Goal: Feedback & Contribution: Submit feedback/report problem

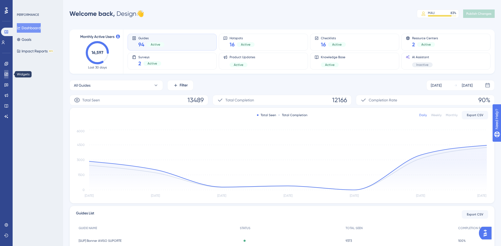
click at [7, 76] on link at bounding box center [6, 74] width 4 height 8
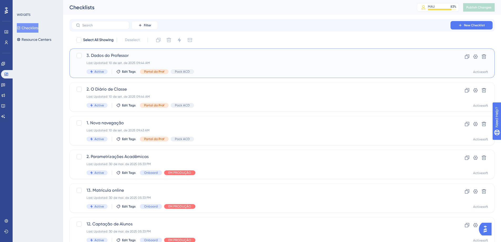
click at [123, 57] on span "3. Dados do Professor" at bounding box center [260, 55] width 349 height 6
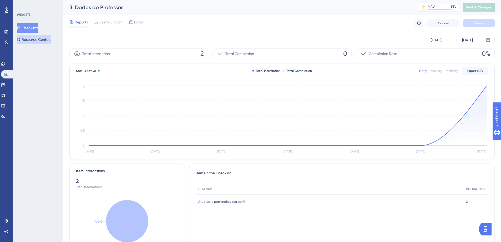
click at [41, 34] on div "Checklists Resource Centers" at bounding box center [38, 33] width 43 height 21
click at [31, 43] on button "Resource Centers" at bounding box center [34, 39] width 34 height 9
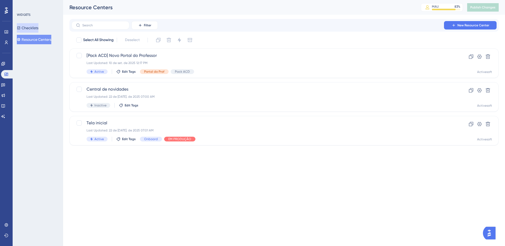
click at [37, 28] on button "Checklists" at bounding box center [28, 27] width 22 height 9
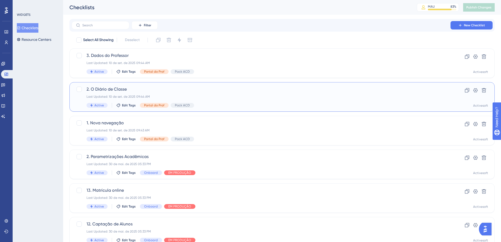
click at [119, 90] on span "2. O Diário de Classe" at bounding box center [260, 89] width 349 height 6
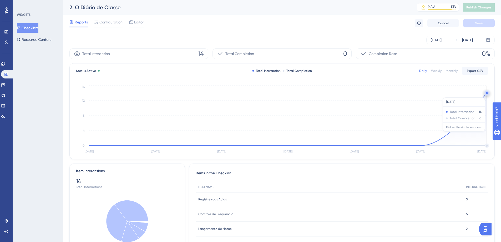
click at [486, 95] on circle at bounding box center [486, 93] width 4 height 4
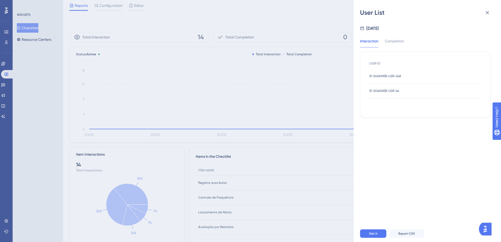
scroll to position [32, 0]
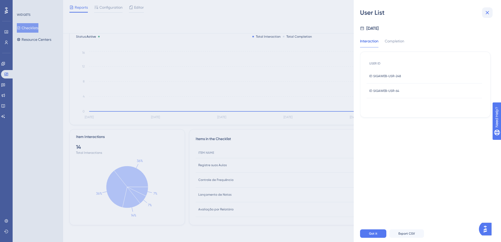
click at [486, 13] on icon at bounding box center [487, 12] width 6 height 6
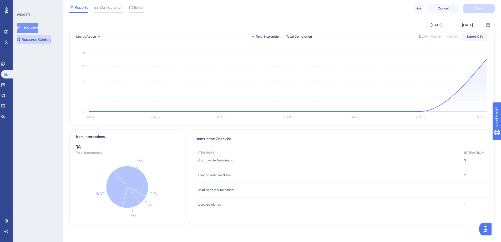
click at [33, 39] on button "Resource Centers" at bounding box center [34, 39] width 34 height 9
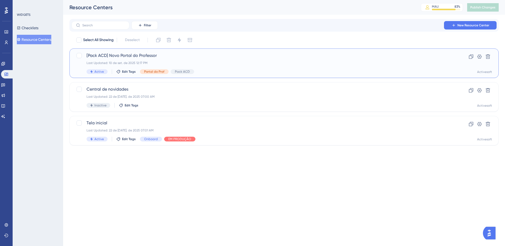
click at [134, 58] on span "[Pack ACD] Novo Portal do Professor" at bounding box center [262, 55] width 353 height 6
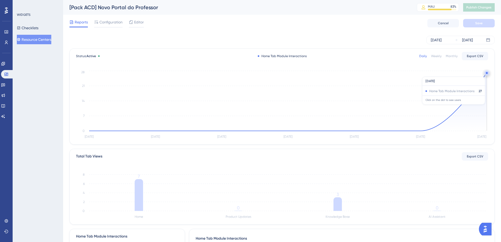
click at [485, 74] on circle at bounding box center [486, 73] width 4 height 4
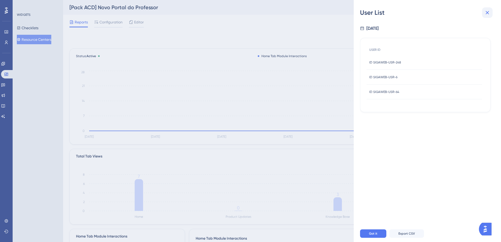
click at [488, 15] on icon at bounding box center [487, 12] width 6 height 6
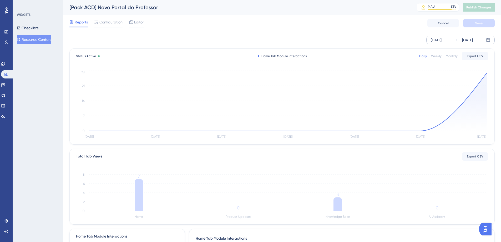
click at [452, 41] on div "Sep 04 2025 Sep 10 2025" at bounding box center [460, 40] width 68 height 8
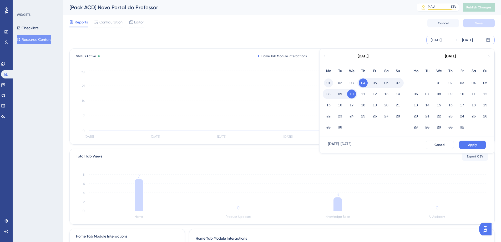
click at [328, 82] on button "01" at bounding box center [328, 82] width 9 height 9
click at [476, 145] on span "Apply" at bounding box center [472, 144] width 9 height 4
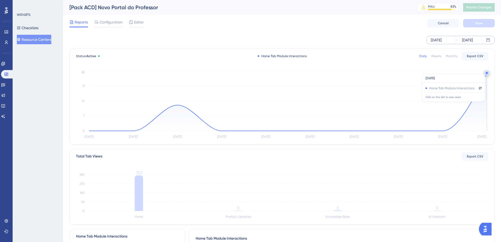
click at [486, 71] on circle at bounding box center [486, 73] width 4 height 4
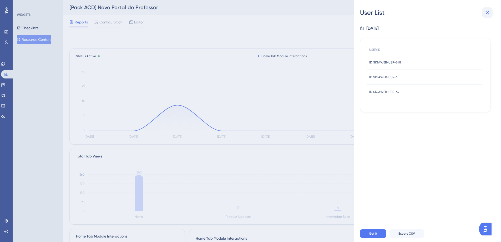
click at [488, 11] on icon at bounding box center [487, 12] width 6 height 6
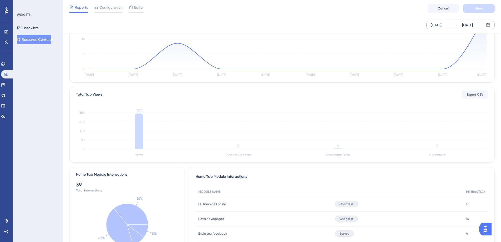
scroll to position [60, 0]
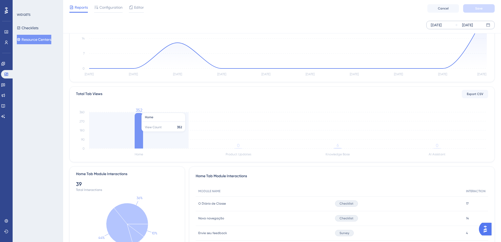
click at [138, 134] on icon at bounding box center [139, 130] width 8 height 35
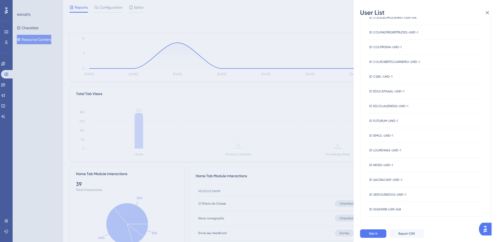
scroll to position [144, 0]
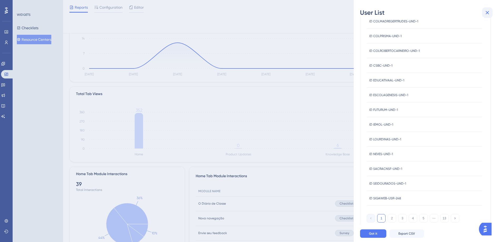
click at [488, 14] on icon at bounding box center [487, 12] width 3 height 3
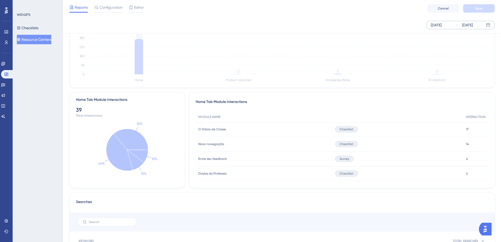
scroll to position [0, 0]
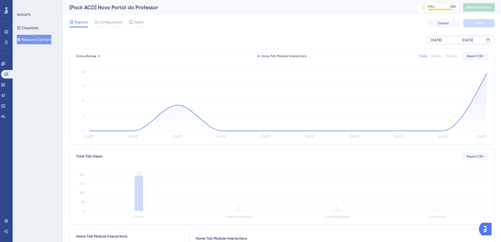
click at [461, 41] on div "[DATE]" at bounding box center [464, 40] width 18 height 6
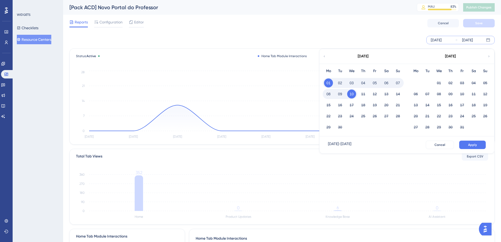
click at [350, 95] on button "10" at bounding box center [351, 93] width 9 height 9
click at [478, 148] on button "Apply" at bounding box center [472, 144] width 27 height 8
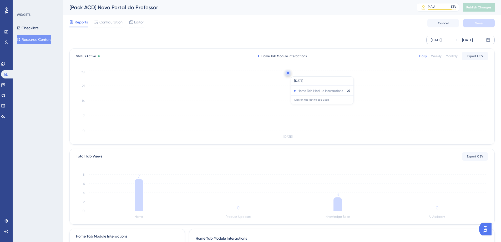
click at [289, 74] on circle at bounding box center [288, 73] width 4 height 4
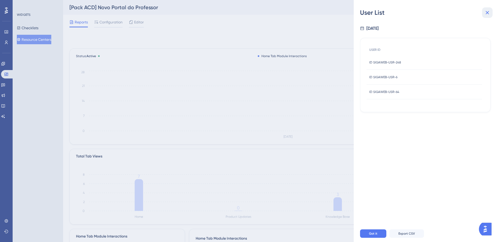
click at [489, 13] on icon at bounding box center [487, 12] width 6 height 6
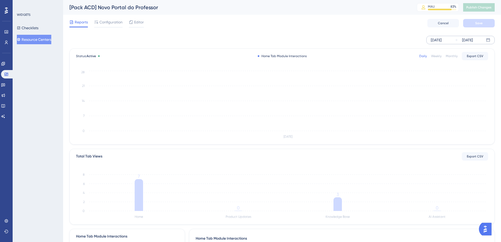
click at [41, 44] on button "Resource Centers" at bounding box center [34, 39] width 34 height 9
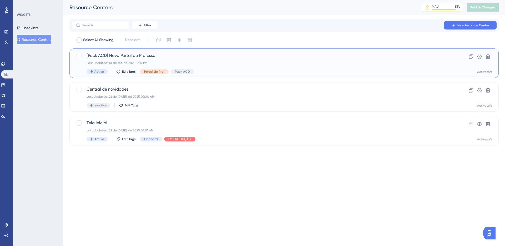
click at [125, 57] on span "[Pack ACD] Novo Portal do Professor" at bounding box center [262, 55] width 353 height 6
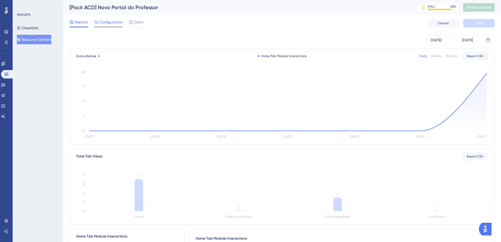
click at [115, 22] on span "Configuration" at bounding box center [110, 22] width 23 height 6
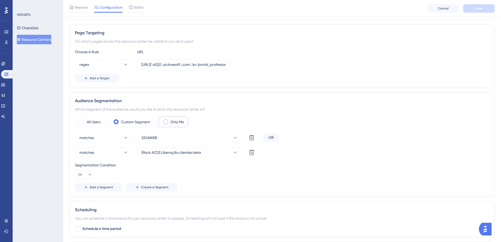
scroll to position [88, 0]
click at [4, 42] on link at bounding box center [6, 42] width 4 height 8
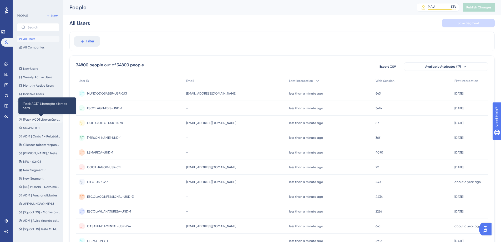
click at [36, 119] on span "[Pack ACD] Liberação clientes beta" at bounding box center [41, 119] width 37 height 4
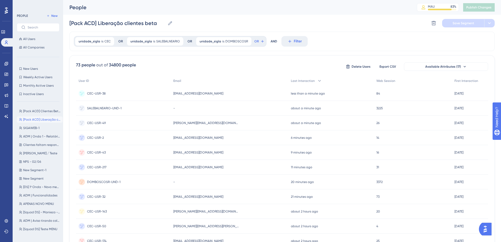
click at [161, 93] on div "CEC-USR-38 CEC-USR-38" at bounding box center [123, 93] width 95 height 15
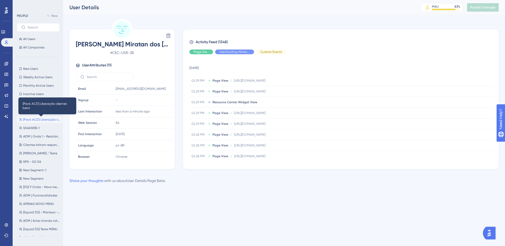
click at [46, 121] on span "[Pack ACD] Liberação clientes beta" at bounding box center [41, 119] width 37 height 4
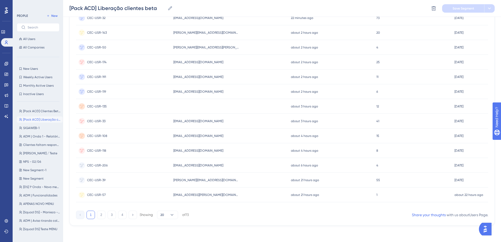
scroll to position [181, 0]
click at [101, 213] on button "2" at bounding box center [101, 214] width 8 height 8
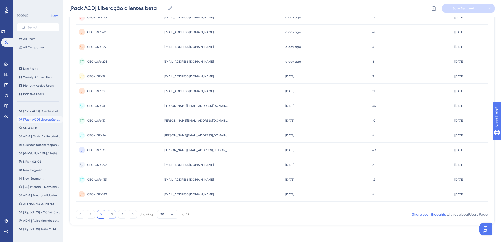
click at [111, 215] on button "3" at bounding box center [112, 214] width 8 height 8
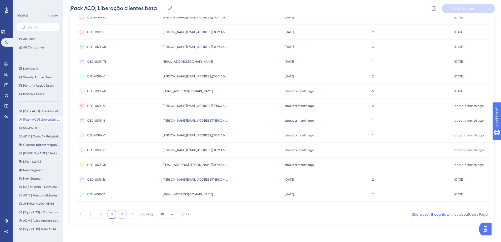
click at [122, 214] on button "4" at bounding box center [122, 214] width 8 height 8
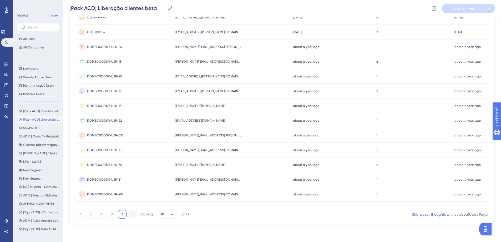
scroll to position [78, 0]
click at [115, 151] on span "DOMBOSCOSR-USR-18" at bounding box center [104, 150] width 34 height 4
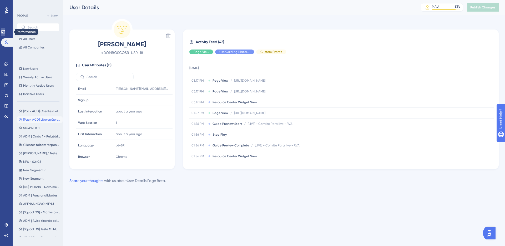
click at [4, 33] on icon at bounding box center [3, 32] width 4 height 4
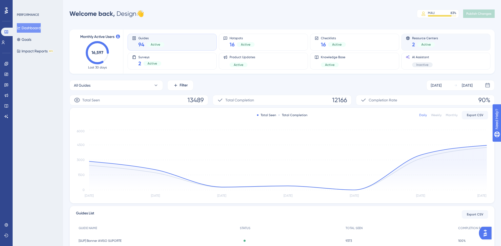
click at [453, 39] on div "Resource Centers 2 Active" at bounding box center [446, 42] width 80 height 12
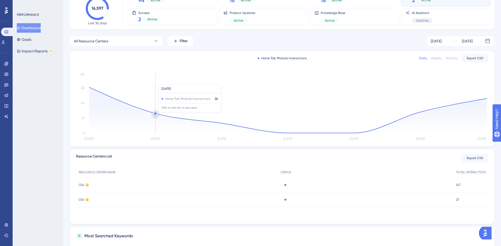
scroll to position [49, 0]
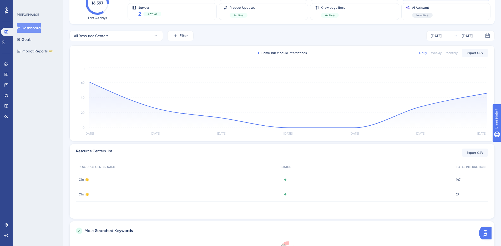
click at [83, 179] on span "Olá 👋" at bounding box center [84, 179] width 10 height 4
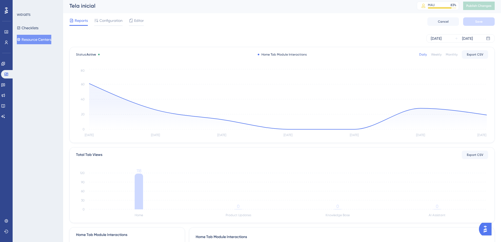
scroll to position [13, 0]
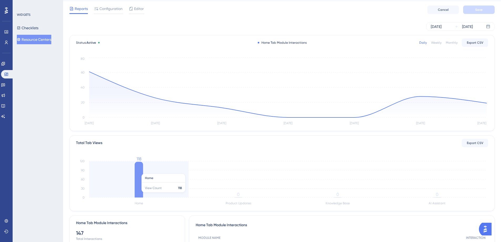
click at [136, 171] on icon at bounding box center [139, 179] width 8 height 36
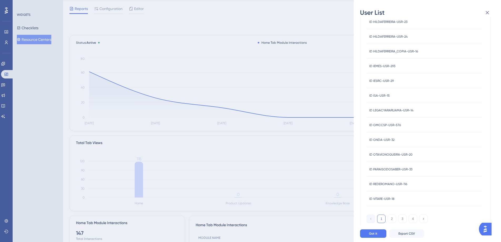
scroll to position [144, 0]
click at [488, 14] on icon at bounding box center [487, 12] width 3 height 3
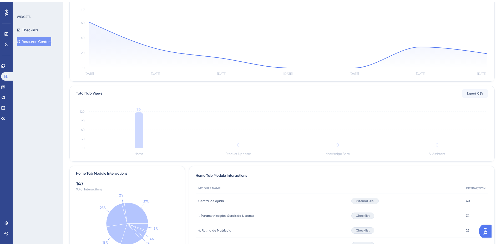
scroll to position [0, 0]
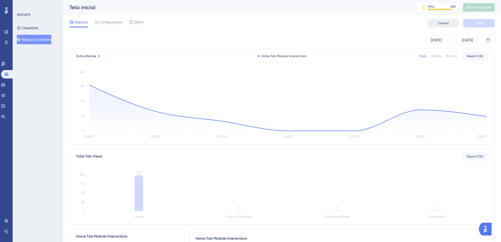
click at [440, 21] on span "Cancel" at bounding box center [443, 23] width 11 height 4
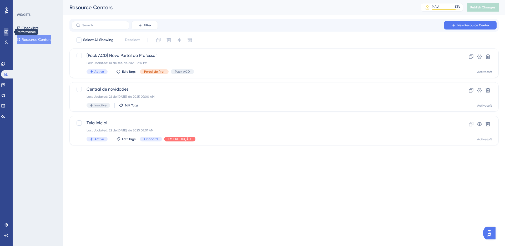
click at [8, 33] on icon at bounding box center [5, 31] width 3 height 3
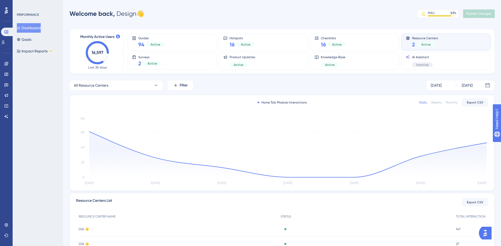
click at [446, 40] on div "Resource Centers 2 Active" at bounding box center [446, 42] width 80 height 12
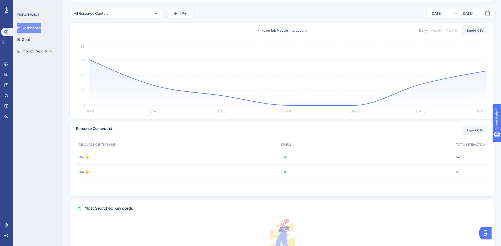
scroll to position [126, 0]
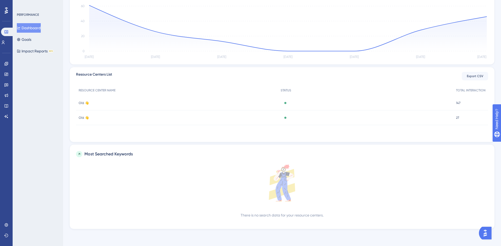
click at [85, 115] on span "Olá 👋" at bounding box center [84, 117] width 10 height 4
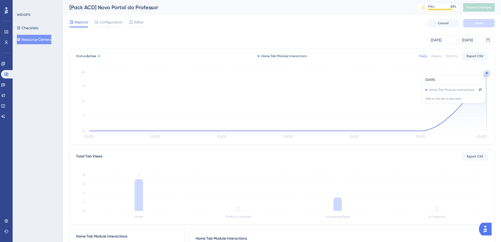
click at [486, 73] on circle at bounding box center [487, 73] width 2 height 2
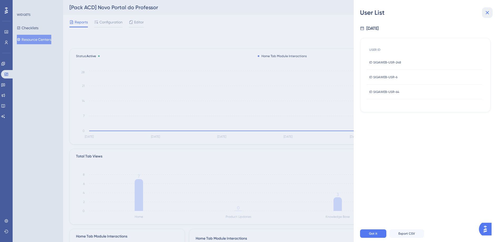
click at [488, 13] on icon at bounding box center [487, 12] width 3 height 3
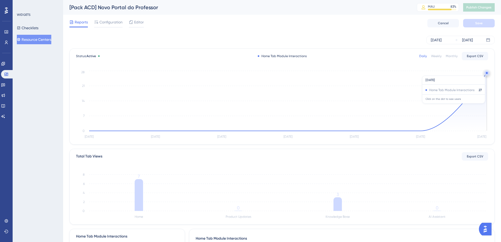
click at [486, 73] on circle at bounding box center [487, 73] width 2 height 2
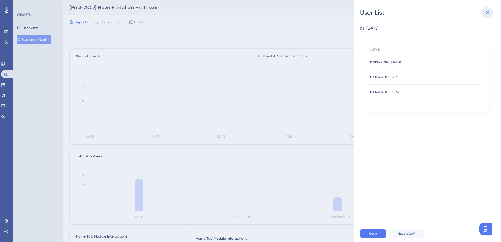
click at [487, 14] on icon at bounding box center [487, 12] width 6 height 6
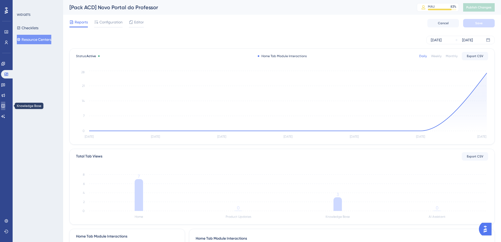
click at [5, 107] on icon at bounding box center [3, 106] width 4 height 4
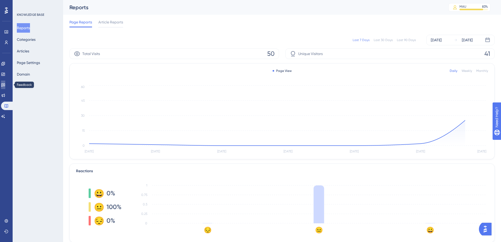
click at [2, 84] on link at bounding box center [3, 84] width 4 height 8
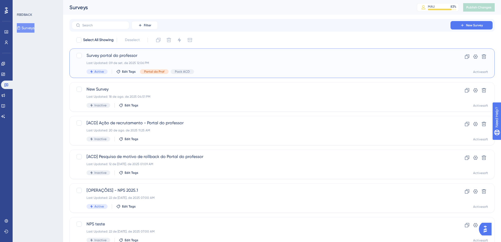
click at [113, 56] on span "Survey portal do professor" at bounding box center [260, 55] width 349 height 6
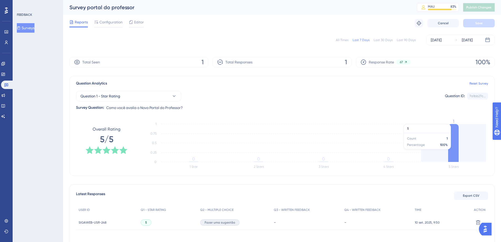
click at [457, 137] on icon at bounding box center [453, 143] width 11 height 38
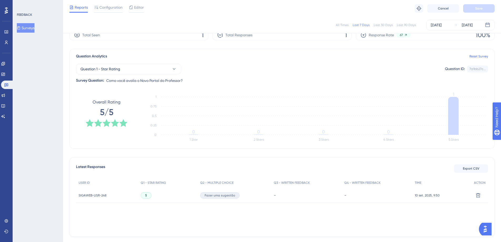
scroll to position [47, 0]
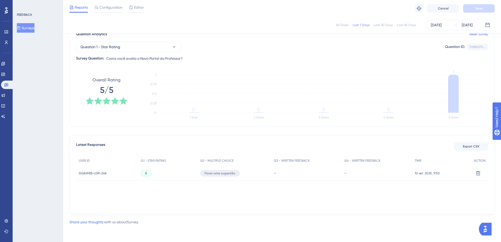
click at [207, 175] on span "Fazer uma sugestão" at bounding box center [220, 173] width 30 height 4
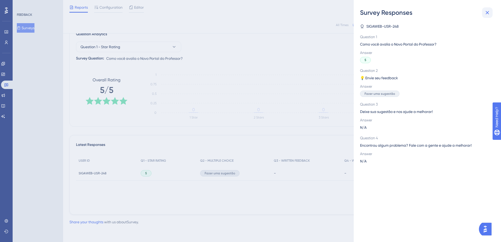
click at [490, 12] on icon at bounding box center [487, 12] width 6 height 6
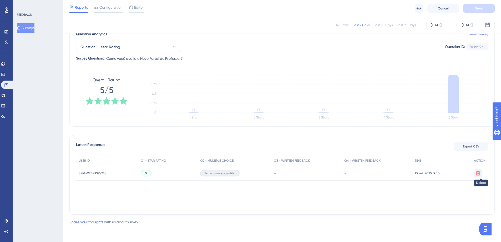
click at [475, 171] on button at bounding box center [478, 173] width 8 height 8
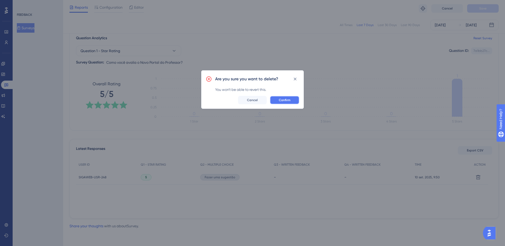
click at [281, 101] on span "Confirm" at bounding box center [285, 100] width 12 height 4
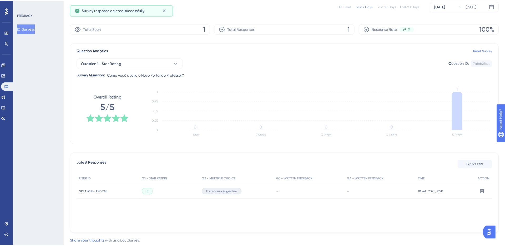
scroll to position [0, 0]
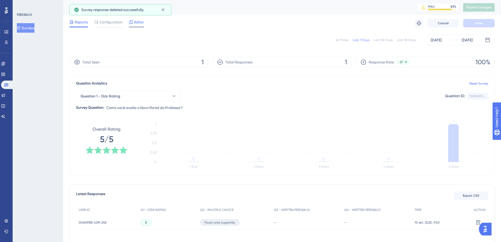
click at [135, 24] on span "Editor" at bounding box center [139, 22] width 10 height 6
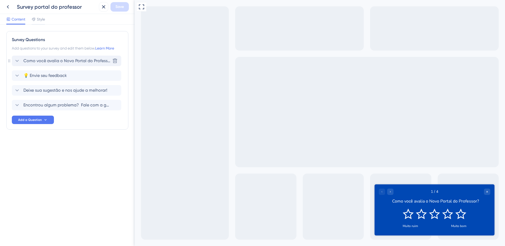
click at [45, 60] on span "Como você avalia o Novo Portal do Professor?" at bounding box center [66, 61] width 87 height 6
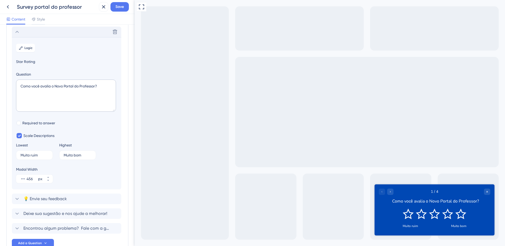
scroll to position [31, 0]
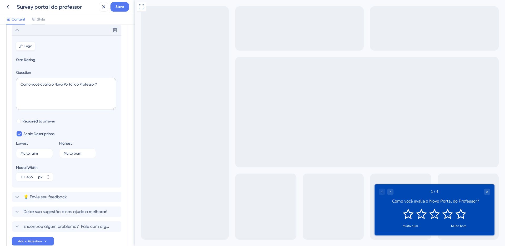
click at [31, 45] on span "Logic" at bounding box center [28, 46] width 8 height 4
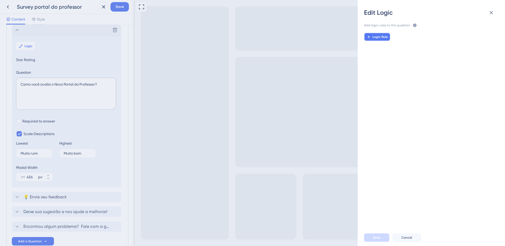
click at [383, 37] on span "Logic Rule" at bounding box center [379, 37] width 15 height 4
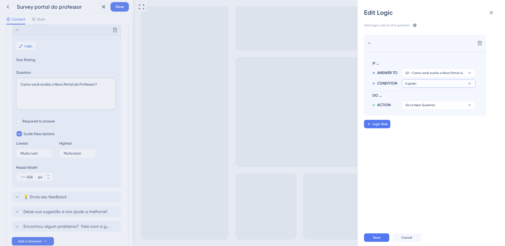
click at [434, 83] on button "is given" at bounding box center [439, 83] width 74 height 8
click at [416, 74] on span "Q1 - Como você avalia o Novo Portal do Professor?" at bounding box center [434, 73] width 59 height 4
click at [406, 52] on section "IF ... ANSWER TO Q1 - Como você avalia o Novo Portal do Professor? Q1 - Como vo…" at bounding box center [425, 84] width 122 height 64
click at [425, 73] on span "Q1 - Como você avalia o Novo Portal do Professor?" at bounding box center [434, 73] width 59 height 4
click at [430, 90] on span "Q1 - Como você avalia o Novo Portal do Professor?" at bounding box center [438, 88] width 63 height 6
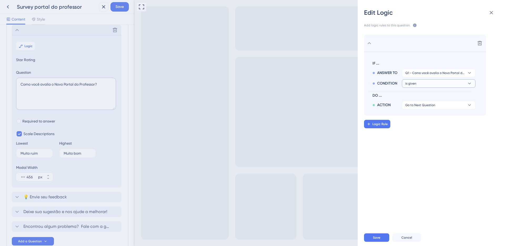
click at [430, 80] on button "is given" at bounding box center [439, 83] width 74 height 8
click at [17, 122] on div "Edit Logic Add logic rules to this question. The rules will apply after this qu…" at bounding box center [252, 123] width 505 height 246
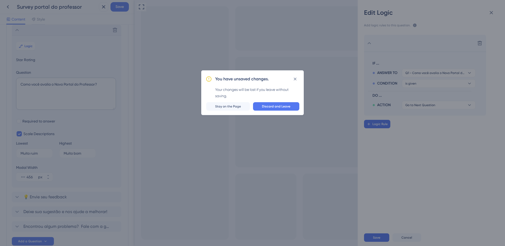
click at [498, 11] on div "You have unsaved changes. Your changes will be lost if you leave without saving…" at bounding box center [252, 123] width 505 height 246
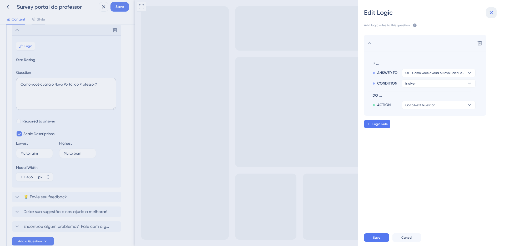
click at [492, 12] on icon at bounding box center [491, 12] width 6 height 6
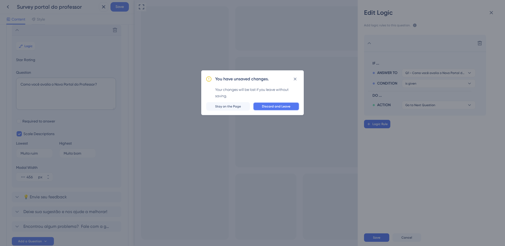
click at [289, 109] on button "Discard and Leave" at bounding box center [276, 106] width 46 height 8
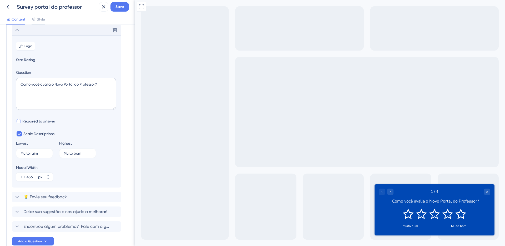
click at [22, 121] on label "Required to answer" at bounding box center [35, 121] width 39 height 6
checkbox input "true"
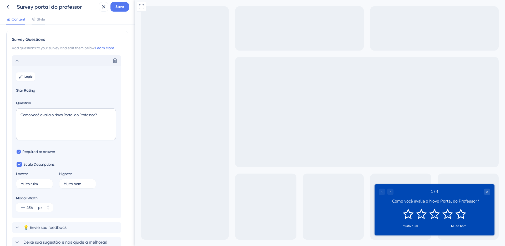
scroll to position [0, 0]
click at [30, 77] on span "Logic" at bounding box center [28, 77] width 8 height 4
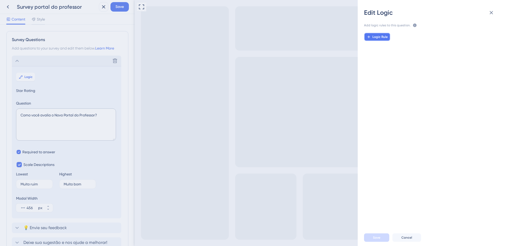
click at [384, 37] on span "Logic Rule" at bounding box center [379, 37] width 15 height 4
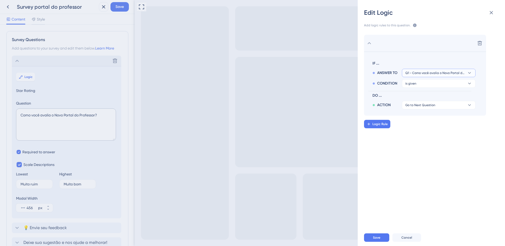
click at [426, 70] on button "Q1 - Como você avalia o Novo Portal do Professor?" at bounding box center [439, 73] width 74 height 8
click at [430, 87] on span "Q1 - Como você avalia o Novo Portal do Professor?" at bounding box center [438, 88] width 63 height 6
click at [428, 82] on button "is given" at bounding box center [439, 83] width 74 height 8
click at [402, 61] on span "IF ..." at bounding box center [422, 63] width 101 height 6
click at [426, 84] on button "is given" at bounding box center [439, 83] width 74 height 8
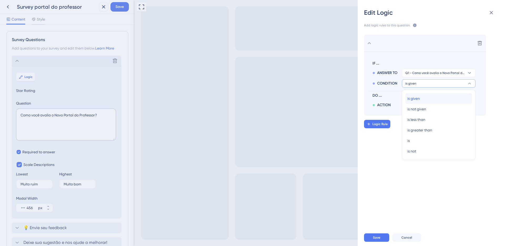
click at [423, 98] on div "is given is given" at bounding box center [438, 98] width 63 height 11
click at [420, 108] on button "Go to Next Question" at bounding box center [439, 105] width 74 height 8
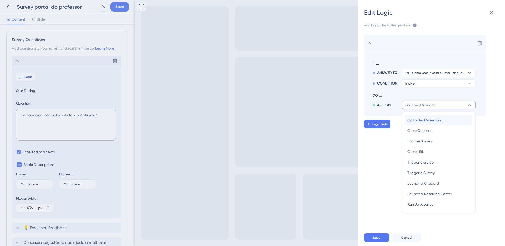
click at [421, 119] on span "Go to Next Question" at bounding box center [423, 120] width 33 height 6
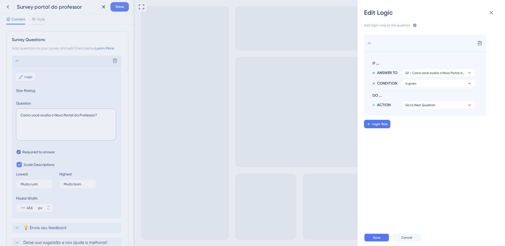
click at [380, 235] on button "Save" at bounding box center [376, 237] width 25 height 8
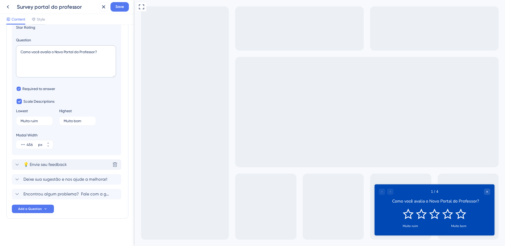
click at [58, 162] on span "💡 Envie seu feedback" at bounding box center [44, 164] width 43 height 6
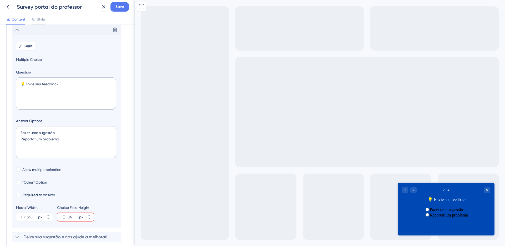
scroll to position [45, 0]
click at [19, 195] on div at bounding box center [19, 195] width 4 height 4
checkbox input "true"
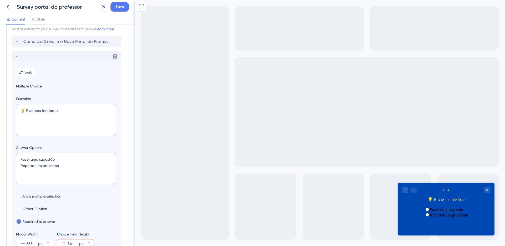
scroll to position [0, 0]
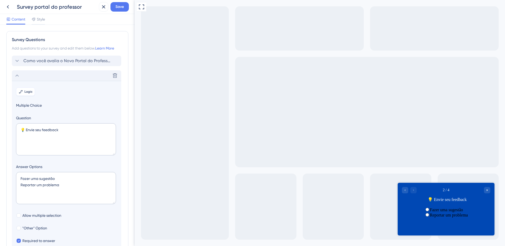
click at [28, 92] on span "Logic" at bounding box center [28, 91] width 8 height 4
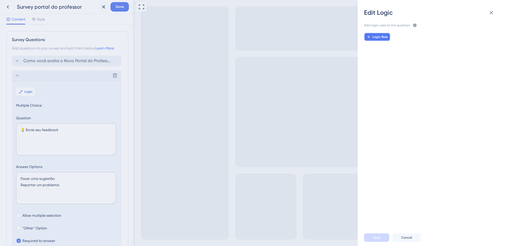
click at [383, 38] on span "Logic Rule" at bounding box center [379, 37] width 15 height 4
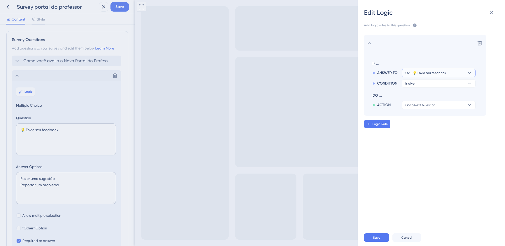
click at [440, 72] on span "Q2 - 💡 Envie seu feedback" at bounding box center [425, 73] width 41 height 4
click at [445, 99] on span "Q2 - 💡 Envie seu feedback" at bounding box center [430, 98] width 46 height 6
click at [441, 84] on button "is given" at bounding box center [439, 83] width 74 height 8
click at [431, 121] on div "has has" at bounding box center [438, 119] width 63 height 11
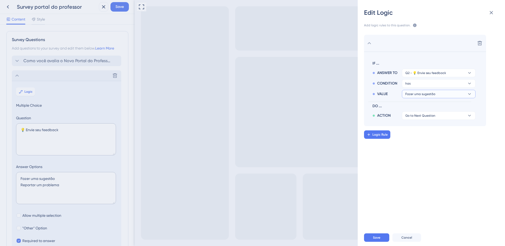
click at [430, 93] on span "Fazer uma sugestão" at bounding box center [420, 94] width 30 height 4
click at [431, 107] on span "Fazer uma sugestão" at bounding box center [424, 109] width 34 height 6
click at [430, 115] on span "Go to Next Question" at bounding box center [420, 115] width 30 height 4
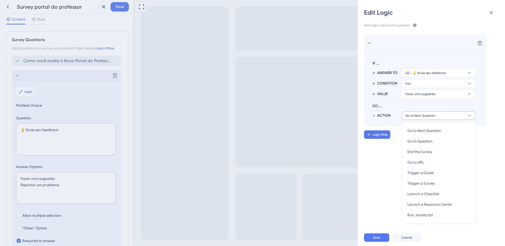
drag, startPoint x: 132, startPoint y: 112, endPoint x: 136, endPoint y: 140, distance: 28.0
click at [136, 140] on div "Edit Logic Add logic rules to this question. The rules will apply after this qu…" at bounding box center [252, 123] width 505 height 246
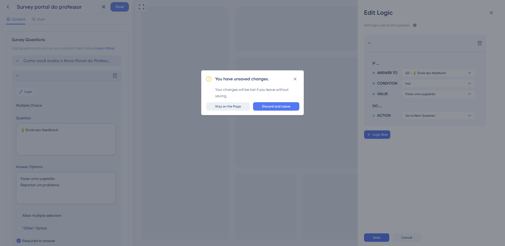
click at [225, 108] on span "Stay on the Page" at bounding box center [228, 106] width 26 height 4
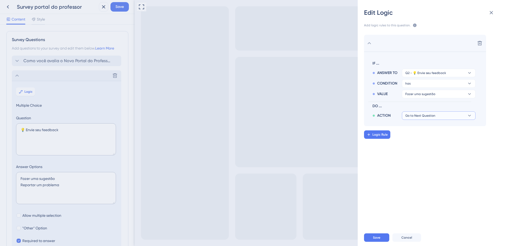
click at [445, 119] on button "Go to Next Question" at bounding box center [439, 115] width 74 height 8
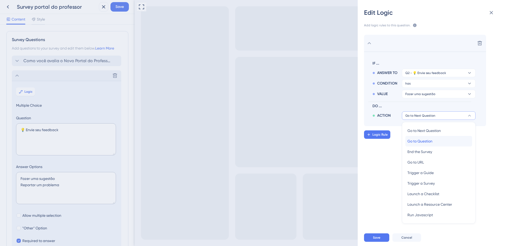
click at [435, 139] on div "Go to Question Go to Question" at bounding box center [438, 141] width 63 height 11
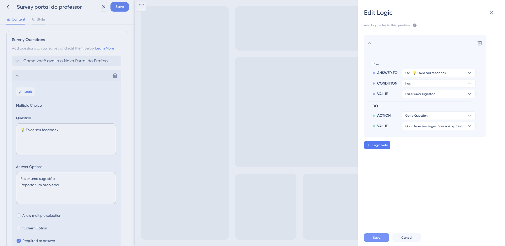
click at [378, 237] on span "Save" at bounding box center [376, 237] width 7 height 4
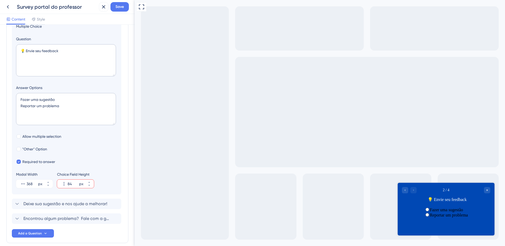
scroll to position [34, 0]
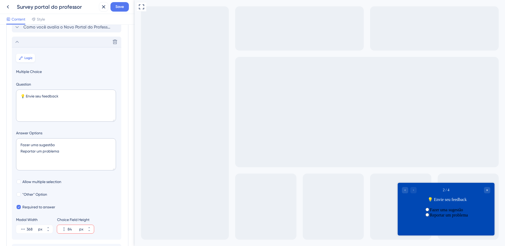
click at [22, 56] on icon at bounding box center [21, 58] width 4 height 4
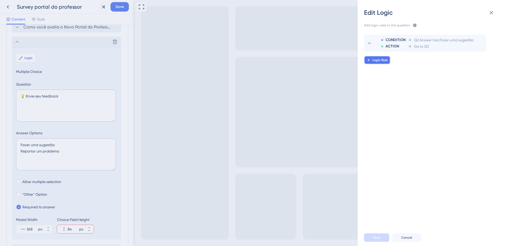
click at [381, 60] on span "Logic Rule" at bounding box center [379, 60] width 15 height 4
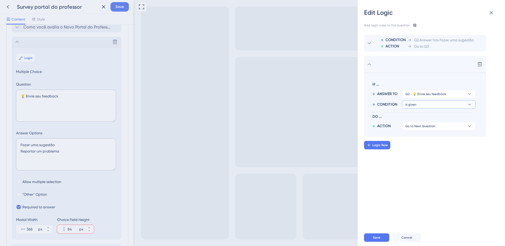
click at [433, 105] on button "is given" at bounding box center [439, 104] width 74 height 8
click at [421, 141] on div "has has" at bounding box center [438, 140] width 63 height 11
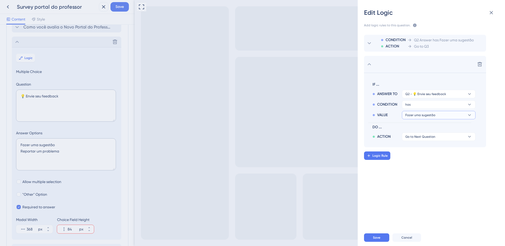
click at [422, 115] on span "Fazer uma sugestão" at bounding box center [420, 115] width 30 height 4
click at [424, 141] on span "Reportar um problema" at bounding box center [426, 140] width 39 height 6
click at [422, 135] on span "Go to Next Question" at bounding box center [420, 136] width 30 height 4
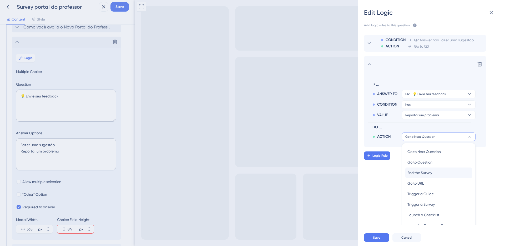
scroll to position [20, 0]
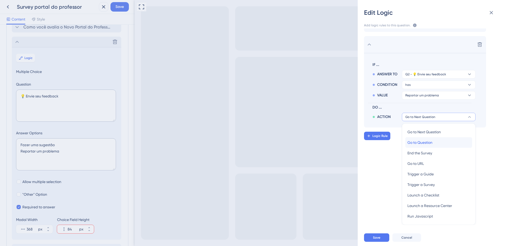
click at [427, 142] on span "Go to Question" at bounding box center [419, 142] width 25 height 6
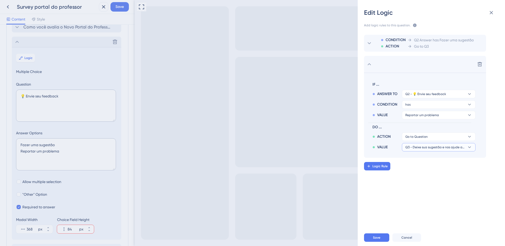
click at [428, 149] on button "Q3 - Deixe sua sugestão e nos ajude a melhorar!" at bounding box center [439, 147] width 74 height 8
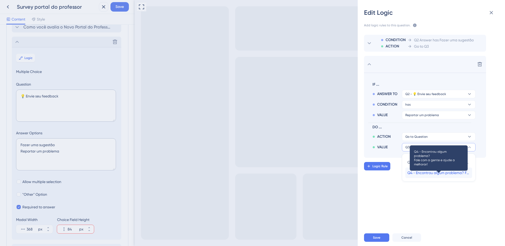
click at [429, 172] on span "Q4 - Encontrou algum problema? Fale com a gente e ajude a melhorar!" at bounding box center [438, 172] width 63 height 6
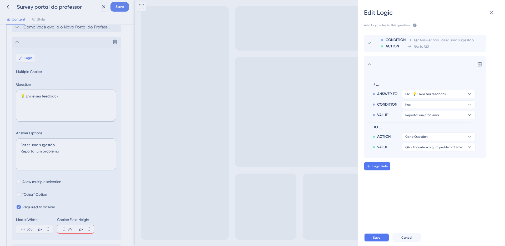
click at [383, 238] on button "Save" at bounding box center [376, 237] width 25 height 8
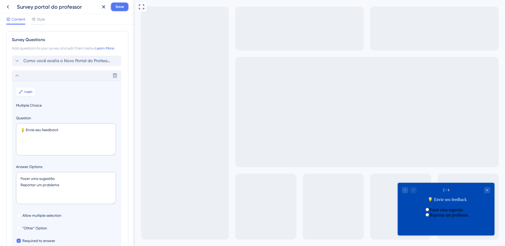
click at [119, 4] on span "Save" at bounding box center [119, 7] width 8 height 6
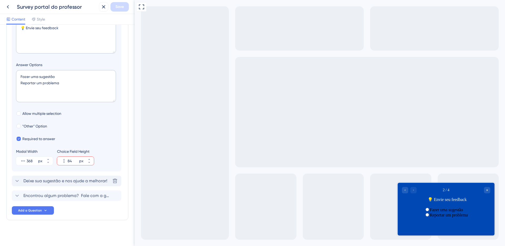
scroll to position [103, 0]
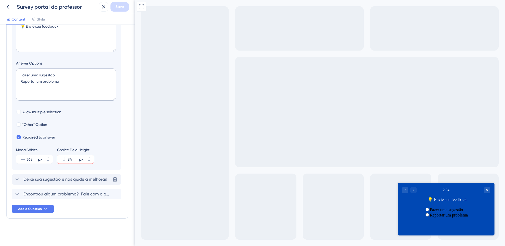
click at [42, 179] on span "Deixe sua sugestão e nos ajude a melhorar!" at bounding box center [65, 179] width 84 height 6
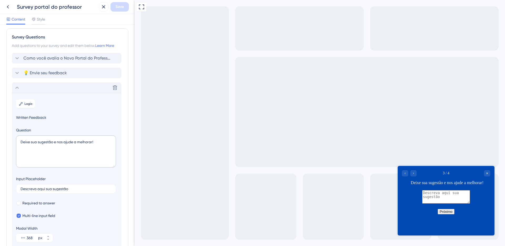
scroll to position [0, 0]
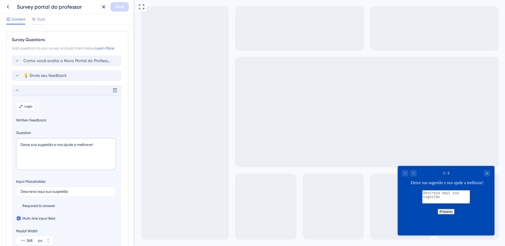
click at [26, 103] on button "Logic" at bounding box center [25, 106] width 19 height 8
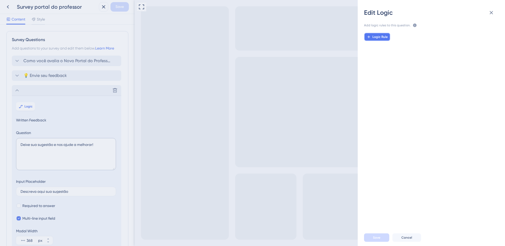
click at [373, 38] on span "Logic Rule" at bounding box center [379, 37] width 15 height 4
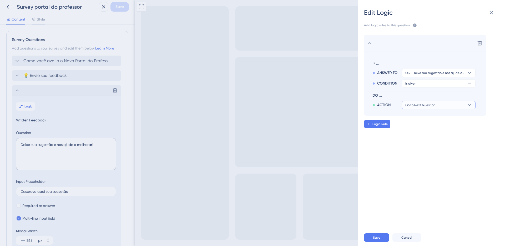
click at [439, 105] on button "Go to Next Question" at bounding box center [439, 105] width 74 height 8
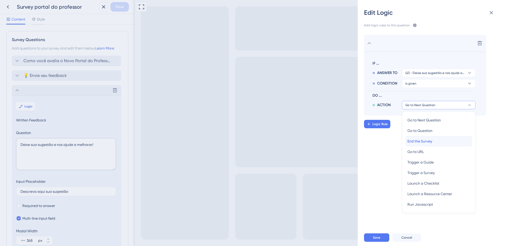
click at [433, 142] on div "End the Survey End the Survey" at bounding box center [438, 141] width 63 height 11
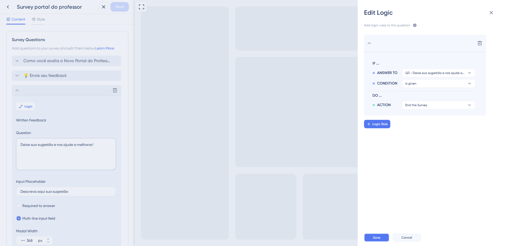
click at [384, 238] on button "Save" at bounding box center [376, 237] width 25 height 8
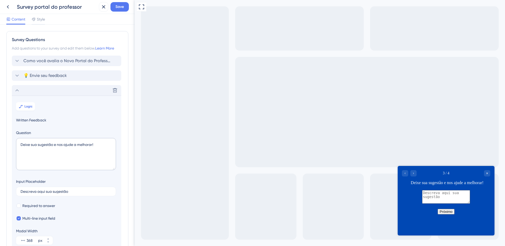
scroll to position [66, 0]
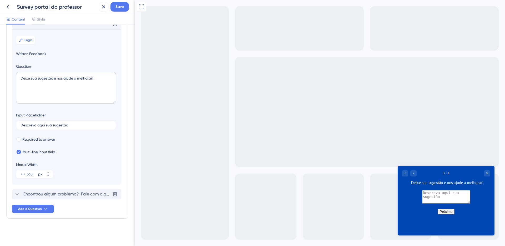
click at [38, 193] on span "Encontrou algum problema? Fale com a gente e ajude a melhorar!" at bounding box center [66, 194] width 87 height 6
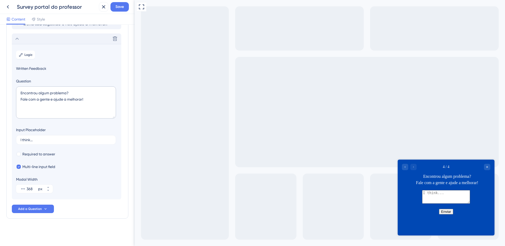
scroll to position [65, 0]
click at [25, 57] on span "Logic" at bounding box center [28, 56] width 8 height 4
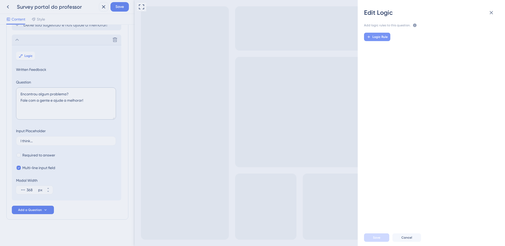
click at [381, 38] on span "Logic Rule" at bounding box center [379, 37] width 15 height 4
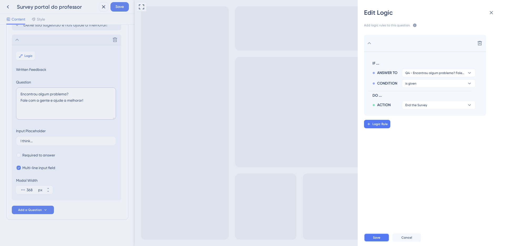
click at [374, 239] on span "Save" at bounding box center [376, 237] width 7 height 4
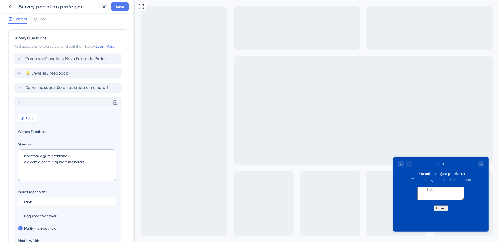
scroll to position [0, 0]
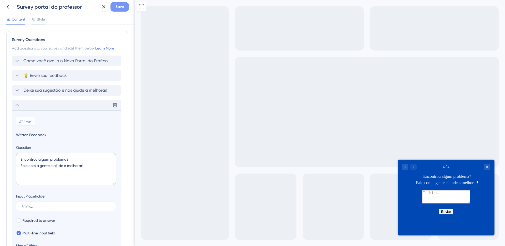
click at [121, 10] on button "Save" at bounding box center [119, 6] width 18 height 9
click at [99, 10] on icon at bounding box center [99, 9] width 3 height 3
click at [8, 8] on icon at bounding box center [8, 7] width 6 height 6
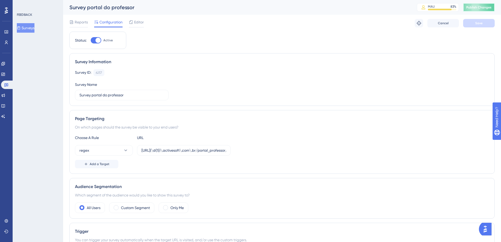
click at [485, 6] on span "Publish Changes" at bounding box center [478, 7] width 25 height 4
click at [130, 21] on icon at bounding box center [131, 22] width 4 height 4
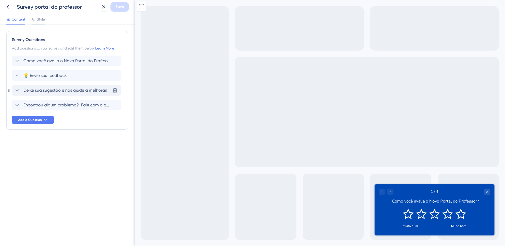
click at [63, 90] on span "Deixe sua sugestão e nos ajude a melhorar!" at bounding box center [65, 90] width 84 height 6
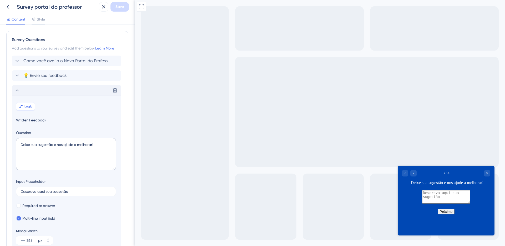
click at [34, 107] on button "Logic" at bounding box center [25, 106] width 19 height 8
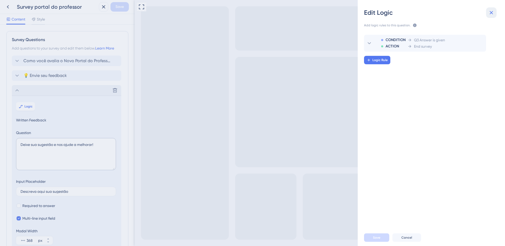
click at [492, 12] on icon at bounding box center [490, 12] width 3 height 3
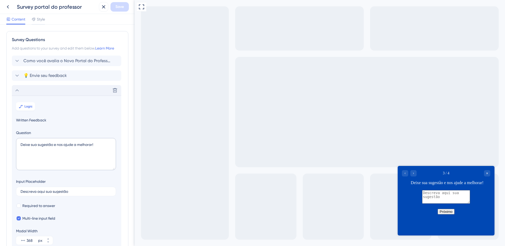
click at [467, 201] on textarea at bounding box center [446, 196] width 48 height 13
click at [447, 214] on button "Próximo" at bounding box center [445, 211] width 17 height 6
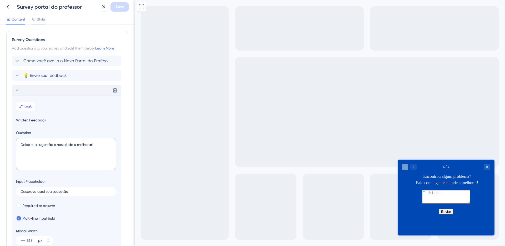
click at [408, 167] on div at bounding box center [409, 167] width 15 height 6
click at [406, 168] on icon "Go to Question 3" at bounding box center [404, 166] width 3 height 3
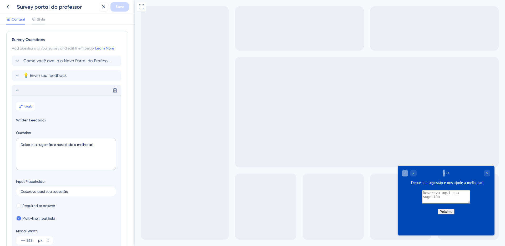
click at [406, 168] on div "3 / 4 Deixe sua sugestão e nos ajude a melhorar!" at bounding box center [445, 178] width 97 height 24
click at [406, 169] on div "3 / 4 Deixe sua sugestão e nos ajude a melhorar!" at bounding box center [445, 178] width 97 height 24
click at [407, 175] on div "Go to Question 2" at bounding box center [405, 173] width 6 height 6
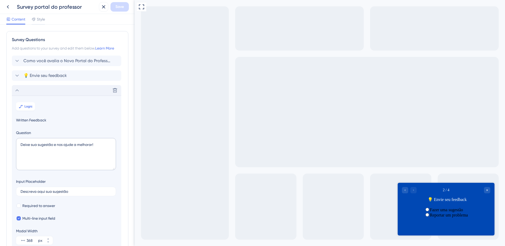
click at [408, 192] on div at bounding box center [409, 190] width 15 height 6
click at [405, 191] on icon "Go to Question 1" at bounding box center [404, 189] width 3 height 3
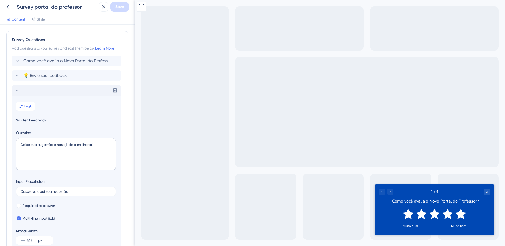
click at [458, 214] on icon "Rate 5 star" at bounding box center [460, 213] width 11 height 11
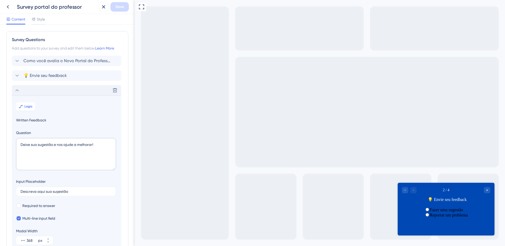
click at [451, 212] on div "Fazer uma sugestão" at bounding box center [446, 209] width 44 height 5
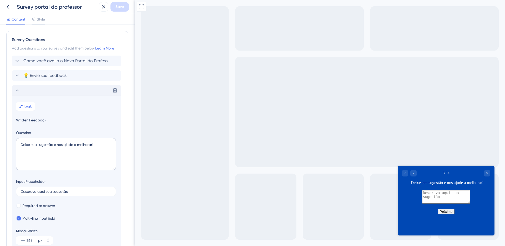
click at [445, 203] on textarea at bounding box center [446, 196] width 48 height 13
type textarea "tesste"
click at [446, 214] on div "Próximo" at bounding box center [445, 211] width 97 height 6
click at [446, 214] on button "Próximo" at bounding box center [445, 211] width 17 height 6
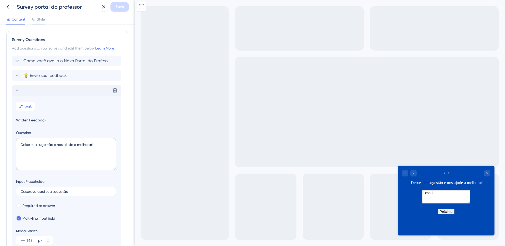
click at [446, 214] on button "Próximo" at bounding box center [445, 211] width 17 height 6
click at [447, 214] on button "Próximo" at bounding box center [445, 211] width 17 height 6
click at [488, 173] on icon "Close survey" at bounding box center [486, 172] width 3 height 3
click at [9, 4] on icon at bounding box center [8, 7] width 6 height 6
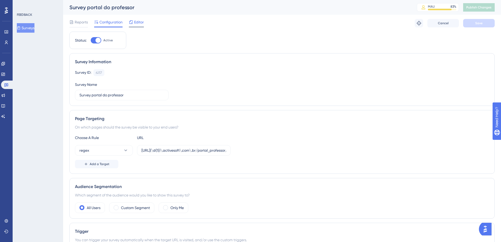
click at [137, 23] on span "Editor" at bounding box center [139, 22] width 10 height 6
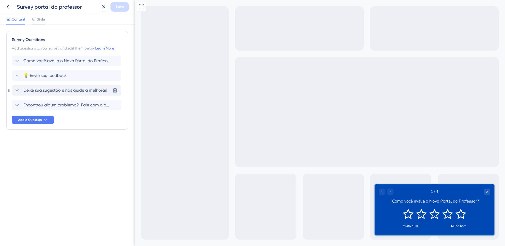
click at [44, 91] on span "Deixe sua sugestão e nos ajude a melhorar!" at bounding box center [65, 90] width 84 height 6
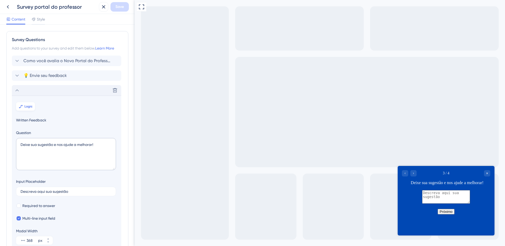
click at [24, 106] on button "Logic" at bounding box center [25, 106] width 19 height 8
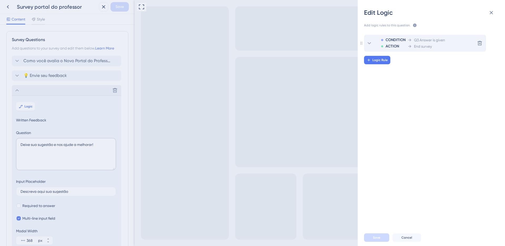
click at [406, 46] on div "CONDITION ACTION Q3 Answer is given End survey" at bounding box center [409, 43] width 69 height 17
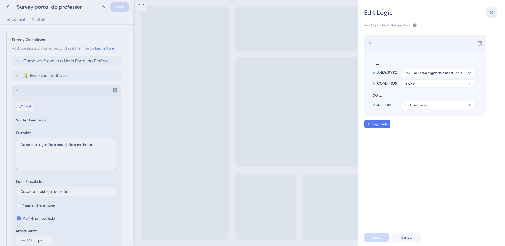
click at [491, 10] on icon at bounding box center [491, 12] width 6 height 6
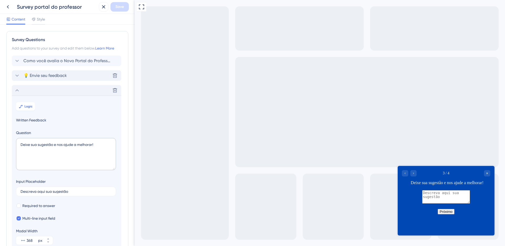
click at [73, 77] on div "💡 Envie seu feedback Delete" at bounding box center [66, 75] width 109 height 11
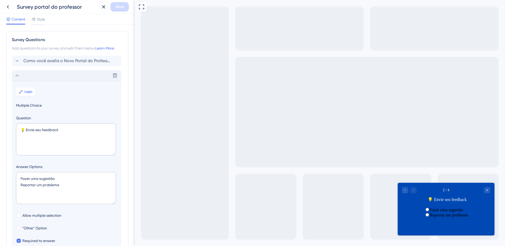
scroll to position [45, 0]
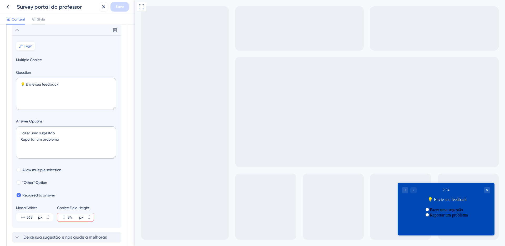
click at [24, 46] on button "Logic" at bounding box center [25, 46] width 19 height 8
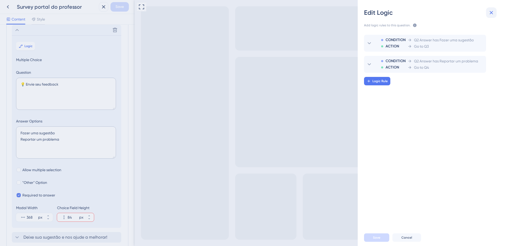
click at [494, 12] on icon at bounding box center [491, 12] width 6 height 6
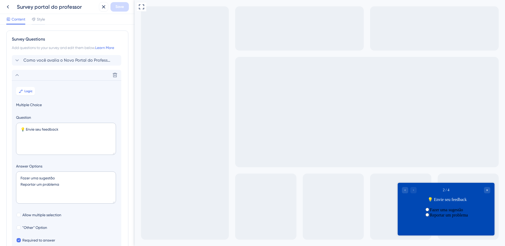
scroll to position [0, 0]
click at [48, 61] on span "Como você avalia o Novo Portal do Professor?" at bounding box center [66, 61] width 87 height 6
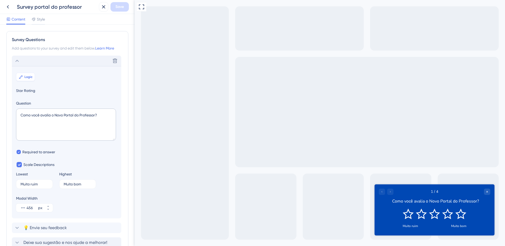
click at [28, 79] on button "Logic" at bounding box center [25, 77] width 19 height 8
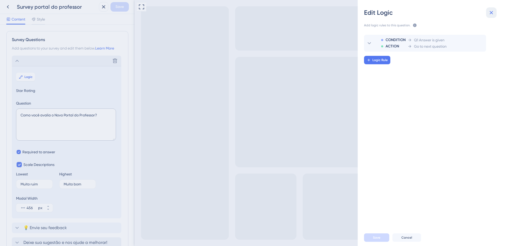
click at [491, 14] on icon at bounding box center [491, 12] width 6 height 6
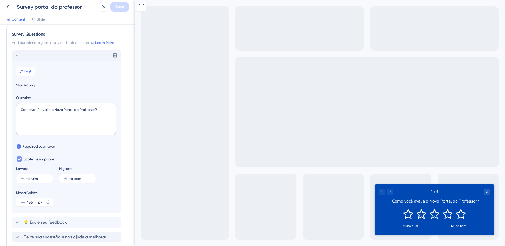
scroll to position [63, 0]
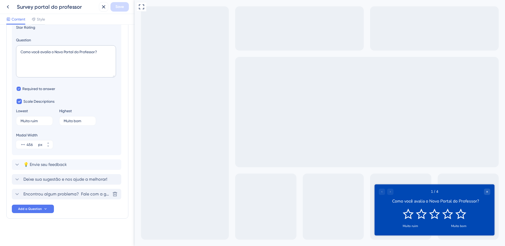
click at [25, 193] on span "Encontrou algum problema? Fale com a gente e ajude a melhorar!" at bounding box center [66, 194] width 87 height 6
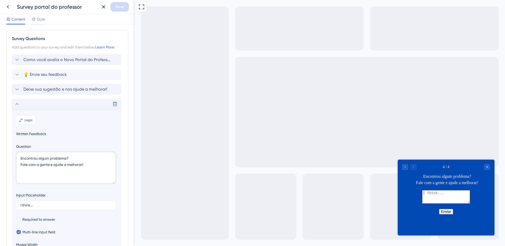
scroll to position [0, 0]
click at [21, 89] on div "Deixe sua sugestão e nos ajude a melhorar!" at bounding box center [60, 90] width 93 height 6
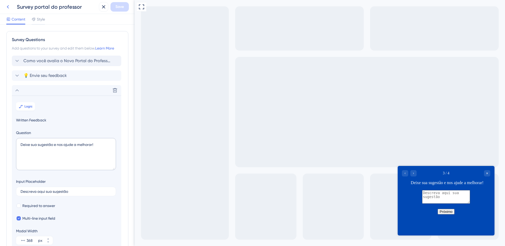
click at [8, 8] on icon at bounding box center [8, 6] width 2 height 3
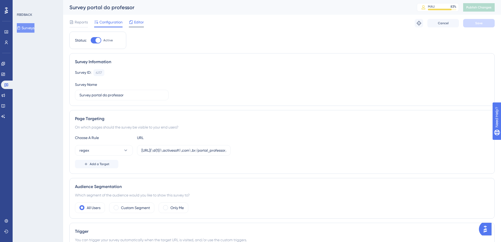
click at [134, 21] on div "Editor" at bounding box center [136, 22] width 15 height 6
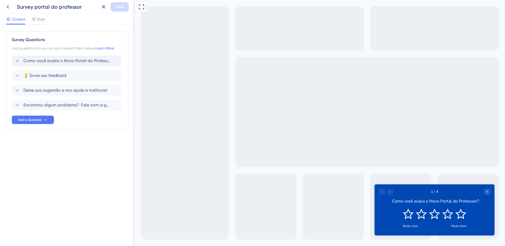
click at [34, 66] on div "Como você avalia o Novo Portal do Professor?" at bounding box center [66, 60] width 109 height 11
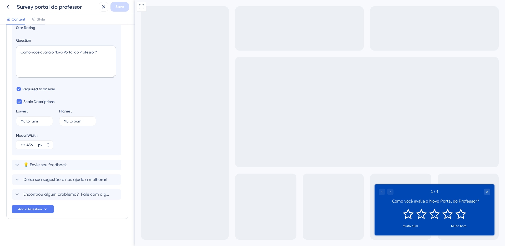
scroll to position [63, 0]
click at [54, 180] on span "Deixe sua sugestão e nos ajude a melhorar!" at bounding box center [65, 179] width 84 height 6
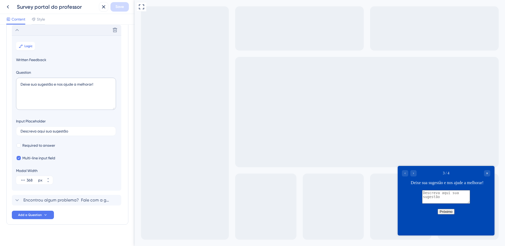
scroll to position [0, 0]
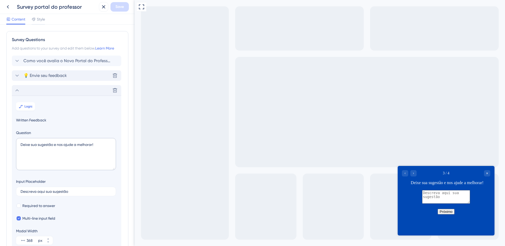
click at [37, 75] on span "💡 Envie seu feedback" at bounding box center [44, 75] width 43 height 6
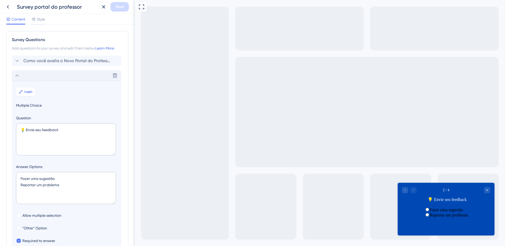
scroll to position [45, 0]
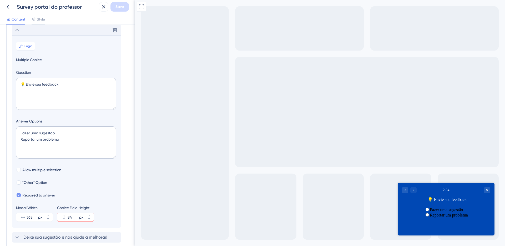
click at [18, 195] on icon at bounding box center [19, 195] width 2 height 4
checkbox input "false"
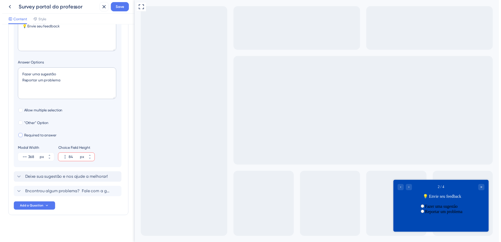
scroll to position [0, 0]
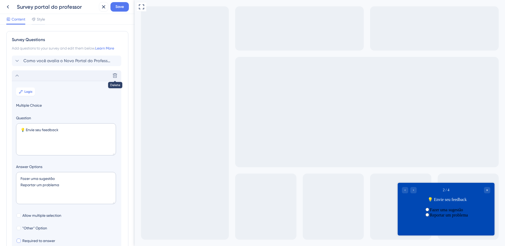
click at [121, 12] on div "Survey portal do professor Save" at bounding box center [67, 7] width 135 height 14
click at [120, 8] on span "Save" at bounding box center [119, 7] width 8 height 6
click at [101, 10] on icon at bounding box center [99, 9] width 5 height 5
click at [8, 7] on icon at bounding box center [8, 6] width 2 height 3
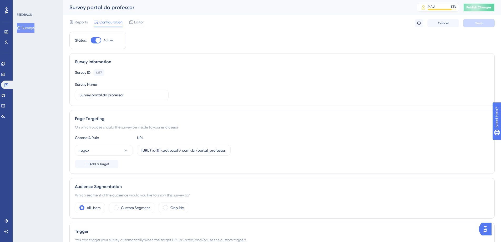
click at [484, 7] on span "Publish Changes" at bounding box center [478, 7] width 25 height 4
click at [30, 29] on button "Surveys" at bounding box center [26, 27] width 18 height 9
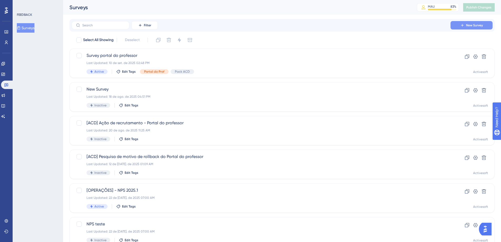
click at [473, 28] on button "New Survey" at bounding box center [471, 25] width 42 height 8
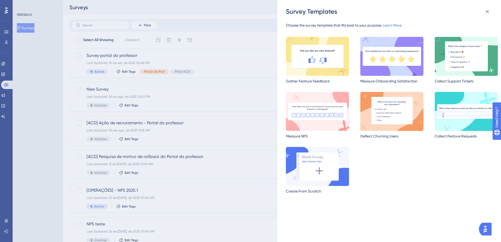
click at [335, 174] on img at bounding box center [317, 166] width 63 height 39
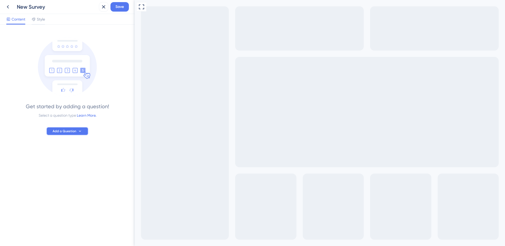
click at [62, 131] on span "Add a Question" at bounding box center [65, 131] width 24 height 4
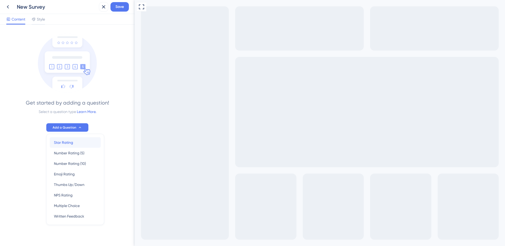
click at [64, 141] on span "Star Rating" at bounding box center [63, 142] width 19 height 6
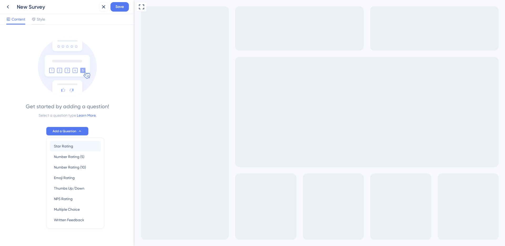
scroll to position [0, 0]
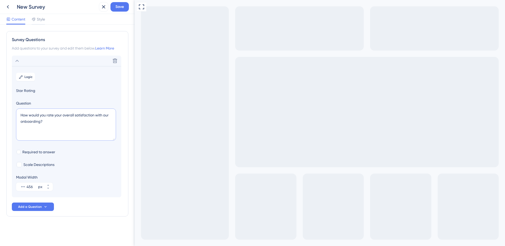
click at [60, 114] on textarea "How would you rate your overall satisfaction with our onboarding?" at bounding box center [66, 124] width 100 height 32
paste textarea "Como você avalia o Novo Portal do Professor"
type textarea "Como você avalia o Novo Portal do Professor?"
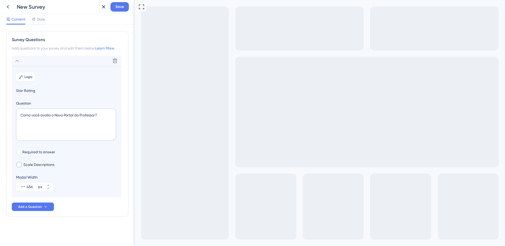
click at [21, 167] on label "Scale Descriptions" at bounding box center [35, 164] width 38 height 6
checkbox input "true"
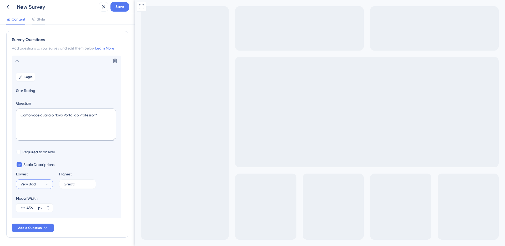
click at [37, 184] on input "Very Bad" at bounding box center [33, 184] width 24 height 4
type input "Muito ruim"
click at [74, 183] on input "Great!" at bounding box center [76, 184] width 24 height 4
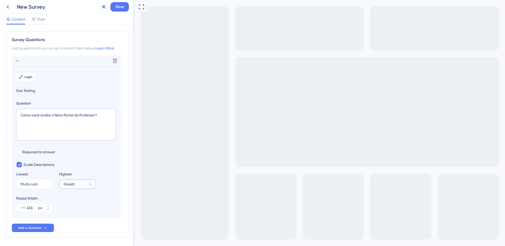
click at [74, 183] on input "Great!" at bounding box center [76, 184] width 24 height 4
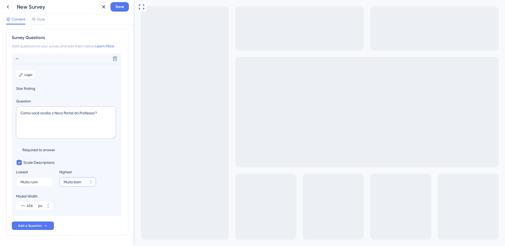
type input "Muito bom"
click at [37, 16] on div "Content Style" at bounding box center [67, 19] width 135 height 11
click at [37, 18] on span "Style" at bounding box center [41, 19] width 8 height 6
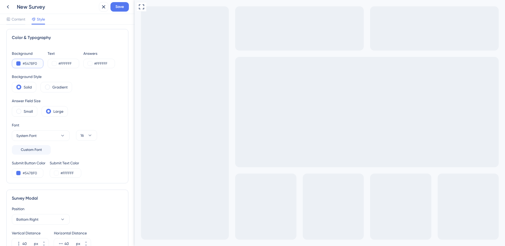
click at [28, 60] on input "#5478F0" at bounding box center [34, 63] width 22 height 6
click at [27, 63] on input "#5478F0" at bounding box center [34, 63] width 22 height 6
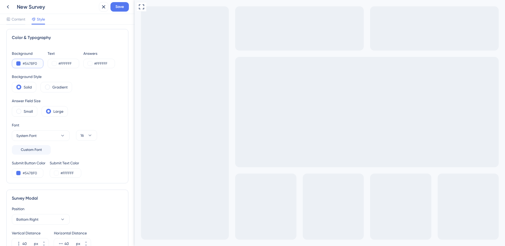
paste input "0048B4"
type input "#0048B4"
click at [38, 135] on button "System Font" at bounding box center [41, 135] width 58 height 11
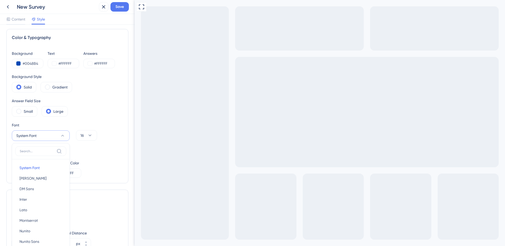
scroll to position [63, 0]
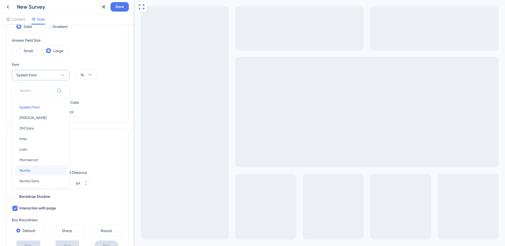
click at [32, 169] on button "Nunito Nunito" at bounding box center [40, 170] width 51 height 11
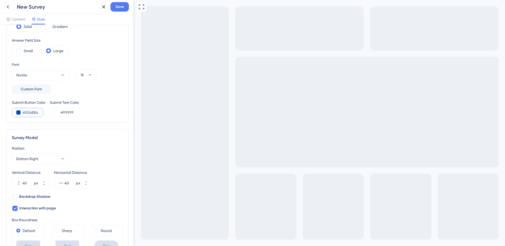
click at [26, 111] on input "#0048B4" at bounding box center [34, 112] width 22 height 6
paste input "ECF0F5"
type input "#ECF0F5"
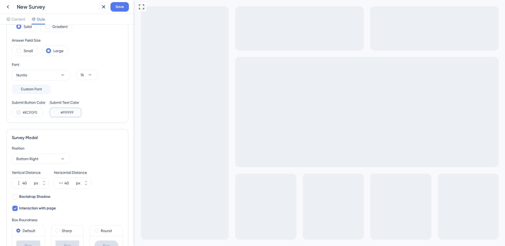
click at [69, 111] on input "#FFFFFF" at bounding box center [71, 112] width 22 height 6
paste input "29303D"
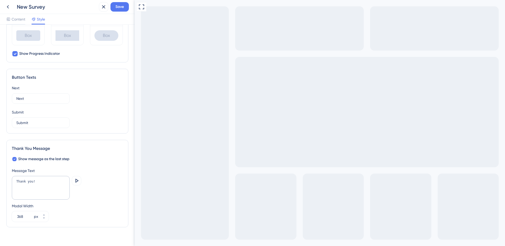
scroll to position [275, 0]
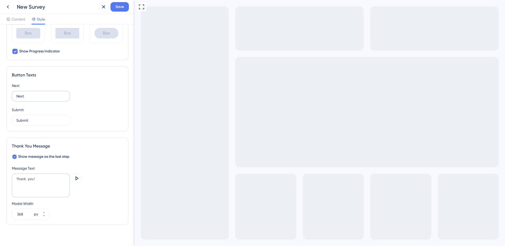
type input "#29303D"
click at [23, 96] on input "Next" at bounding box center [40, 96] width 49 height 6
type input "Próximo"
click at [27, 120] on input "Submit" at bounding box center [40, 120] width 49 height 6
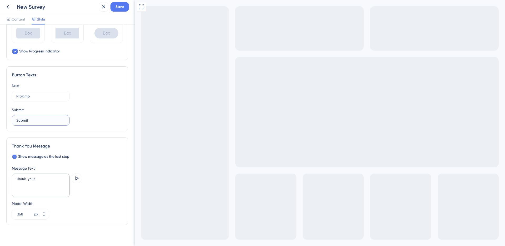
click at [27, 120] on input "Submit" at bounding box center [40, 120] width 49 height 6
type input "Enviar"
click at [35, 176] on textarea "Thank you!" at bounding box center [41, 185] width 58 height 24
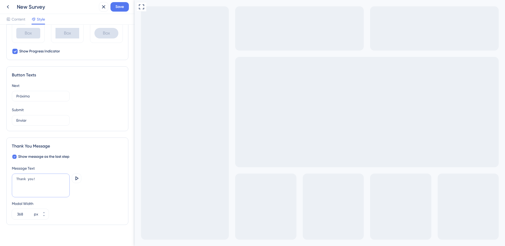
click at [35, 176] on textarea "Thank you!" at bounding box center [41, 185] width 58 height 24
paste textarea "✅ Obrigado pelo feedback"
click at [31, 180] on textarea "✅ Obrigado pelo feedback!" at bounding box center [41, 185] width 58 height 24
click at [47, 178] on textarea "✅ Agradecemos pelo feedback!" at bounding box center [41, 185] width 58 height 24
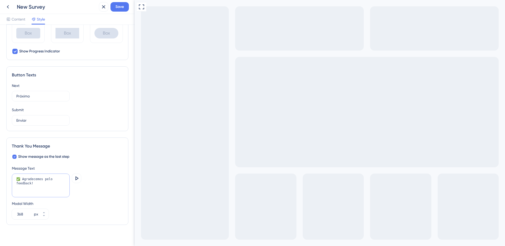
click at [47, 178] on textarea "✅ Agradecemos pelo feedback!" at bounding box center [41, 185] width 58 height 24
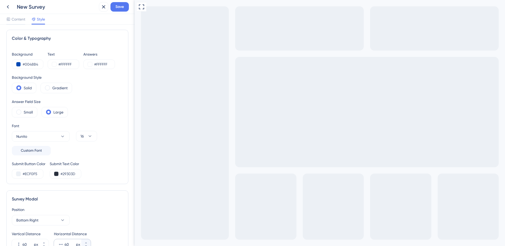
scroll to position [0, 0]
type textarea "✅ Agradecemos seu feedback!"
click at [18, 18] on span "Content" at bounding box center [19, 19] width 14 height 6
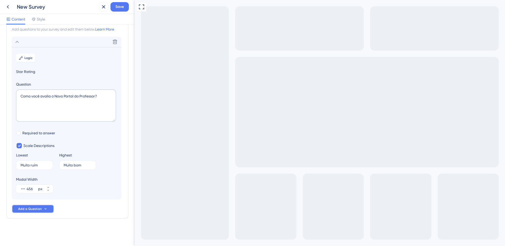
click at [52, 211] on button "Add a Question" at bounding box center [33, 208] width 42 height 8
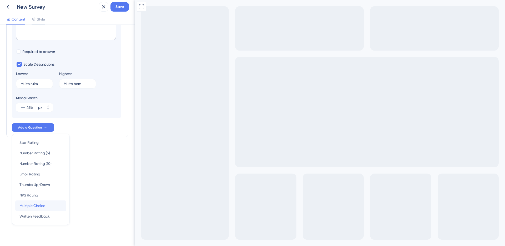
click at [44, 205] on span "Multiple Choice" at bounding box center [32, 205] width 26 height 6
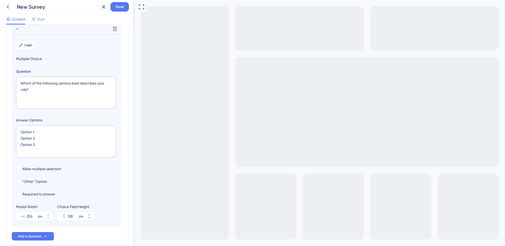
scroll to position [74, 0]
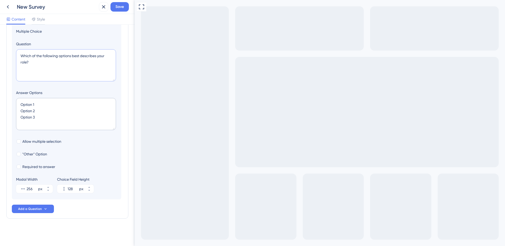
click at [69, 57] on textarea "Which of the following options best describes your role?" at bounding box center [66, 65] width 100 height 32
paste textarea "💡 Envie seu feedback"
type textarea "💡 Envie seu feedback"
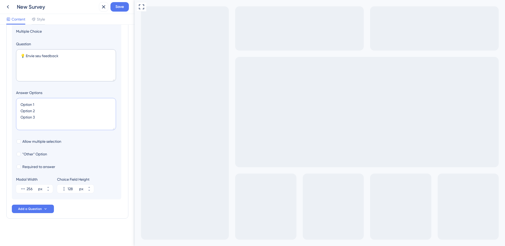
click at [38, 116] on textarea "Option 1 Option 2 Option 3" at bounding box center [66, 114] width 100 height 32
drag, startPoint x: 38, startPoint y: 117, endPoint x: 0, endPoint y: 99, distance: 42.5
click at [0, 99] on div "Survey Questions Add questions to your survey and edit them below. Learn More C…" at bounding box center [67, 135] width 135 height 221
paste textarea "Fazer uma sugestão Reportar um problema"
type textarea "Fazer uma sugestão Reportar um problema"
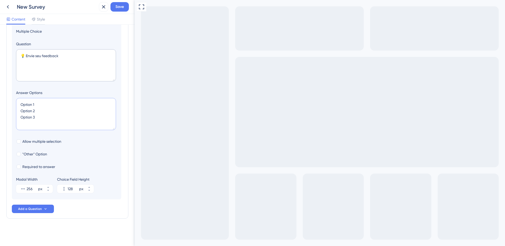
type input "84"
type textarea "Fazer uma sugestão Reportar um problema"
click at [32, 188] on input "256" at bounding box center [32, 188] width 11 height 6
click at [31, 188] on input "256" at bounding box center [32, 188] width 11 height 6
type input "368"
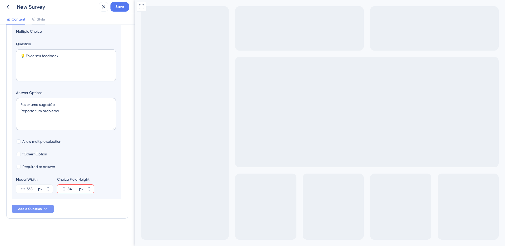
click at [44, 208] on icon at bounding box center [45, 208] width 4 height 4
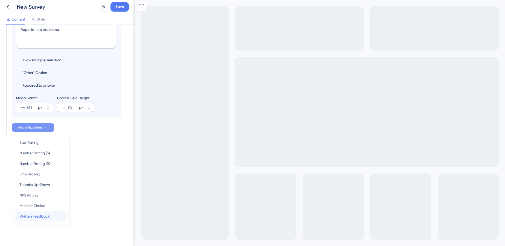
click at [38, 215] on span "Written Feedback" at bounding box center [34, 216] width 30 height 6
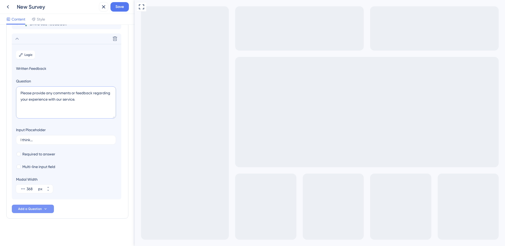
click at [57, 95] on textarea "Please provide any comments or feedback regarding your experience with our serv…" at bounding box center [66, 102] width 100 height 32
paste textarea "Deixe sua sugestão e nos ajude a melhorar!"
type textarea "Deixe sua sugestão e nos ajude a melhorar!"
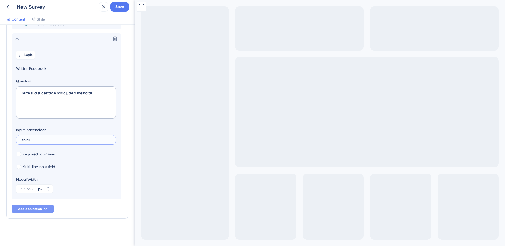
click at [25, 139] on input "I think..." at bounding box center [66, 140] width 91 height 4
paste input "Descreva aqui sua sugestão"
type input "Descreva aqui sua sugestão"
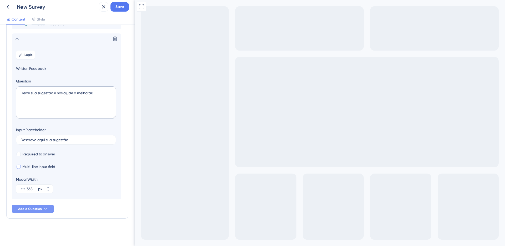
click at [19, 169] on div at bounding box center [18, 166] width 5 height 5
checkbox input "true"
click at [44, 206] on icon at bounding box center [45, 208] width 4 height 4
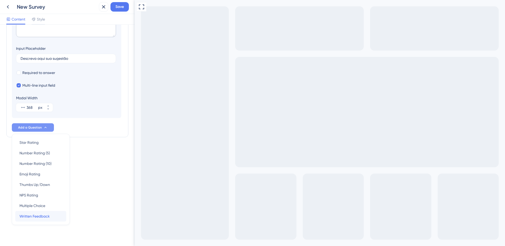
click at [40, 217] on span "Written Feedback" at bounding box center [34, 216] width 30 height 6
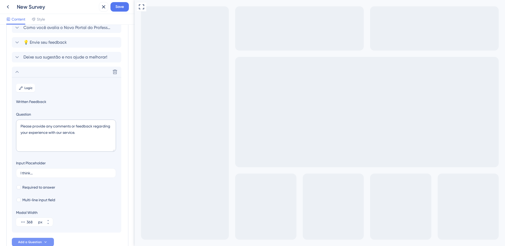
scroll to position [20, 0]
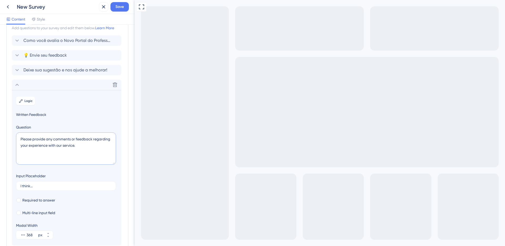
click at [46, 144] on textarea "Please provide any comments or feedback regarding your experience with our serv…" at bounding box center [66, 148] width 100 height 32
paste textarea "Encontrou algum problema? Fale com a gente e ajude a melhorar!"
type textarea "Encontrou algum problema? Fale com a gente e ajude a melhorar!"
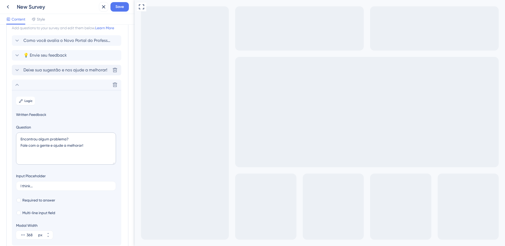
click at [43, 65] on div "Deixe sua sugestão e nos ajude a melhorar! Delete" at bounding box center [66, 70] width 109 height 11
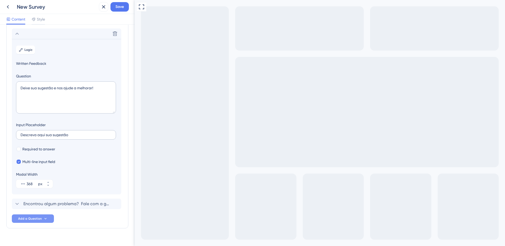
scroll to position [60, 0]
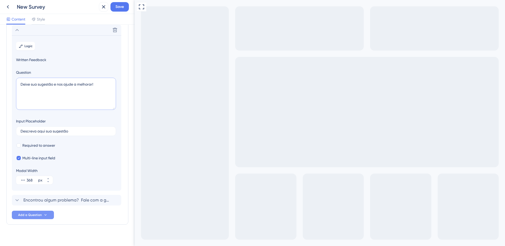
click at [45, 83] on textarea "Deixe sua sugestão e nos ajude a melhorar!" at bounding box center [66, 94] width 100 height 32
click at [35, 200] on span "Encontrou algum problema? Fale com a gente e ajude a melhorar!" at bounding box center [66, 200] width 87 height 6
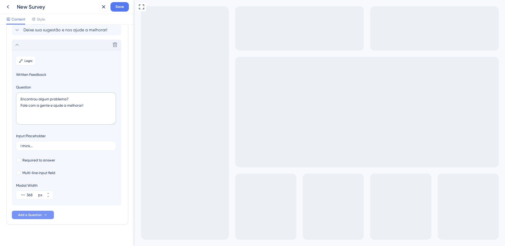
scroll to position [66, 0]
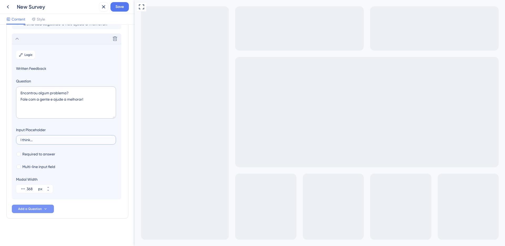
click at [39, 140] on input "I think..." at bounding box center [66, 140] width 91 height 4
paste input "Deixe sua sugestão e nos ajude a melhorar!"
click at [50, 140] on input "Deixe sua sugestão e nos ajude a melhorar!" at bounding box center [66, 140] width 91 height 4
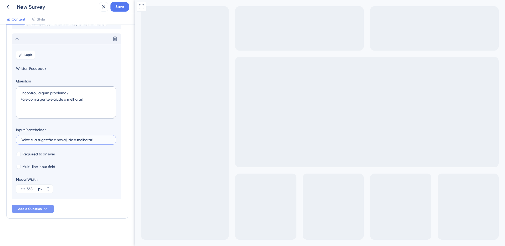
click at [50, 140] on input "Deixe sua sugestão e nos ajude a melhorar!" at bounding box center [66, 140] width 91 height 4
click at [35, 140] on input "Deixe sua sugestão e nos ajude a melhorar!" at bounding box center [66, 140] width 91 height 4
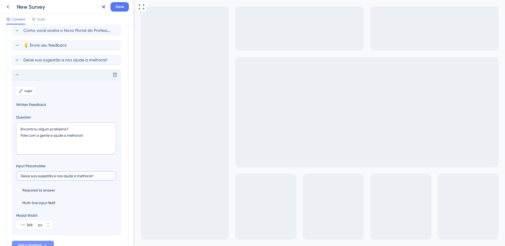
scroll to position [0, 0]
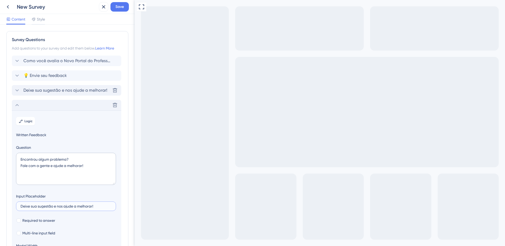
type input "Deixe sua sugestão e nos ajude a melhorar!"
click at [41, 89] on span "Deixe sua sugestão e nos ajude a melhorar!" at bounding box center [65, 90] width 84 height 6
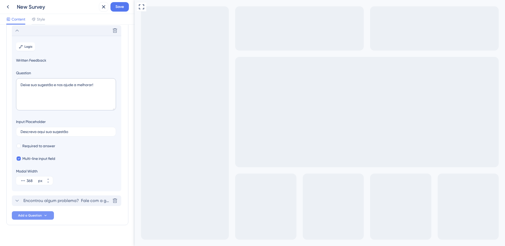
scroll to position [60, 0]
click at [44, 127] on label "Descreva aqui sua sugestão" at bounding box center [66, 130] width 100 height 9
click at [44, 129] on input "Descreva aqui sua sugestão" at bounding box center [66, 131] width 91 height 4
click at [44, 127] on label "Descreva aqui sua sugestão" at bounding box center [66, 130] width 100 height 9
click at [44, 129] on input "Descreva aqui sua sugestão" at bounding box center [66, 131] width 91 height 4
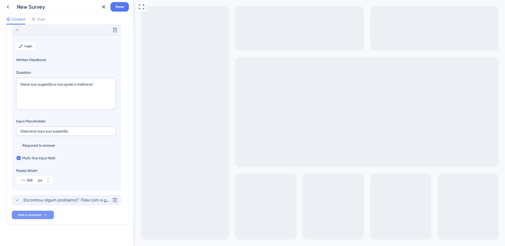
click at [44, 127] on label "Descreva aqui sua sugestão" at bounding box center [66, 130] width 100 height 9
click at [44, 129] on input "Descreva aqui sua sugestão" at bounding box center [66, 131] width 91 height 4
click at [46, 132] on input "Descreva aqui sua sugestão" at bounding box center [66, 131] width 91 height 4
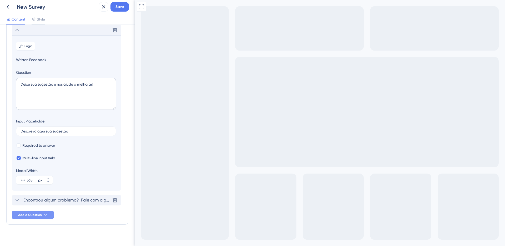
click at [35, 199] on span "Encontrou algum problema? Fale com a gente e ajude a melhorar!" at bounding box center [66, 200] width 87 height 6
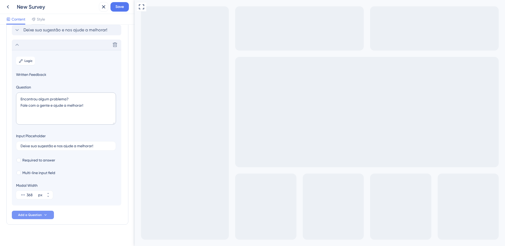
scroll to position [66, 0]
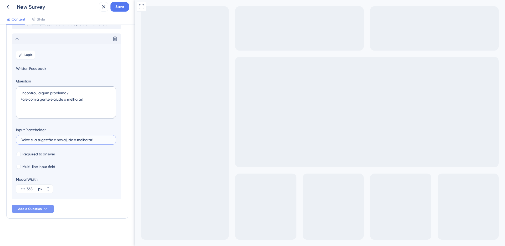
click at [36, 140] on input "Deixe sua sugestão e nos ajude a melhorar!" at bounding box center [66, 140] width 91 height 4
paste input "screva aqui sua sugestão"
drag, startPoint x: 46, startPoint y: 139, endPoint x: 75, endPoint y: 138, distance: 29.2
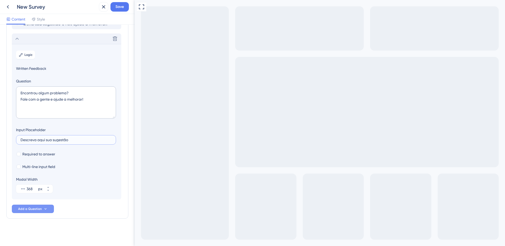
click at [75, 138] on input "Descreva aqui sua sugestão" at bounding box center [66, 140] width 91 height 4
type input "Descreva aqui o problema"
click at [32, 169] on span "Multi-line input field" at bounding box center [38, 166] width 33 height 6
checkbox input "true"
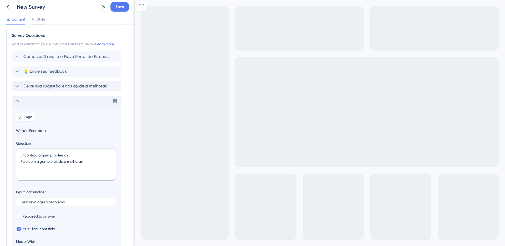
scroll to position [0, 0]
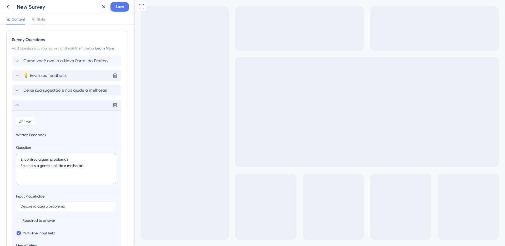
click at [56, 79] on div "💡 Envie seu feedback Delete" at bounding box center [66, 75] width 109 height 11
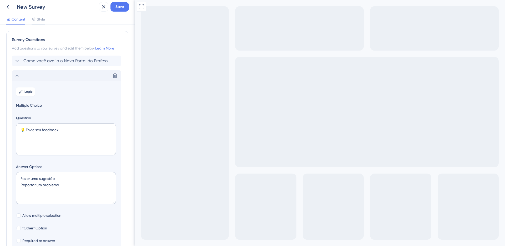
scroll to position [45, 0]
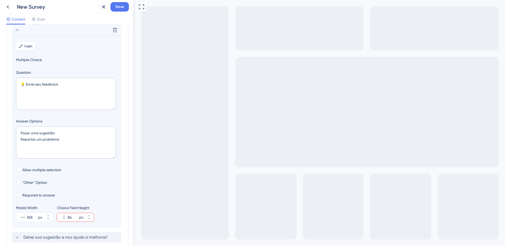
click at [29, 47] on span "Logic" at bounding box center [28, 46] width 8 height 4
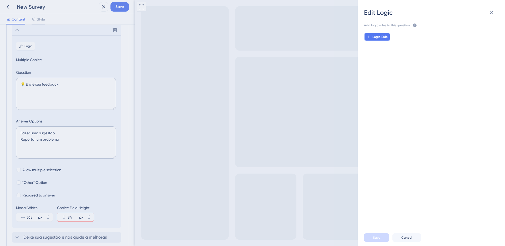
click at [380, 39] on button "Logic Rule" at bounding box center [377, 37] width 26 height 8
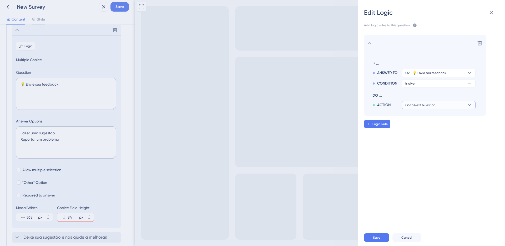
click at [426, 104] on span "Go to Next Question" at bounding box center [420, 105] width 30 height 4
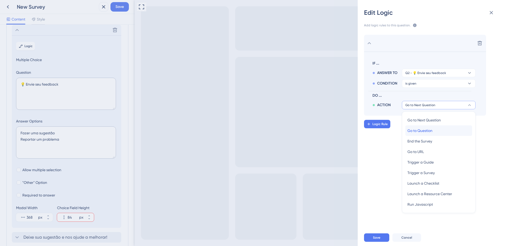
click at [427, 132] on span "Go to Question" at bounding box center [419, 130] width 25 height 6
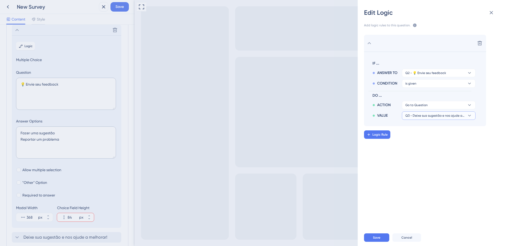
click at [424, 117] on span "Q3 - Deixe sua sugestão e nos ajude a melhorar!" at bounding box center [434, 115] width 59 height 4
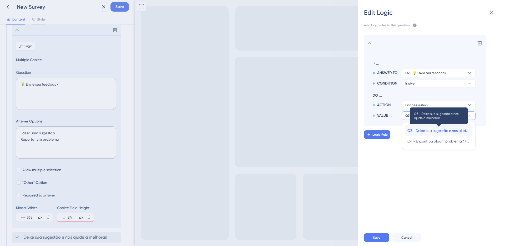
click at [426, 129] on span "Q3 - Deixe sua sugestão e nos ajude a melhorar!" at bounding box center [438, 130] width 63 height 6
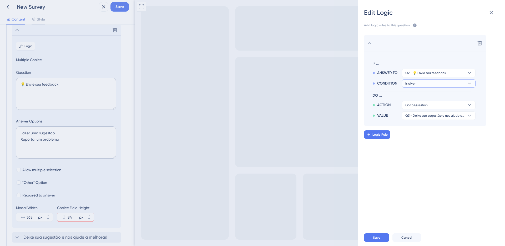
click at [429, 84] on button "is given" at bounding box center [439, 83] width 74 height 8
click at [393, 83] on span "CONDITION" at bounding box center [387, 83] width 20 height 6
click at [420, 106] on span "Go to Question" at bounding box center [416, 105] width 22 height 4
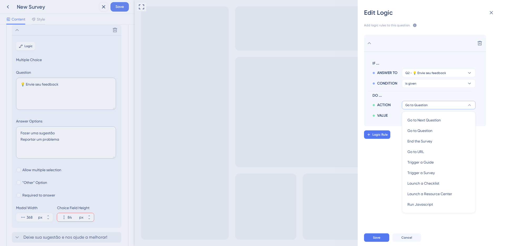
click at [398, 111] on div "VALUE" at bounding box center [386, 114] width 29 height 8
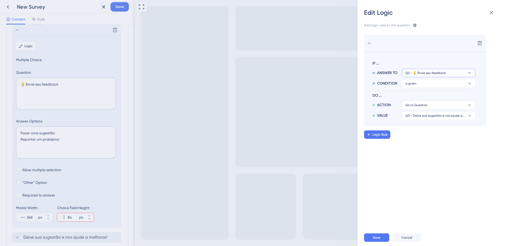
click at [421, 72] on span "Q2 - 💡 Envie seu feedback" at bounding box center [425, 73] width 41 height 4
click at [425, 99] on span "Q2 - 💡 Envie seu feedback" at bounding box center [430, 98] width 46 height 6
click at [425, 85] on button "is given" at bounding box center [439, 83] width 74 height 8
click at [422, 118] on div "has has" at bounding box center [438, 119] width 63 height 11
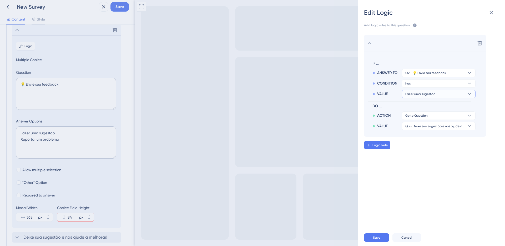
click at [422, 94] on span "Fazer uma sugestão" at bounding box center [420, 94] width 30 height 4
click at [423, 108] on span "Fazer uma sugestão" at bounding box center [424, 109] width 34 height 6
click at [418, 85] on button "has" at bounding box center [439, 83] width 74 height 8
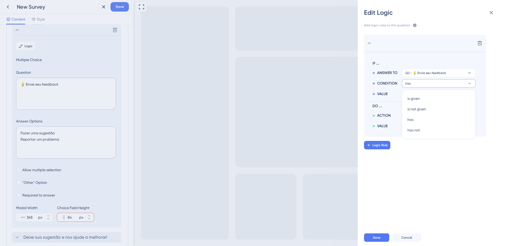
click at [418, 85] on button "has" at bounding box center [439, 83] width 74 height 8
click at [397, 95] on div "VALUE" at bounding box center [386, 94] width 29 height 6
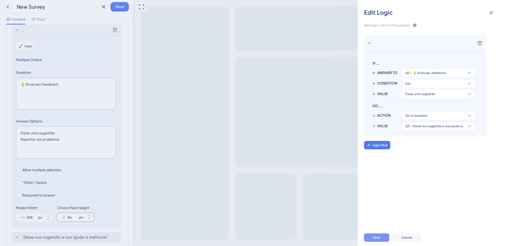
click at [380, 240] on button "Save" at bounding box center [376, 237] width 25 height 8
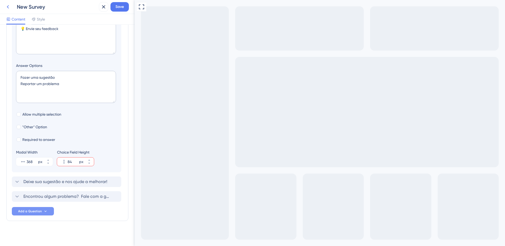
scroll to position [103, 0]
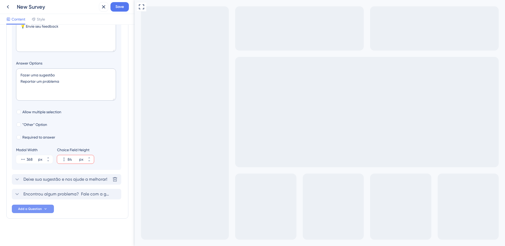
click at [27, 178] on span "Deixe sua sugestão e nos ajude a melhorar!" at bounding box center [65, 179] width 84 height 6
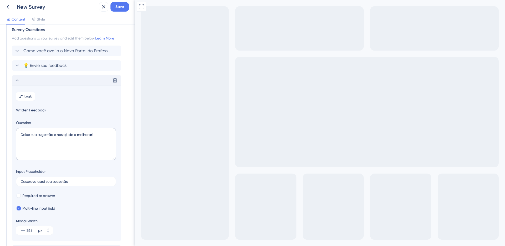
scroll to position [0, 0]
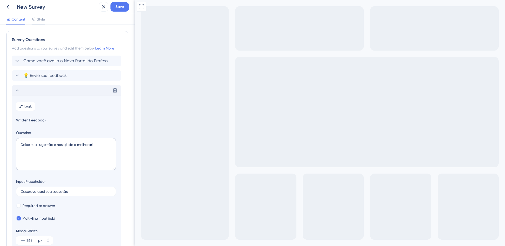
click at [42, 70] on div "Como você avalia o Novo Portal do Professor? 💡 Envie seu feedback Delete Logic …" at bounding box center [67, 160] width 111 height 210
click at [39, 75] on span "💡 Envie seu feedback" at bounding box center [44, 75] width 43 height 6
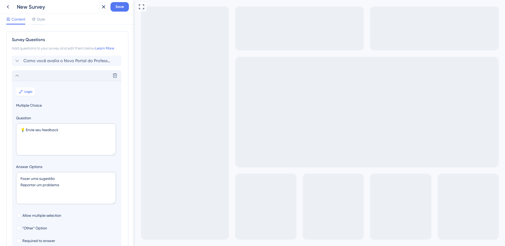
scroll to position [45, 0]
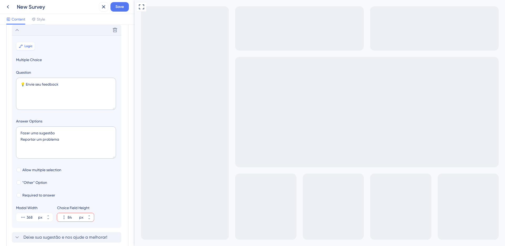
click at [29, 48] on button "Logic" at bounding box center [25, 46] width 19 height 8
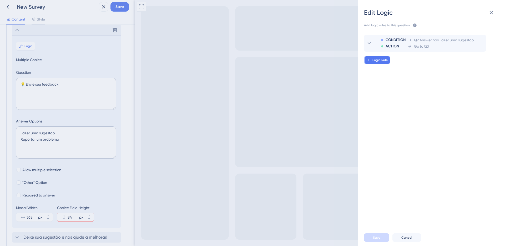
click at [377, 60] on span "Logic Rule" at bounding box center [379, 60] width 15 height 4
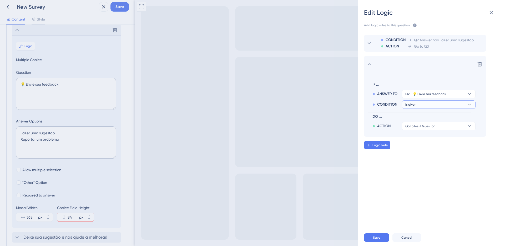
click at [425, 101] on button "is given" at bounding box center [439, 104] width 74 height 8
click at [418, 142] on div "has has" at bounding box center [438, 140] width 63 height 11
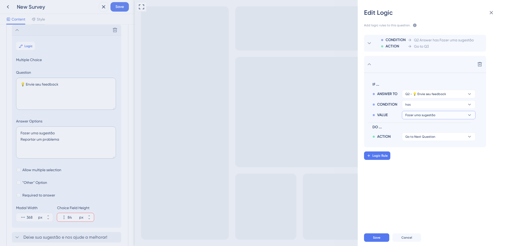
click at [412, 117] on button "Fazer uma sugestão" at bounding box center [439, 115] width 74 height 8
click at [421, 142] on span "Reportar um problema" at bounding box center [426, 140] width 39 height 6
click at [420, 138] on span "Go to Next Question" at bounding box center [420, 136] width 30 height 4
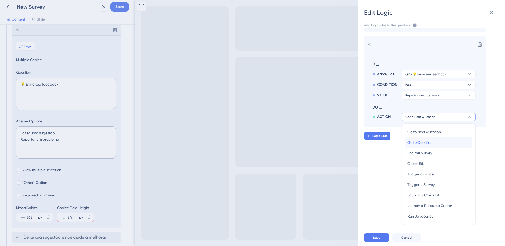
click at [420, 144] on span "Go to Question" at bounding box center [419, 142] width 25 height 6
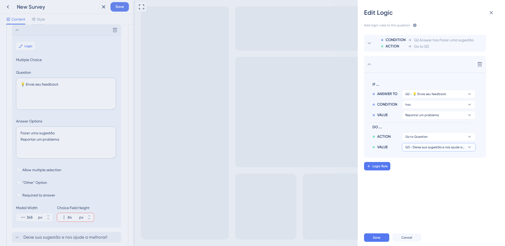
click at [420, 150] on button "Q3 - Deixe sua sugestão e nos ajude a melhorar!" at bounding box center [439, 147] width 74 height 8
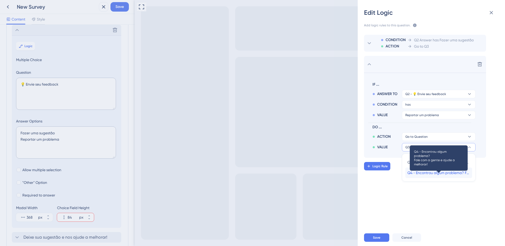
click at [417, 171] on span "Q4 - Encontrou algum problema? Fale com a gente e ajude a melhorar!" at bounding box center [438, 172] width 63 height 6
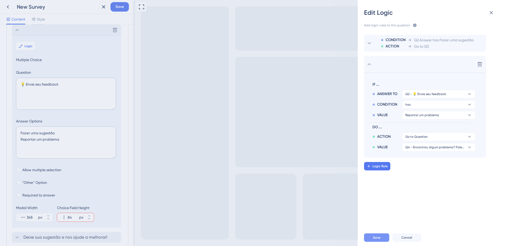
click at [373, 238] on span "Save" at bounding box center [376, 237] width 7 height 4
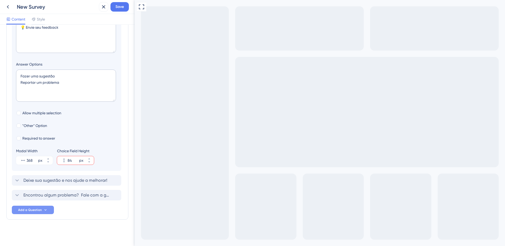
scroll to position [103, 0]
click at [58, 178] on span "Deixe sua sugestão e nos ajude a melhorar!" at bounding box center [65, 179] width 84 height 6
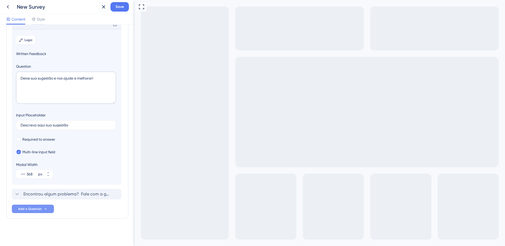
scroll to position [60, 0]
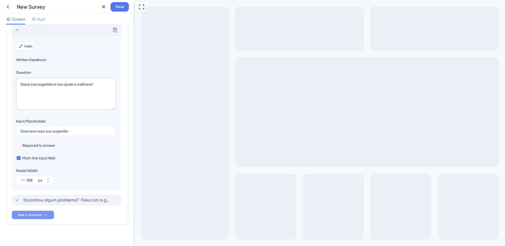
click at [30, 45] on span "Logic" at bounding box center [28, 46] width 8 height 4
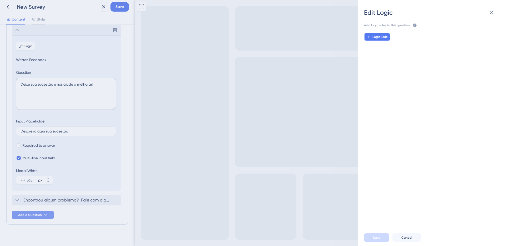
click at [377, 38] on span "Logic Rule" at bounding box center [379, 37] width 15 height 4
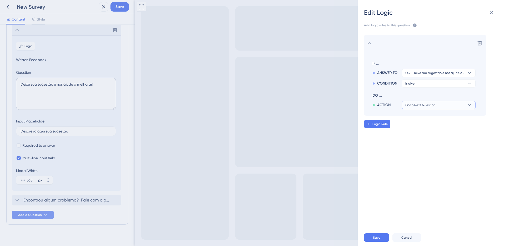
click at [432, 108] on button "Go to Next Question" at bounding box center [439, 105] width 74 height 8
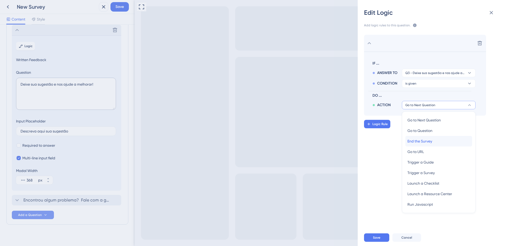
click at [413, 141] on span "End the Survey" at bounding box center [419, 141] width 25 height 6
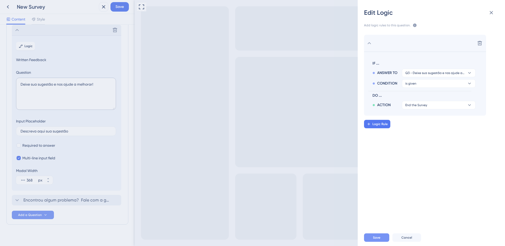
click at [387, 237] on button "Save" at bounding box center [376, 237] width 25 height 8
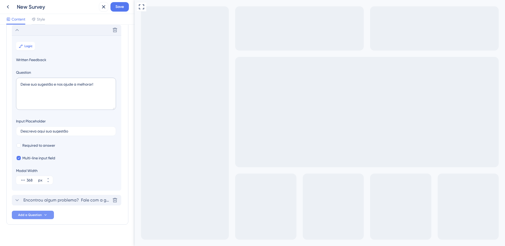
click at [39, 199] on span "Encontrou algum problema? Fale com a gente e ajude a melhorar!" at bounding box center [66, 200] width 87 height 6
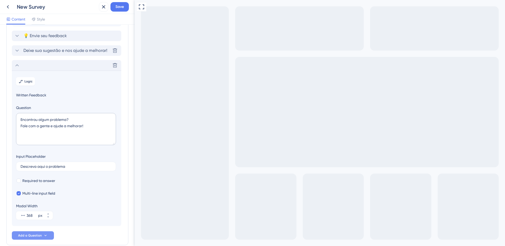
scroll to position [38, 0]
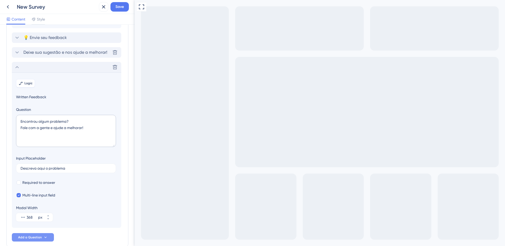
click at [29, 80] on button "Logic" at bounding box center [25, 83] width 19 height 8
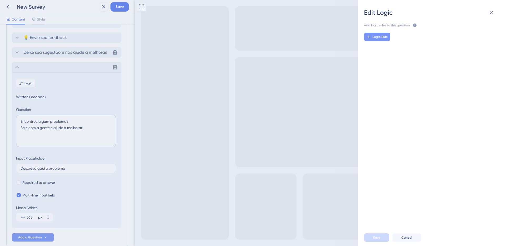
click at [384, 33] on button "Logic Rule" at bounding box center [377, 37] width 26 height 8
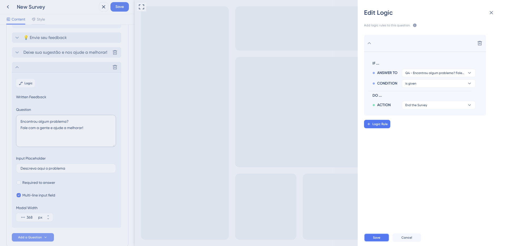
click at [372, 239] on button "Save" at bounding box center [376, 237] width 25 height 8
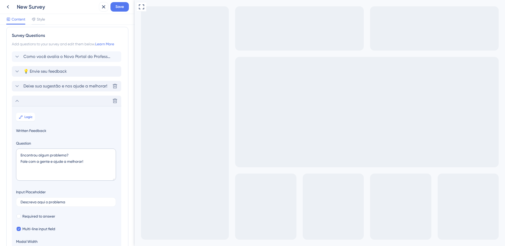
scroll to position [0, 0]
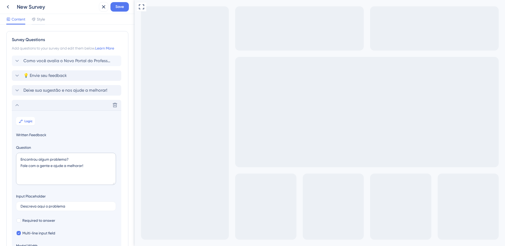
click at [38, 6] on div "New Survey" at bounding box center [57, 6] width 80 height 7
click at [123, 8] on span "Save" at bounding box center [119, 7] width 8 height 6
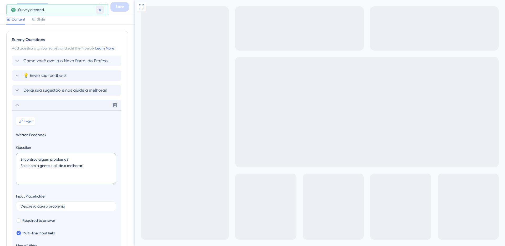
click at [98, 8] on icon at bounding box center [99, 9] width 5 height 5
click at [8, 7] on icon at bounding box center [8, 6] width 2 height 3
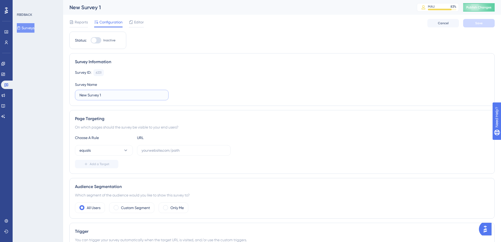
click at [122, 93] on input "New Survey 1" at bounding box center [121, 95] width 85 height 6
click at [98, 96] on input "Enviar" at bounding box center [121, 95] width 85 height 6
click at [98, 95] on input "Enviar" at bounding box center [121, 95] width 85 height 6
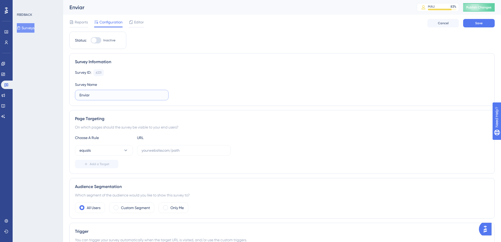
click at [95, 94] on input "Enviar" at bounding box center [121, 95] width 85 height 6
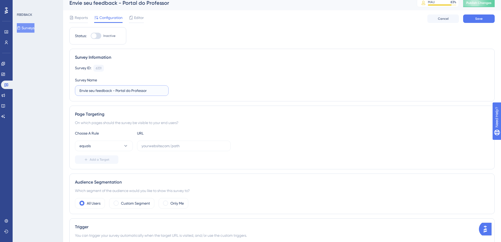
scroll to position [6, 0]
type input "Envie seu feedback - Portal do Professor"
click at [149, 146] on input "text" at bounding box center [183, 145] width 85 height 6
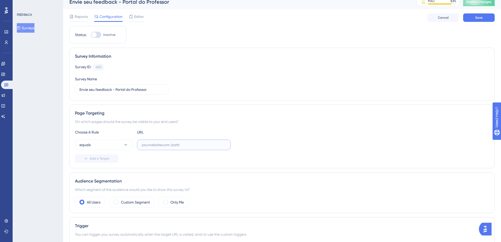
paste input "https://teste(\d{1})\.activesoft\.com\.br/portal_professor/"
type input "https://teste(\d{1})\.activesoft\.com\.br/portal_professor/"
click at [107, 142] on button "equals" at bounding box center [104, 144] width 58 height 11
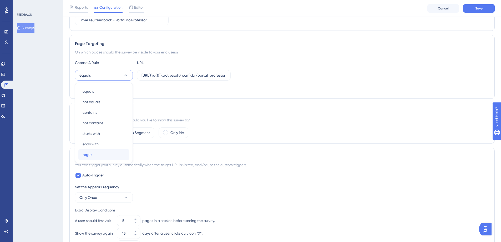
click at [91, 151] on span "regex" at bounding box center [88, 154] width 10 height 6
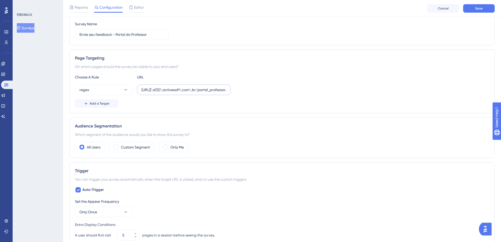
scroll to position [55, 0]
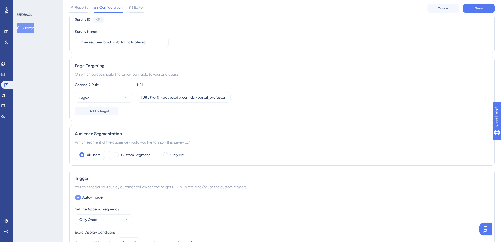
click at [80, 196] on div at bounding box center [77, 197] width 5 height 5
checkbox input "false"
click at [162, 97] on input "https://teste(\d{1})\.activesoft\.com\.br/portal_professor/" at bounding box center [183, 97] width 85 height 6
drag, startPoint x: 170, startPoint y: 98, endPoint x: 180, endPoint y: 95, distance: 10.8
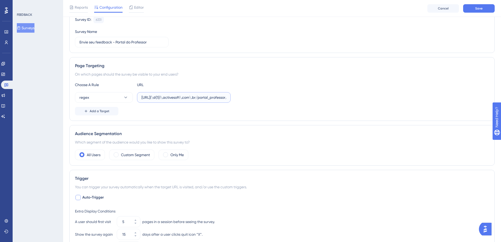
click at [170, 98] on input "https://siga(\d{1})\.activesoft\.com\.br/portal_professor/" at bounding box center [183, 97] width 85 height 6
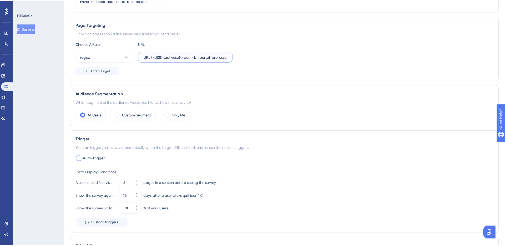
scroll to position [0, 0]
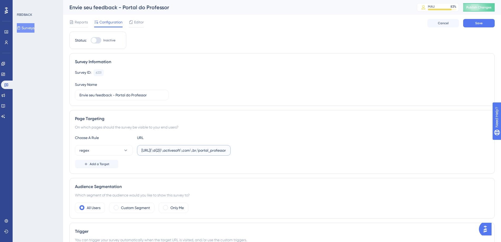
type input "[URL](\d{2})\.activesoft\.com\.br/portal_professor/"
click at [99, 41] on div at bounding box center [96, 40] width 11 height 6
click at [91, 40] on input "Inactive" at bounding box center [90, 40] width 0 height 0
checkbox input "true"
click at [477, 24] on span "Save" at bounding box center [478, 23] width 7 height 4
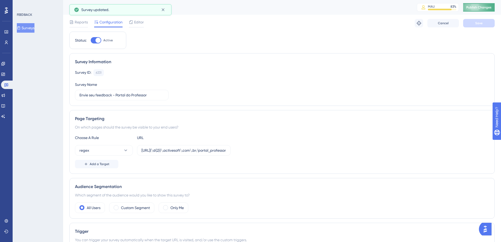
click at [486, 7] on span "Publish Changes" at bounding box center [478, 7] width 25 height 4
click at [29, 27] on button "Surveys" at bounding box center [26, 27] width 18 height 9
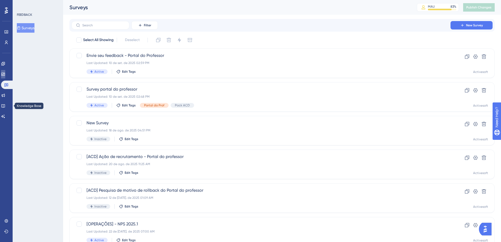
click at [5, 74] on icon at bounding box center [3, 74] width 4 height 4
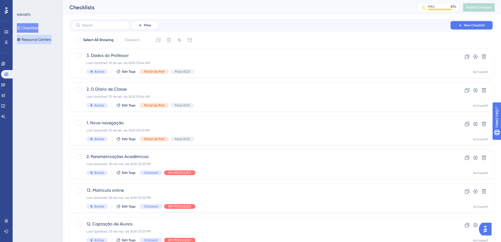
click at [40, 39] on button "Resource Centers" at bounding box center [34, 39] width 34 height 9
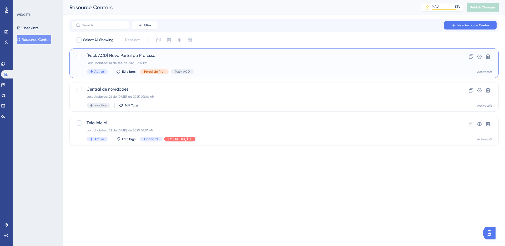
click at [122, 57] on span "[Pack ACD] Novo Portal do Professor" at bounding box center [262, 55] width 353 height 6
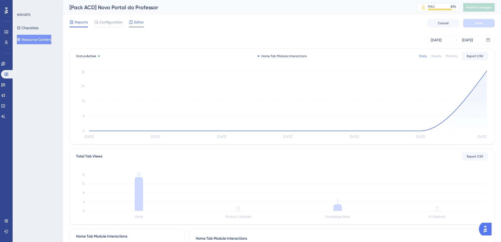
click at [135, 24] on span "Editor" at bounding box center [139, 22] width 10 height 6
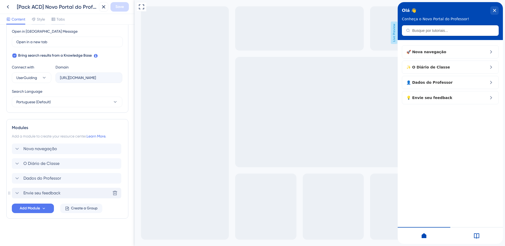
click at [29, 194] on span "Envie seu feedback" at bounding box center [41, 193] width 37 height 6
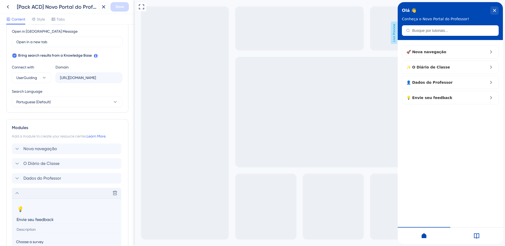
scroll to position [240, 0]
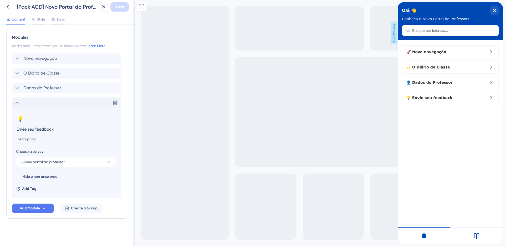
click at [37, 127] on input "Envie seu feedback" at bounding box center [67, 129] width 102 height 8
click at [85, 161] on button "Survey portal do professor" at bounding box center [66, 161] width 100 height 11
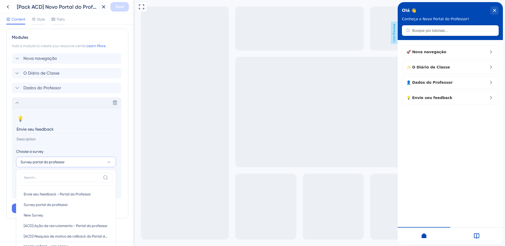
scroll to position [327, 0]
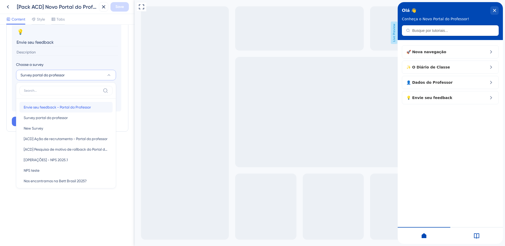
click at [72, 110] on span "Envie seu feedback - Portal do Professor" at bounding box center [57, 107] width 67 height 6
type input "Envie seu feedback - Portal do Professor"
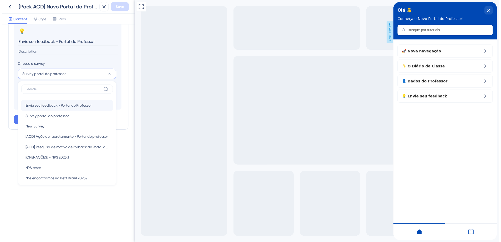
scroll to position [240, 0]
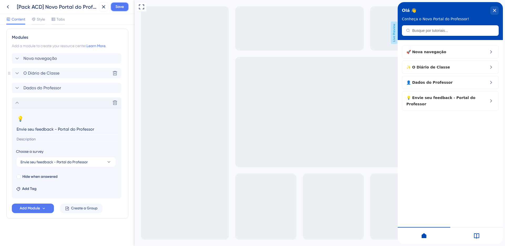
click at [120, 10] on span "Save" at bounding box center [119, 7] width 8 height 6
click at [101, 10] on icon at bounding box center [99, 9] width 5 height 5
click at [102, 6] on icon at bounding box center [103, 7] width 6 height 6
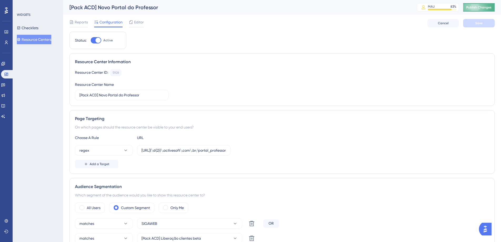
click at [483, 8] on span "Publish Changes" at bounding box center [478, 7] width 25 height 4
click at [136, 23] on span "Editor" at bounding box center [139, 22] width 10 height 6
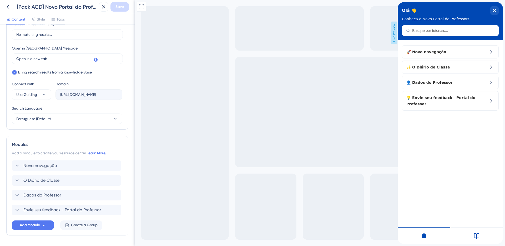
scroll to position [146, 0]
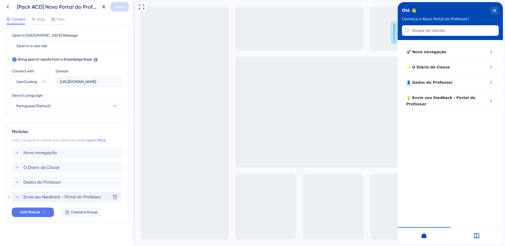
click at [42, 196] on span "Envie seu feedback - Portal do Professor" at bounding box center [62, 196] width 78 height 6
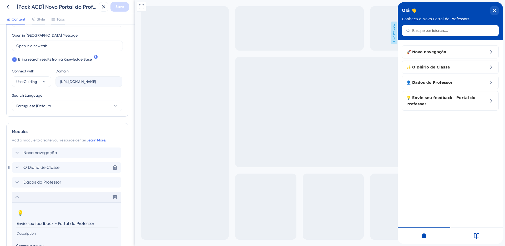
scroll to position [212, 0]
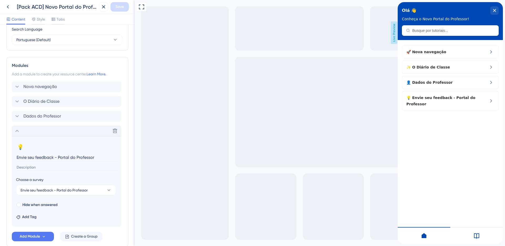
drag, startPoint x: 55, startPoint y: 157, endPoint x: 105, endPoint y: 155, distance: 50.0
click at [105, 155] on input "Envie seu feedback - Portal do Professor" at bounding box center [67, 157] width 102 height 8
type input "Envie seu feedback"
click at [116, 8] on span "Save" at bounding box center [119, 7] width 8 height 6
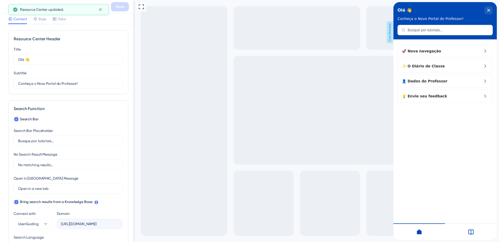
scroll to position [0, 0]
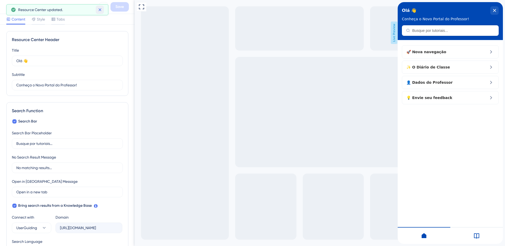
click at [100, 9] on icon at bounding box center [99, 9] width 3 height 3
click at [102, 7] on icon at bounding box center [103, 7] width 6 height 6
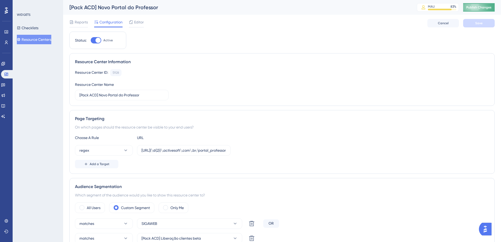
click at [482, 8] on span "Publish Changes" at bounding box center [478, 7] width 25 height 4
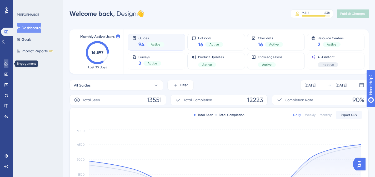
click at [8, 63] on icon at bounding box center [6, 64] width 4 height 4
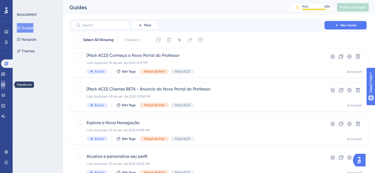
click at [5, 84] on icon at bounding box center [3, 85] width 4 height 4
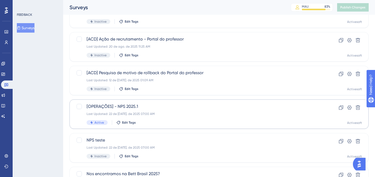
scroll to position [78, 0]
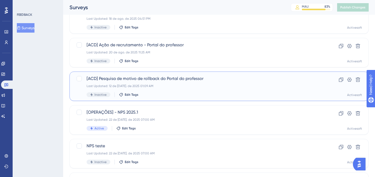
click at [151, 86] on div "Last Updated: 12 de [DATE]. de 2025 01:09 AM" at bounding box center [197, 86] width 223 height 4
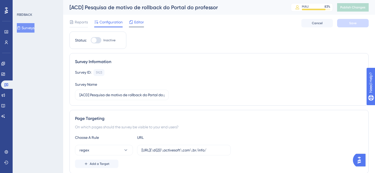
click at [137, 22] on span "Editor" at bounding box center [139, 22] width 10 height 6
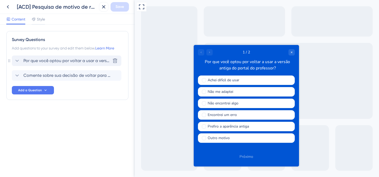
click at [62, 60] on span "Por que você optou por voltar a usar a versão antiga do portal do professor?" at bounding box center [66, 61] width 87 height 6
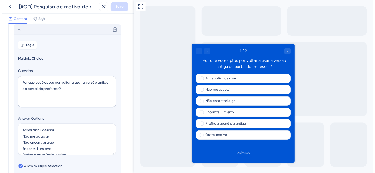
scroll to position [31, 0]
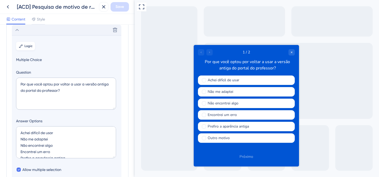
click at [33, 49] on button "Logic" at bounding box center [25, 46] width 19 height 8
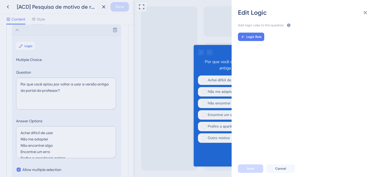
click at [12, 4] on div "Edit Logic Add logic rules to this question. The rules will apply after this qu…" at bounding box center [189, 88] width 379 height 177
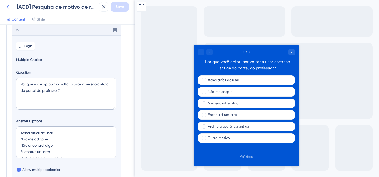
click at [7, 6] on icon at bounding box center [8, 7] width 6 height 6
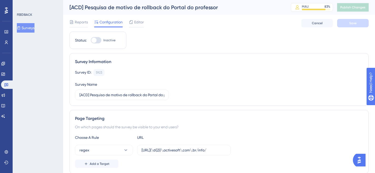
click at [34, 29] on button "Surveys" at bounding box center [26, 27] width 18 height 9
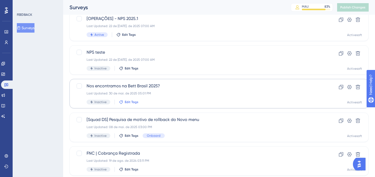
scroll to position [172, 0]
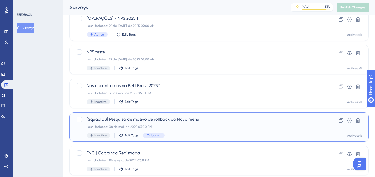
click at [146, 118] on span "[Squad DS] Pesquisa de motivo de rollback do Novo menu" at bounding box center [197, 119] width 223 height 6
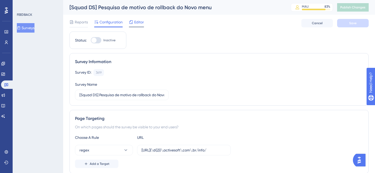
click at [131, 23] on icon at bounding box center [131, 22] width 4 height 4
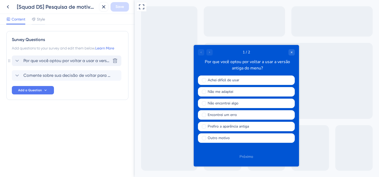
click at [93, 62] on span "Por que você optou por voltar a usar a versão antiga do menu?" at bounding box center [66, 61] width 87 height 6
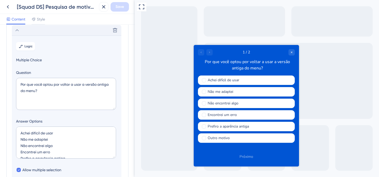
scroll to position [31, 0]
click at [28, 48] on button "Logic" at bounding box center [25, 46] width 19 height 8
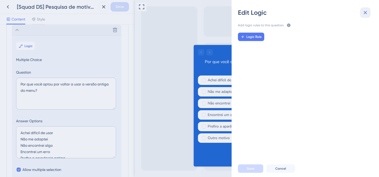
click at [364, 14] on icon at bounding box center [365, 12] width 6 height 6
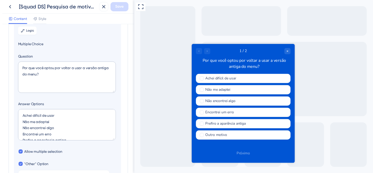
scroll to position [155, 0]
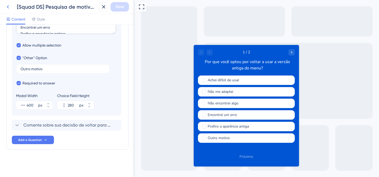
click at [8, 8] on icon at bounding box center [8, 6] width 2 height 3
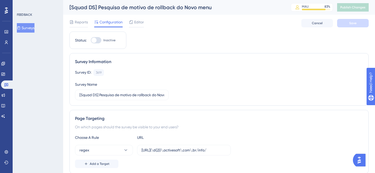
click at [33, 28] on button "Surveys" at bounding box center [26, 27] width 18 height 9
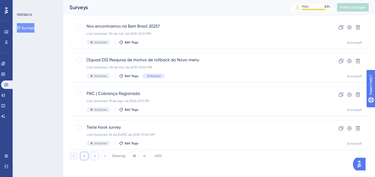
click at [96, 157] on button "2" at bounding box center [94, 156] width 8 height 8
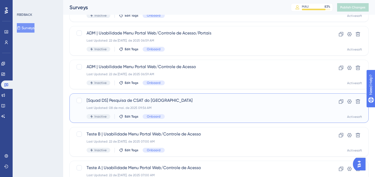
click at [160, 100] on span "[Squad DS] Pesquisa de CSAT do Novo Menu" at bounding box center [197, 100] width 223 height 6
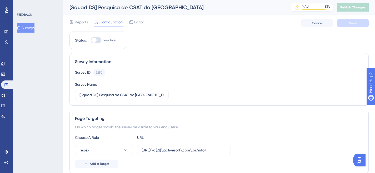
click at [32, 31] on button "Surveys" at bounding box center [26, 27] width 18 height 9
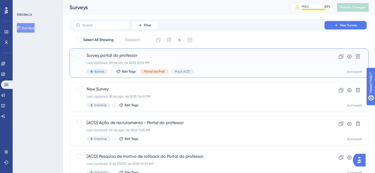
click at [120, 58] on span "Survey portal do professor" at bounding box center [197, 55] width 223 height 6
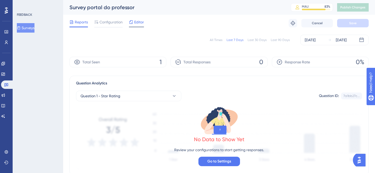
click at [137, 22] on span "Editor" at bounding box center [139, 22] width 10 height 6
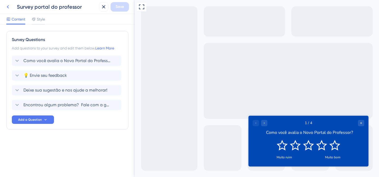
click at [9, 7] on icon at bounding box center [8, 7] width 6 height 6
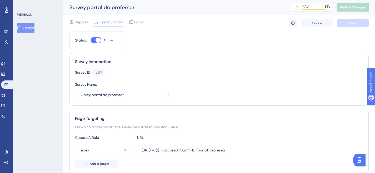
click at [43, 30] on div "Surveys" at bounding box center [38, 27] width 43 height 9
click at [34, 28] on button "Surveys" at bounding box center [26, 27] width 18 height 9
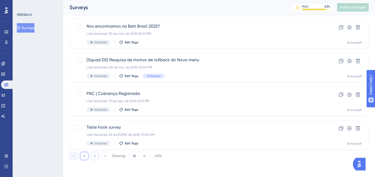
click at [96, 159] on button "2" at bounding box center [94, 156] width 8 height 8
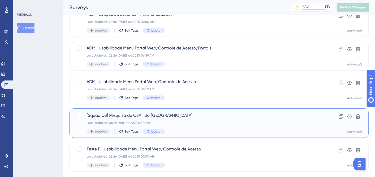
click at [137, 114] on span "[Squad DS] Pesquisa de CSAT do Novo Menu" at bounding box center [197, 115] width 223 height 6
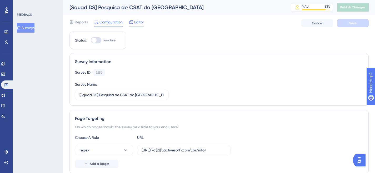
click at [133, 20] on div "Editor" at bounding box center [136, 22] width 15 height 6
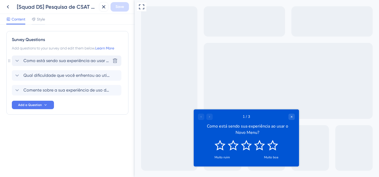
click at [42, 63] on span "Como está sendo sua experiência ao usar o Novo Menu?" at bounding box center [66, 61] width 87 height 6
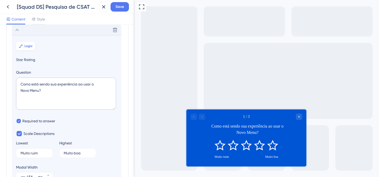
click at [31, 46] on span "Logic" at bounding box center [28, 46] width 8 height 4
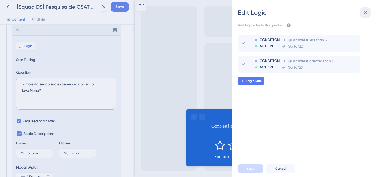
click at [369, 10] on button at bounding box center [365, 12] width 11 height 11
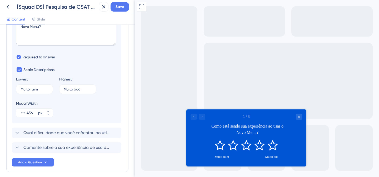
scroll to position [95, 0]
click at [43, 134] on span "Qual dificuldade que você enfrentou ao utilizar o Novo Menu?" at bounding box center [66, 132] width 87 height 6
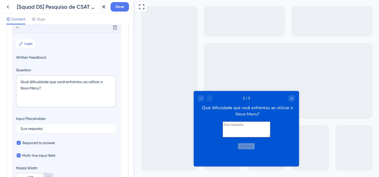
scroll to position [40, 0]
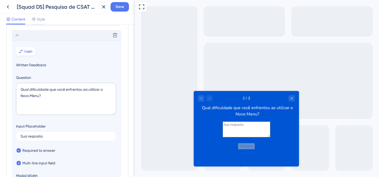
click at [28, 52] on span "Logic" at bounding box center [28, 51] width 8 height 4
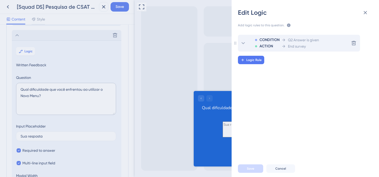
click at [279, 45] on div "ACTION" at bounding box center [266, 46] width 25 height 6
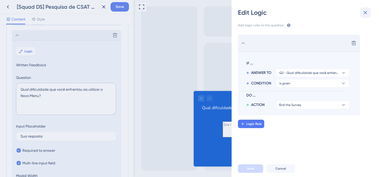
click at [361, 14] on button at bounding box center [365, 12] width 11 height 11
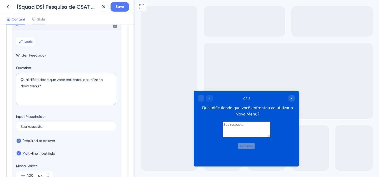
scroll to position [120, 0]
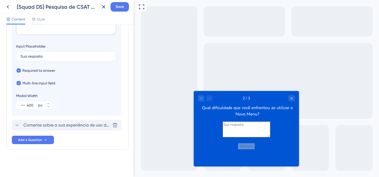
click at [51, 121] on div "Comente sobre a sua experiência de uso do Novo Menu Delete" at bounding box center [66, 125] width 109 height 11
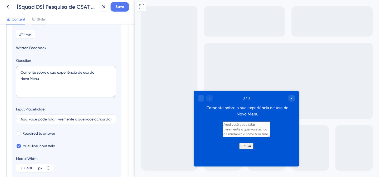
scroll to position [20, 0]
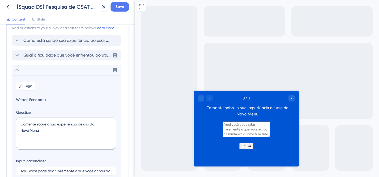
click at [52, 56] on span "Qual dificuldade que você enfrentou ao utilizar o Novo Menu?" at bounding box center [66, 55] width 87 height 6
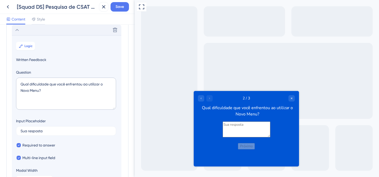
scroll to position [120, 0]
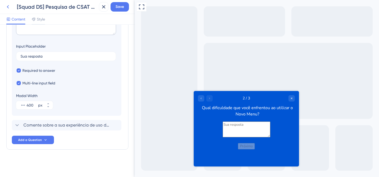
click at [9, 7] on icon at bounding box center [8, 7] width 6 height 6
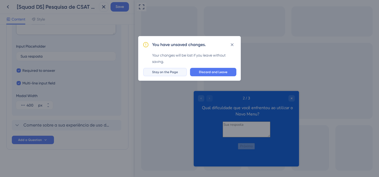
click at [181, 72] on button "Stay on the Page" at bounding box center [165, 72] width 44 height 8
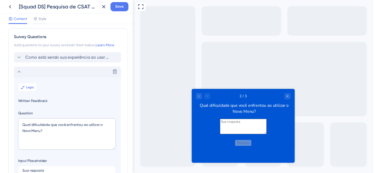
scroll to position [0, 0]
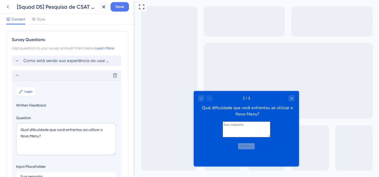
click at [11, 6] on button at bounding box center [7, 6] width 9 height 9
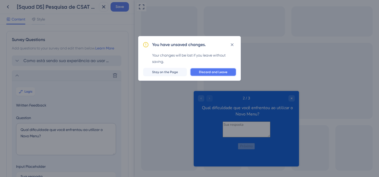
click at [213, 73] on span "Discard and Leave" at bounding box center [213, 72] width 28 height 4
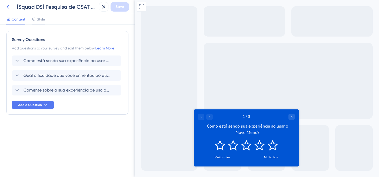
click at [8, 10] on icon at bounding box center [8, 7] width 6 height 6
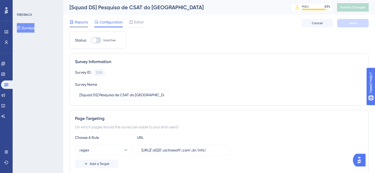
click at [75, 23] on span "Reports" at bounding box center [81, 22] width 13 height 6
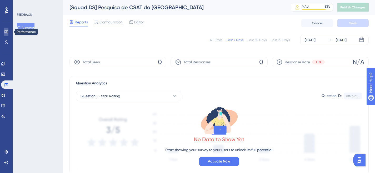
click at [7, 33] on icon at bounding box center [6, 32] width 4 height 4
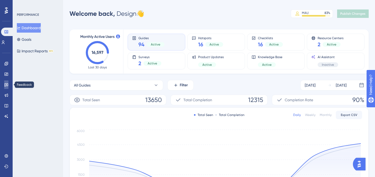
click at [7, 87] on link at bounding box center [6, 84] width 4 height 8
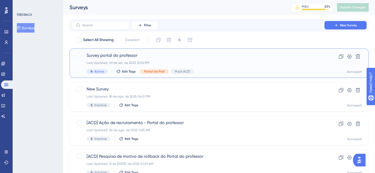
click at [126, 61] on div "Last Updated: 09 de set. de 2025 12:06 PM" at bounding box center [197, 63] width 223 height 4
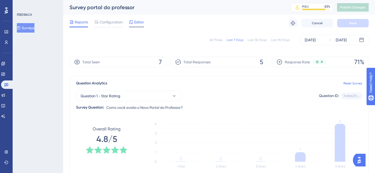
click at [132, 22] on icon at bounding box center [131, 22] width 4 height 4
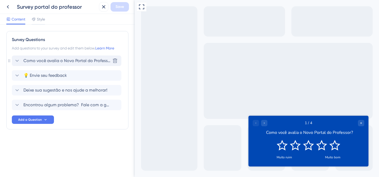
click at [83, 59] on span "Como você avalia o Novo Portal do Professor?" at bounding box center [66, 61] width 87 height 6
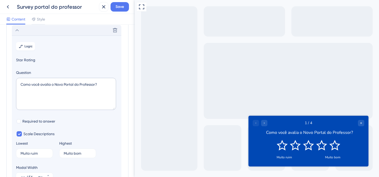
scroll to position [31, 0]
click at [48, 83] on textarea "Como você avalia o Novo Portal do Professor?" at bounding box center [66, 94] width 100 height 32
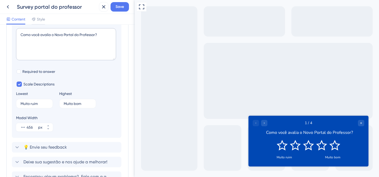
scroll to position [81, 0]
click at [39, 21] on span "Style" at bounding box center [41, 19] width 8 height 6
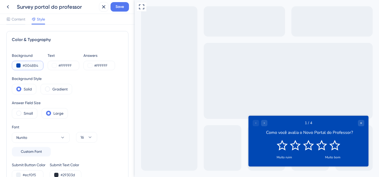
click at [34, 65] on input "#0048B4" at bounding box center [34, 65] width 22 height 6
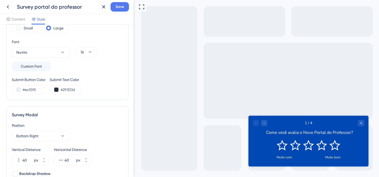
scroll to position [118, 0]
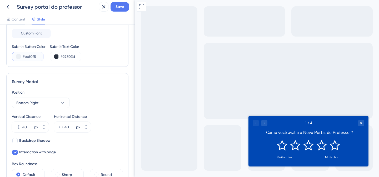
click at [31, 56] on input "#ecf0f5" at bounding box center [34, 56] width 22 height 6
click at [73, 55] on input "#29303d" at bounding box center [71, 56] width 22 height 6
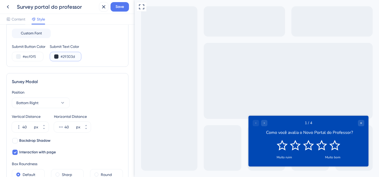
click at [73, 55] on input "#29303d" at bounding box center [71, 56] width 22 height 6
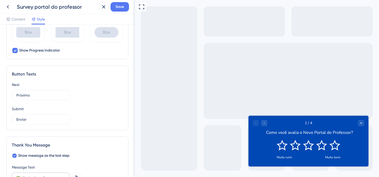
scroll to position [349, 0]
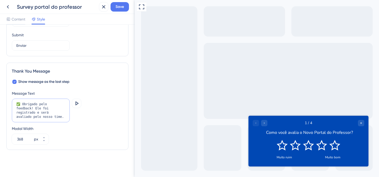
click at [35, 105] on textarea "✅ Obrigado pelo feedback! Ele foi registrado e será avaliado pelo nosso time." at bounding box center [41, 111] width 58 height 24
click at [40, 104] on textarea "✅ Obrigado pelo feedback! Ele foi registrado e será avaliado pelo nosso time." at bounding box center [41, 111] width 58 height 24
drag, startPoint x: 65, startPoint y: 104, endPoint x: 6, endPoint y: 105, distance: 59.4
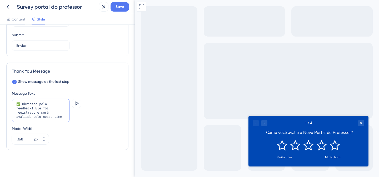
click at [6, 105] on div "Color & Typography Background #0048B4 Text #FFFFFF Answers #FFFFFF Background S…" at bounding box center [67, 101] width 135 height 152
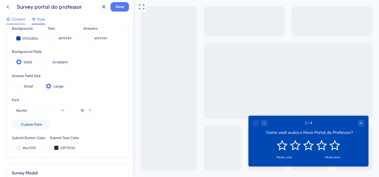
click at [18, 20] on span "Content" at bounding box center [19, 19] width 14 height 6
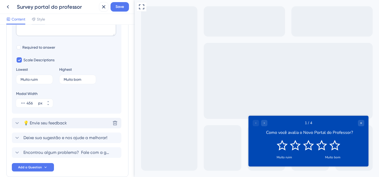
click at [54, 123] on span "💡 Envie seu feedback" at bounding box center [44, 123] width 43 height 6
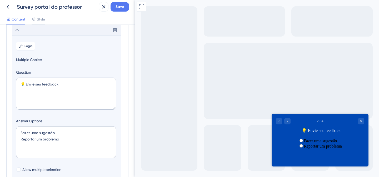
scroll to position [45, 0]
click at [47, 82] on textarea "💡 Envie seu feedback" at bounding box center [66, 94] width 100 height 32
drag, startPoint x: 61, startPoint y: 139, endPoint x: 16, endPoint y: 133, distance: 45.7
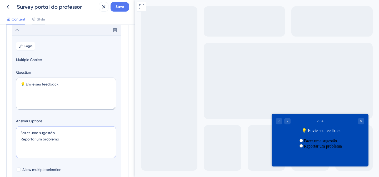
click at [16, 133] on textarea "Fazer uma sugestão Reportar um problema" at bounding box center [66, 142] width 100 height 32
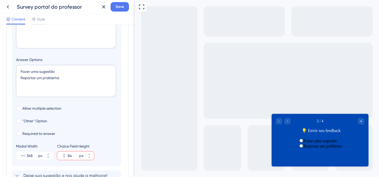
scroll to position [160, 0]
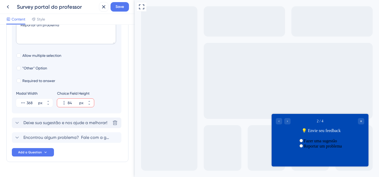
click at [47, 124] on span "Deixe sua sugestão e nos ajude a melhorar!" at bounding box center [65, 123] width 84 height 6
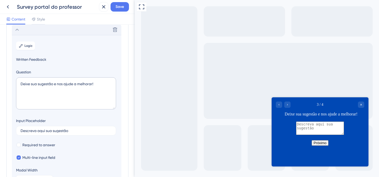
scroll to position [60, 0]
click at [55, 84] on textarea "Deixe sua sugestão e nos ajude a melhorar!" at bounding box center [66, 94] width 100 height 32
click at [54, 84] on textarea "Deixe sua sugestão e nos ajude a melhorar!" at bounding box center [66, 94] width 100 height 32
click at [48, 131] on input "Descreva aqui sua sugestão" at bounding box center [66, 131] width 91 height 4
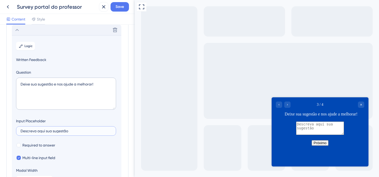
click at [48, 131] on input "Descreva aqui sua sugestão" at bounding box center [66, 131] width 91 height 4
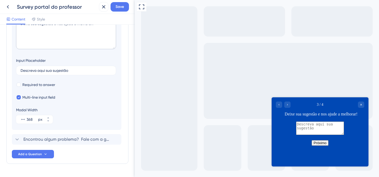
scroll to position [135, 0]
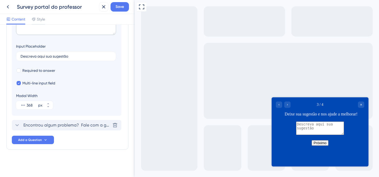
click at [39, 125] on span "Encontrou algum problema? Fale com a gente e ajude a melhorar!" at bounding box center [66, 125] width 87 height 6
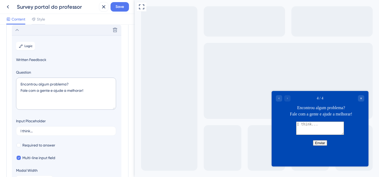
scroll to position [75, 0]
click at [46, 87] on textarea "Encontrou algum problema? Fale com a gente e ajude a melhorar!" at bounding box center [66, 94] width 100 height 32
click at [80, 87] on textarea "Encontrou algum problema? Fale com a gente e ajude a melhorar!" at bounding box center [66, 94] width 100 height 32
drag, startPoint x: 88, startPoint y: 90, endPoint x: 16, endPoint y: 81, distance: 73.4
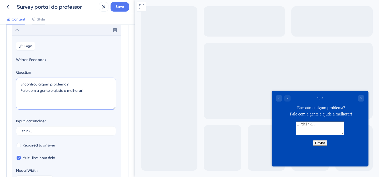
click at [16, 81] on section "Logic Written Feedback Question Encontrou algum problema? Fale com a gente e aj…" at bounding box center [66, 112] width 109 height 155
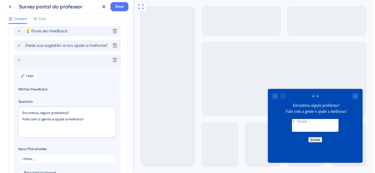
scroll to position [0, 0]
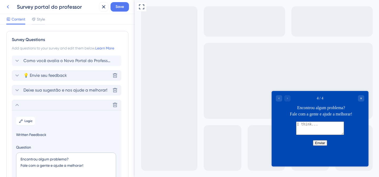
click at [8, 7] on icon at bounding box center [8, 7] width 6 height 6
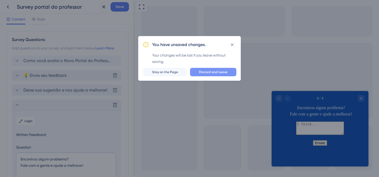
click at [209, 73] on span "Discard and Leave" at bounding box center [213, 72] width 28 height 4
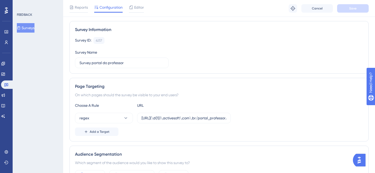
scroll to position [35, 0]
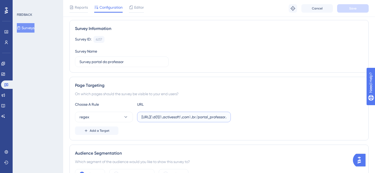
click at [159, 115] on input "https://teste(\d{1})\.activesoft\.com\.br/portal_professor/" at bounding box center [183, 117] width 85 height 6
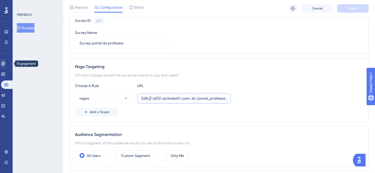
scroll to position [53, 0]
click at [5, 65] on icon at bounding box center [3, 64] width 4 height 4
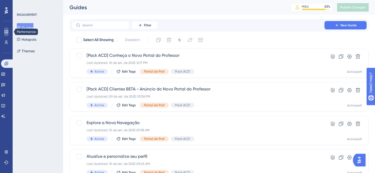
click at [5, 33] on icon at bounding box center [6, 32] width 4 height 4
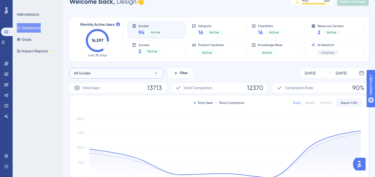
click at [127, 73] on button "All Guides" at bounding box center [116, 73] width 94 height 11
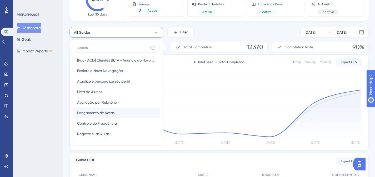
scroll to position [40, 0]
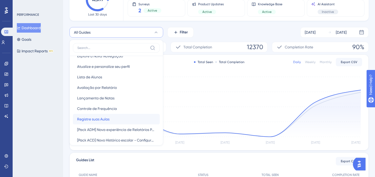
click at [109, 119] on span "Registre suas Aulas" at bounding box center [93, 119] width 32 height 6
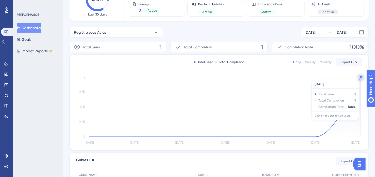
click at [359, 77] on circle at bounding box center [360, 77] width 4 height 4
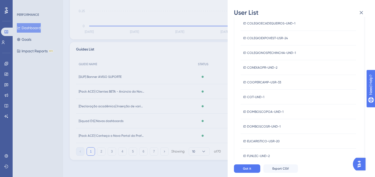
scroll to position [0, 0]
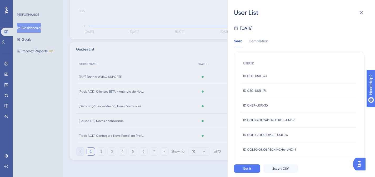
click at [267, 78] on div "ID CEC-USR-143 ID CEC-USR-143" at bounding box center [297, 76] width 115 height 15
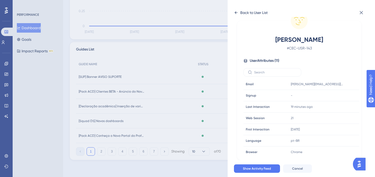
click at [236, 12] on icon at bounding box center [235, 12] width 3 height 3
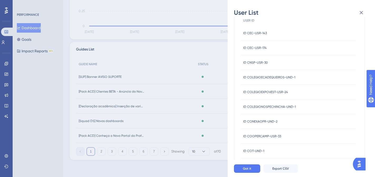
scroll to position [50, 0]
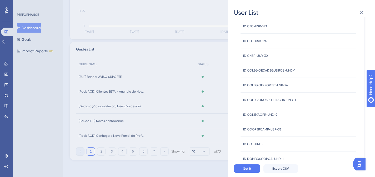
click at [256, 143] on span "ID COT-UND-1" at bounding box center [253, 144] width 21 height 4
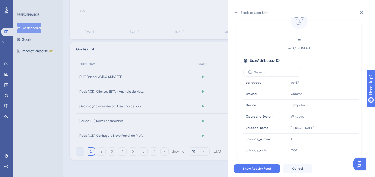
scroll to position [58, 0]
click at [360, 15] on icon at bounding box center [361, 12] width 6 height 6
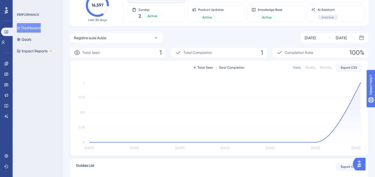
scroll to position [35, 0]
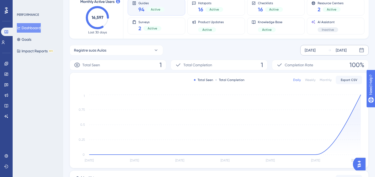
click at [344, 50] on div "[DATE]" at bounding box center [340, 50] width 11 height 6
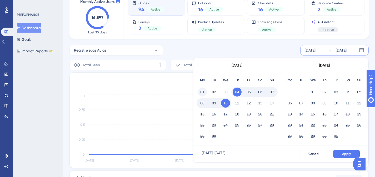
click at [200, 91] on button "01" at bounding box center [202, 92] width 9 height 9
click at [339, 150] on button "Apply" at bounding box center [346, 154] width 27 height 8
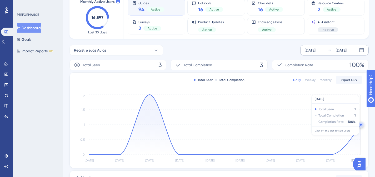
click at [360, 125] on circle at bounding box center [360, 125] width 2 height 2
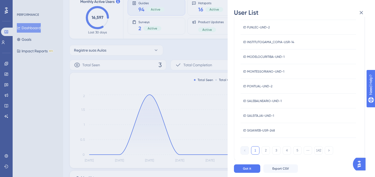
scroll to position [226, 0]
click at [263, 148] on button "2" at bounding box center [265, 149] width 8 height 8
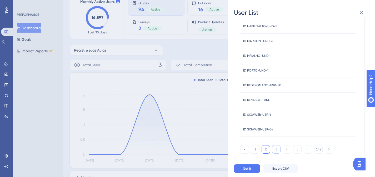
click at [276, 149] on button "3" at bounding box center [276, 149] width 8 height 8
click at [282, 149] on div "1 2 3 4 5 ⋯ 142" at bounding box center [286, 149] width 93 height 8
click at [287, 149] on button "4" at bounding box center [286, 149] width 8 height 8
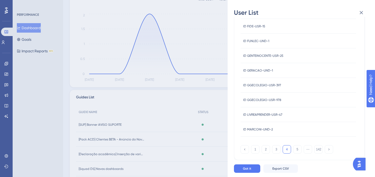
scroll to position [164, 0]
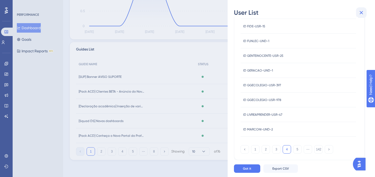
click at [362, 14] on icon at bounding box center [361, 12] width 6 height 6
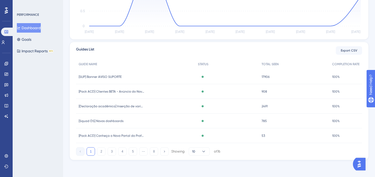
scroll to position [102, 0]
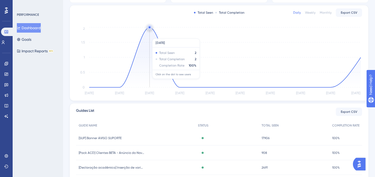
click at [149, 36] on icon at bounding box center [224, 57] width 271 height 60
click at [149, 27] on icon at bounding box center [224, 57] width 271 height 60
click at [149, 28] on circle at bounding box center [149, 27] width 4 height 4
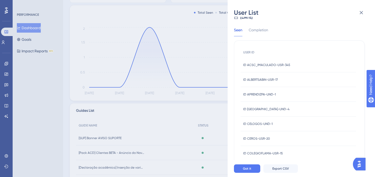
scroll to position [0, 0]
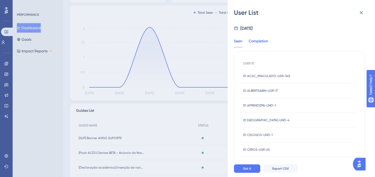
click at [265, 41] on div "Completion" at bounding box center [257, 42] width 19 height 9
click at [239, 41] on div "Seen" at bounding box center [238, 42] width 8 height 9
click at [362, 12] on icon at bounding box center [361, 12] width 6 height 6
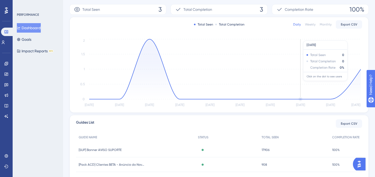
scroll to position [94, 0]
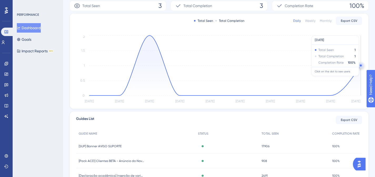
click at [359, 64] on circle at bounding box center [360, 65] width 4 height 4
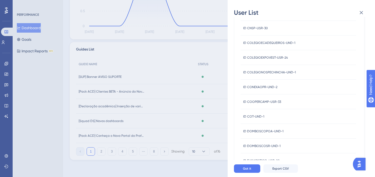
scroll to position [0, 0]
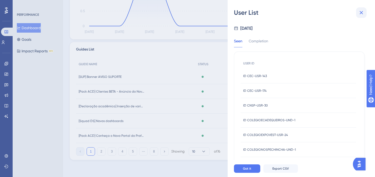
click at [364, 15] on icon at bounding box center [361, 12] width 6 height 6
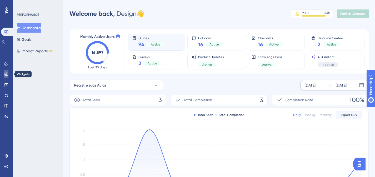
click at [8, 73] on icon at bounding box center [6, 74] width 4 height 4
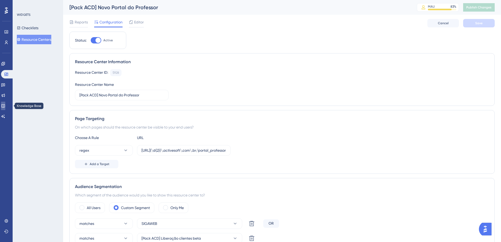
click at [5, 105] on icon at bounding box center [2, 105] width 3 height 3
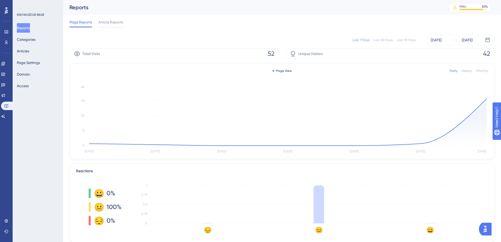
click at [190, 52] on div "Total Visits 52" at bounding box center [174, 53] width 210 height 11
click at [306, 50] on div "Unique Visitors 42" at bounding box center [390, 53] width 210 height 11
click at [486, 100] on circle at bounding box center [486, 98] width 4 height 4
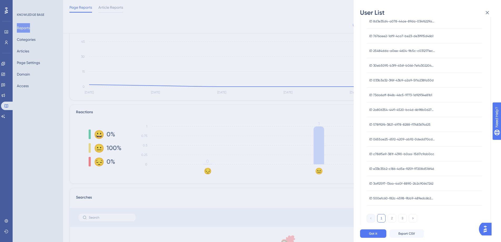
scroll to position [58, 0]
click at [404, 120] on div "ID 578f92f6-3821-4978-8288-f17483674d25 ID 578f92f6-3821-4978-8288-f17483674d25" at bounding box center [399, 124] width 61 height 15
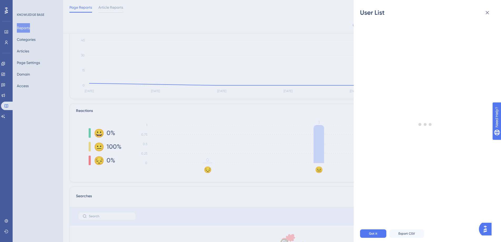
scroll to position [0, 0]
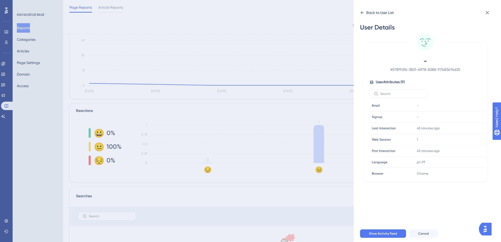
click at [361, 14] on icon at bounding box center [362, 13] width 4 height 4
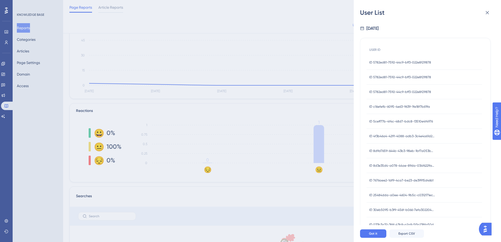
click at [397, 75] on span "ID 5782ed81-7592-44c9-bff3-022e8f21f878" at bounding box center [400, 77] width 62 height 4
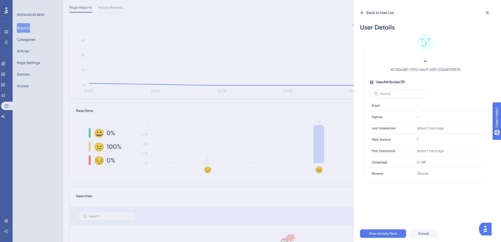
click at [368, 11] on div "Back to User List" at bounding box center [379, 12] width 27 height 6
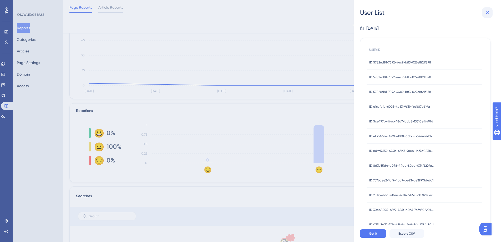
click at [491, 12] on button at bounding box center [487, 12] width 11 height 11
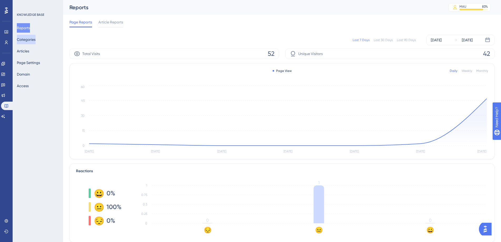
click at [29, 39] on button "Categories" at bounding box center [26, 39] width 19 height 9
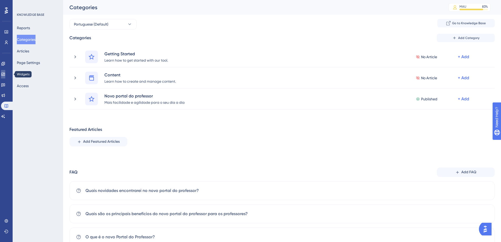
click at [5, 74] on icon at bounding box center [3, 74] width 4 height 4
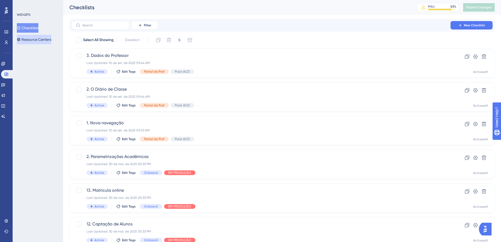
click at [34, 42] on button "Resource Centers" at bounding box center [34, 39] width 34 height 9
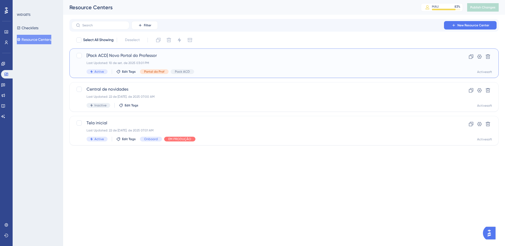
click at [127, 54] on span "[Pack ACD] Novo Portal do Professor" at bounding box center [262, 55] width 353 height 6
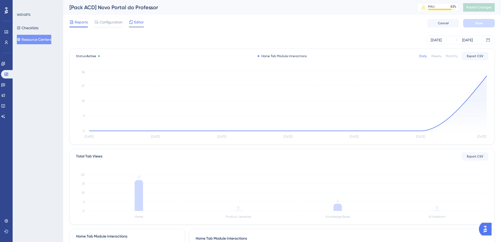
click at [134, 21] on span "Editor" at bounding box center [139, 22] width 10 height 6
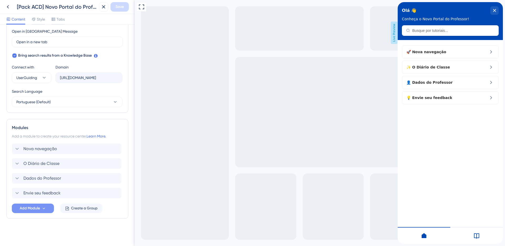
click at [45, 209] on button "Add Module" at bounding box center [33, 207] width 42 height 9
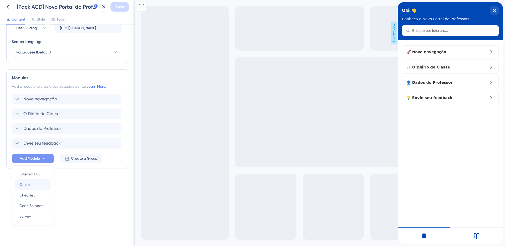
click at [37, 187] on div "Guide Guide" at bounding box center [32, 184] width 27 height 11
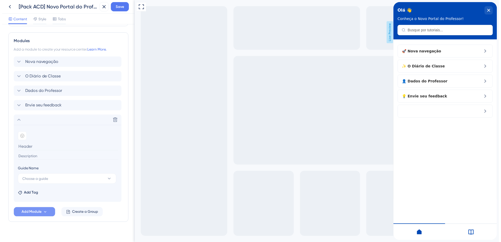
scroll to position [237, 0]
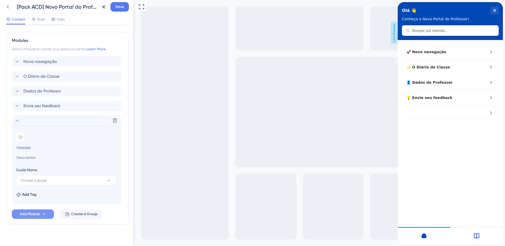
click at [10, 7] on icon at bounding box center [8, 7] width 6 height 6
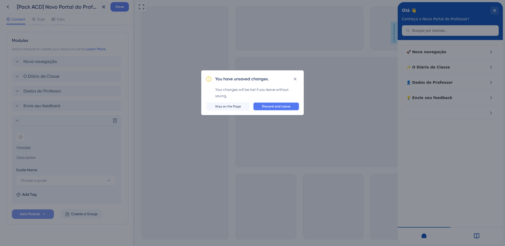
click at [284, 109] on button "Discard and Leave" at bounding box center [276, 106] width 46 height 8
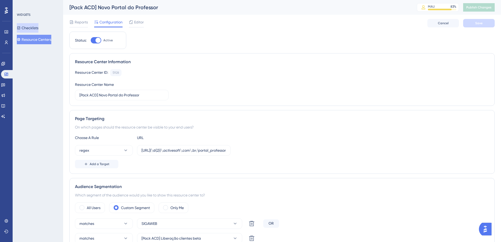
click at [25, 25] on button "Checklists" at bounding box center [28, 27] width 22 height 9
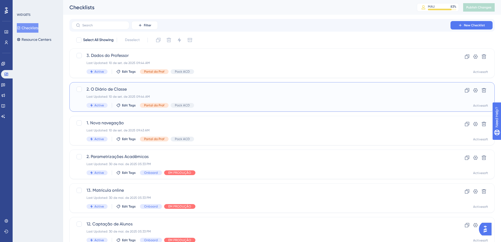
click at [143, 93] on div "2. O Diário de Classe Last Updated: 10 de set. de 2025 09:44 AM Active Edit Tag…" at bounding box center [260, 97] width 349 height 22
click at [476, 25] on span "New Checklist" at bounding box center [474, 25] width 21 height 4
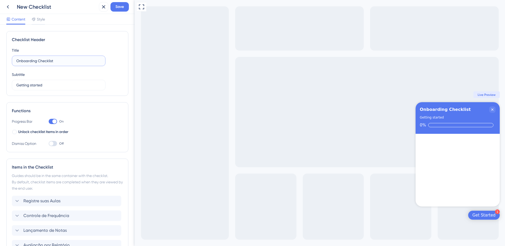
click at [48, 61] on input "Onboarding Checklist" at bounding box center [58, 61] width 85 height 6
click at [10, 6] on icon at bounding box center [8, 7] width 6 height 6
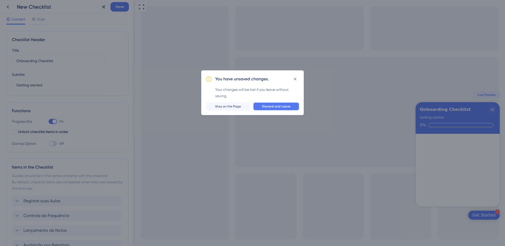
click at [289, 106] on span "Discard and Leave" at bounding box center [276, 106] width 28 height 4
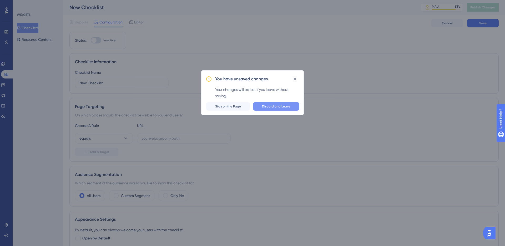
click at [282, 107] on span "Discard and Leave" at bounding box center [276, 106] width 28 height 4
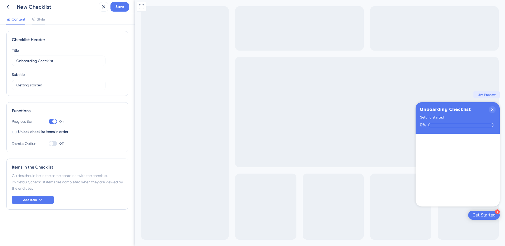
click at [2, 3] on div "New Checklist Save" at bounding box center [67, 7] width 135 height 14
click at [7, 4] on icon at bounding box center [8, 7] width 6 height 6
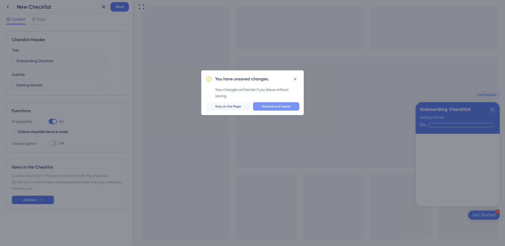
click at [288, 107] on span "Discard and Leave" at bounding box center [276, 106] width 28 height 4
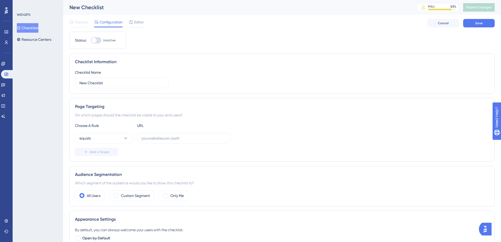
click at [27, 27] on button "Checklists" at bounding box center [28, 27] width 22 height 9
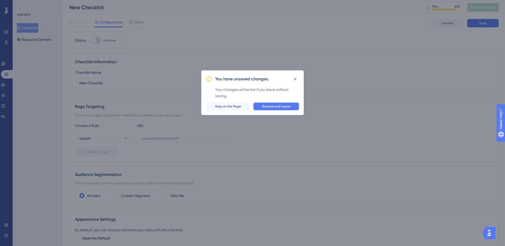
click at [279, 105] on span "Discard and Leave" at bounding box center [276, 106] width 28 height 4
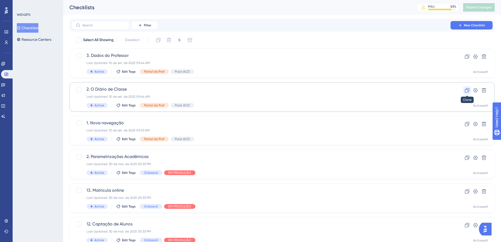
click at [468, 90] on icon at bounding box center [466, 90] width 5 height 5
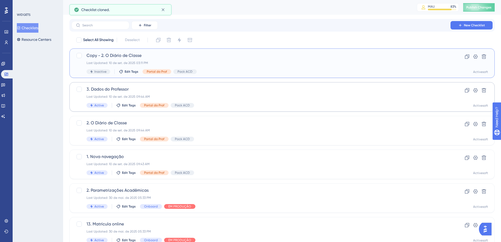
click at [125, 56] on span "Copy - 2. O Diário de Classe" at bounding box center [260, 55] width 349 height 6
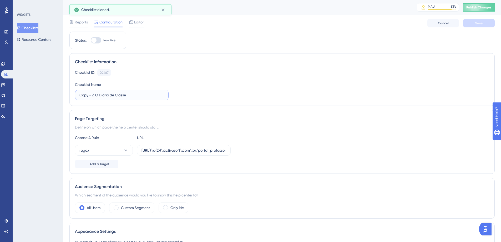
click at [103, 95] on input "Copy - 2. O Diário de Classe" at bounding box center [121, 95] width 85 height 6
click at [96, 95] on input "Copy - 2. O Diário de Classe" at bounding box center [121, 95] width 85 height 6
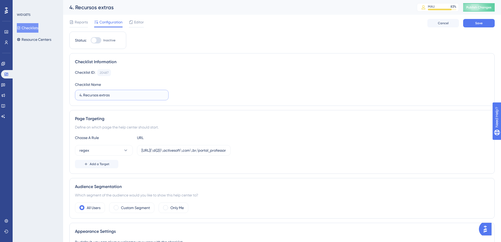
click at [91, 95] on input "4. Recursos extras" at bounding box center [121, 95] width 85 height 6
click at [100, 96] on input "4. Mais extras" at bounding box center [121, 95] width 85 height 6
type input "4. Mais recursos"
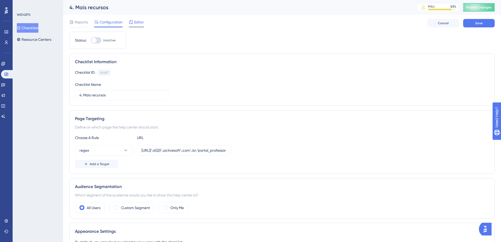
click at [139, 23] on span "Editor" at bounding box center [139, 22] width 10 height 6
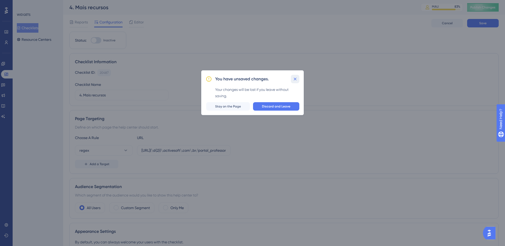
click at [294, 80] on icon at bounding box center [294, 78] width 5 height 5
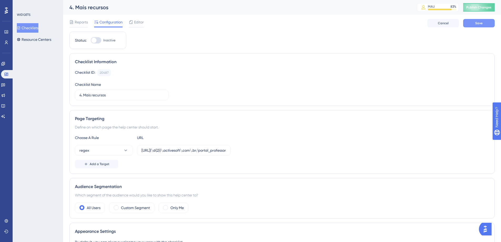
click at [483, 26] on button "Save" at bounding box center [479, 23] width 32 height 8
click at [143, 21] on span "Editor" at bounding box center [139, 22] width 10 height 6
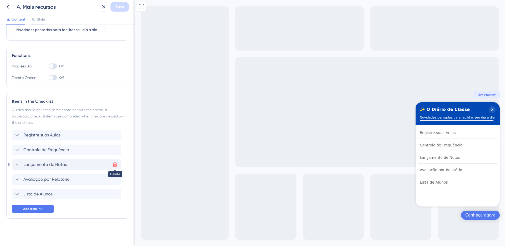
click at [116, 163] on icon at bounding box center [114, 164] width 5 height 5
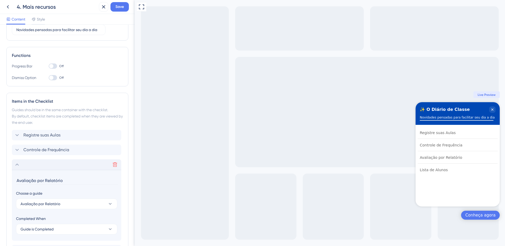
scroll to position [111, 0]
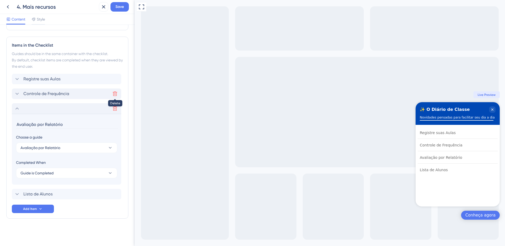
click at [114, 91] on icon at bounding box center [114, 93] width 5 height 5
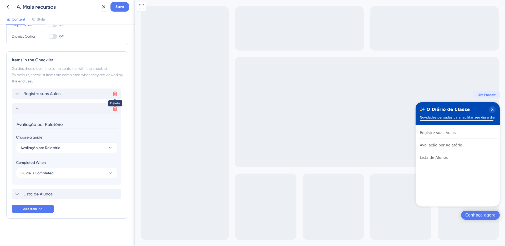
click at [115, 91] on button at bounding box center [115, 93] width 8 height 8
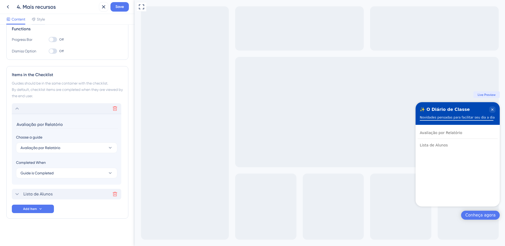
scroll to position [82, 0]
click at [113, 192] on icon at bounding box center [114, 193] width 5 height 5
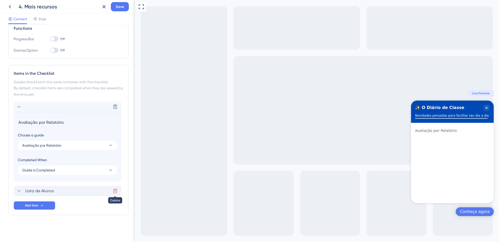
scroll to position [0, 0]
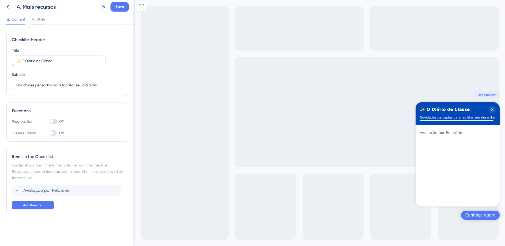
click at [38, 64] on label "✨​ O Diário de Classe" at bounding box center [59, 60] width 94 height 11
click at [38, 64] on input "✨​ O Diário de Classe" at bounding box center [58, 61] width 85 height 6
click at [37, 63] on input "✨​ O Diário de Classe" at bounding box center [58, 61] width 85 height 6
click at [56, 61] on input "✨​ O Diário de Classe" at bounding box center [58, 61] width 85 height 6
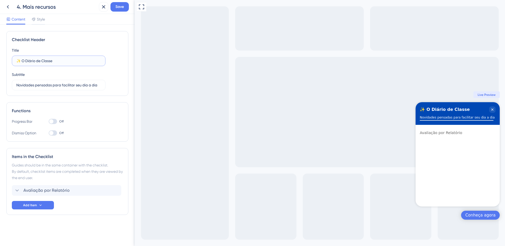
click at [56, 61] on input "✨​ O Diário de Classe" at bounding box center [58, 61] width 85 height 6
paste input "text"
click at [22, 60] on input "➕" at bounding box center [58, 61] width 85 height 6
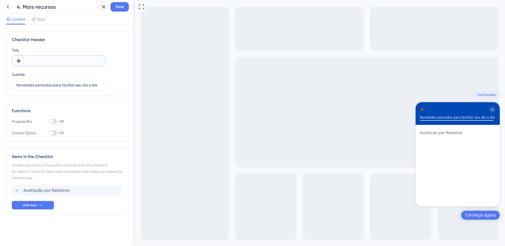
paste input "🌟"
click at [31, 61] on input "🌟" at bounding box center [58, 61] width 85 height 6
paste input "Mais recursos"
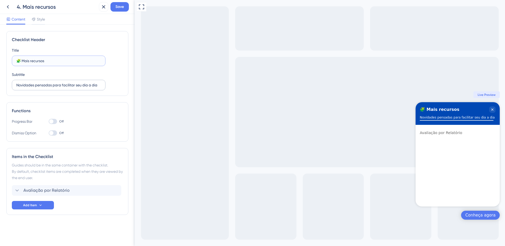
type input "🧩 Mais recursos"
click at [43, 84] on input "Novidades pensadas para facilitar seu dia a dia" at bounding box center [58, 85] width 85 height 6
click at [53, 85] on input "Novidades pensadas para facilitar seu dia a dia" at bounding box center [58, 85] width 85 height 6
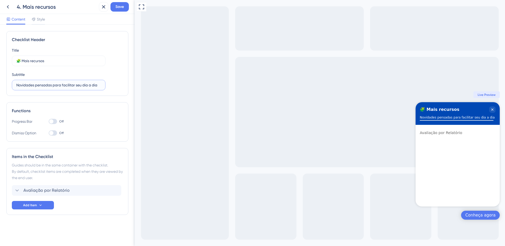
click at [53, 85] on input "Novidades pensadas para facilitar seu dia a dia" at bounding box center [58, 85] width 85 height 6
paste input "Disponível apenas nas turmas com recurso ativo"
click at [44, 85] on input "Disponível apenas nas turmas com recurso ativo" at bounding box center [58, 85] width 85 height 6
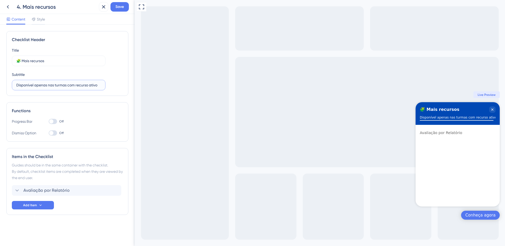
drag, startPoint x: 55, startPoint y: 84, endPoint x: 35, endPoint y: 85, distance: 19.7
click at [35, 85] on input "Disponível apenas nas turmas com recurso ativo" at bounding box center [58, 85] width 85 height 6
click at [95, 86] on input "Disponível para turmas com recurso ativo" at bounding box center [58, 85] width 85 height 6
type input "Disponível para turmas com recurso ativo"
click at [119, 7] on span "Save" at bounding box center [119, 7] width 8 height 6
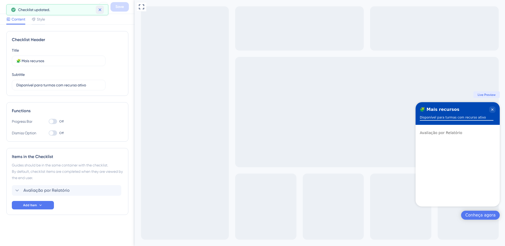
click at [99, 9] on icon at bounding box center [99, 9] width 3 height 3
click at [12, 8] on button at bounding box center [7, 6] width 9 height 9
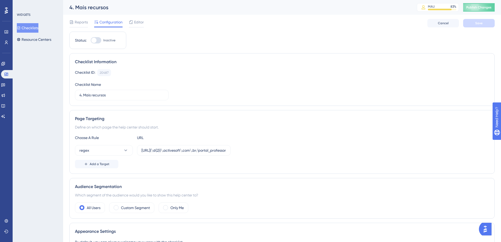
click at [98, 39] on div at bounding box center [96, 40] width 11 height 6
click at [91, 40] on input "Inactive" at bounding box center [90, 40] width 0 height 0
click at [98, 39] on div at bounding box center [97, 40] width 5 height 5
click at [91, 40] on input "Active" at bounding box center [90, 40] width 0 height 0
click at [97, 40] on div at bounding box center [96, 40] width 11 height 6
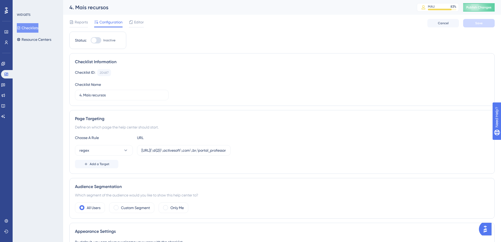
click at [91, 40] on input "Inactive" at bounding box center [90, 40] width 0 height 0
checkbox input "true"
click at [490, 26] on button "Save" at bounding box center [479, 23] width 32 height 8
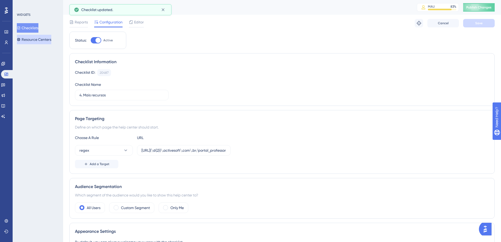
click at [37, 38] on button "Resource Centers" at bounding box center [34, 39] width 34 height 9
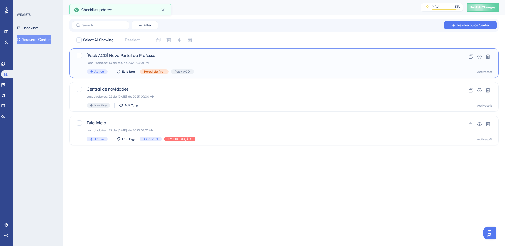
click at [162, 51] on div "[Pack ACD] Novo Portal do Professor Last Updated: 10 de set. de 2025 03:01 PM A…" at bounding box center [283, 62] width 429 height 29
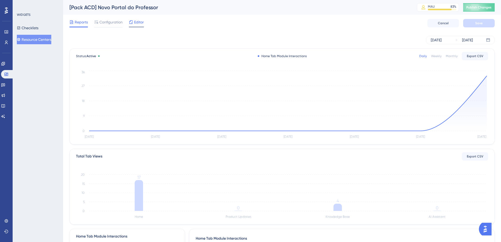
click at [131, 23] on icon at bounding box center [130, 21] width 3 height 3
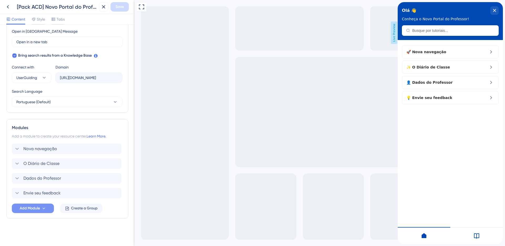
click at [47, 209] on button "Add Module" at bounding box center [33, 207] width 42 height 9
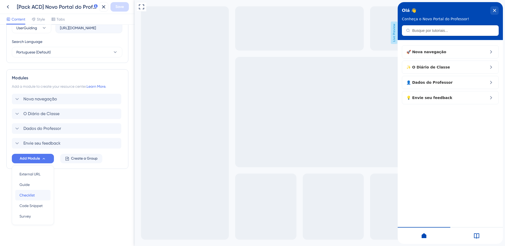
click at [39, 197] on div "Checklist Checklist" at bounding box center [32, 195] width 27 height 11
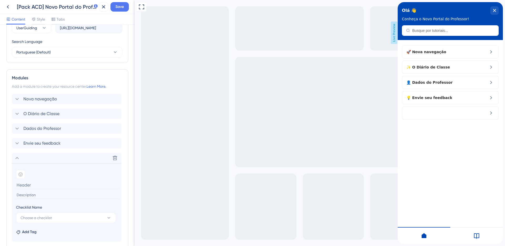
click at [39, 186] on input at bounding box center [67, 185] width 102 height 8
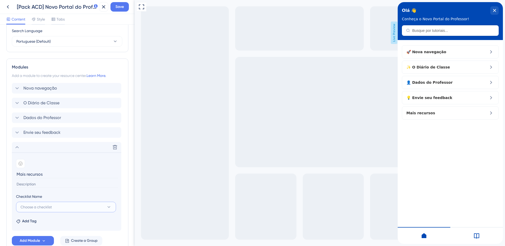
click at [45, 203] on span "Choose a checklist" at bounding box center [36, 206] width 31 height 6
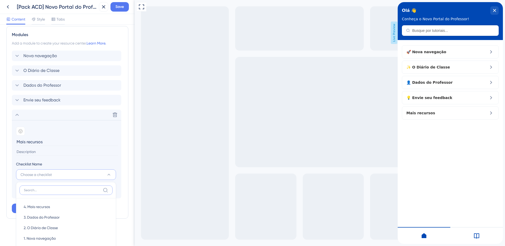
scroll to position [342, 0]
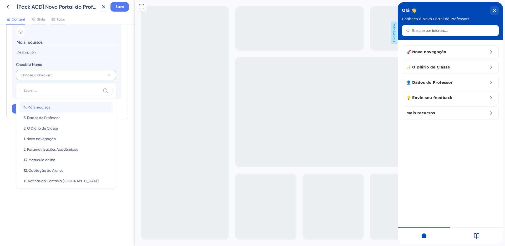
click at [52, 108] on div "4. Mais recursos 4. Mais recursos" at bounding box center [66, 107] width 85 height 11
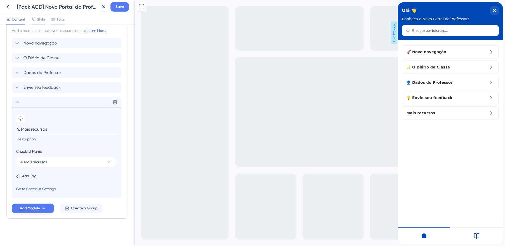
scroll to position [255, 0]
click at [20, 129] on input "4. Mais recursos" at bounding box center [67, 129] width 102 height 8
type input "Mais recursos"
click at [20, 118] on icon at bounding box center [20, 118] width 4 height 4
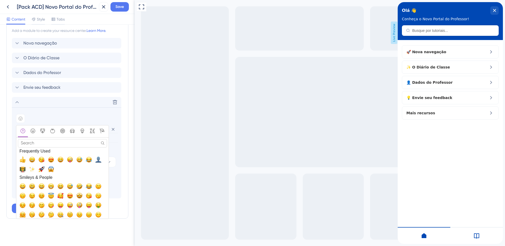
click at [33, 144] on input "Search" at bounding box center [62, 143] width 89 height 8
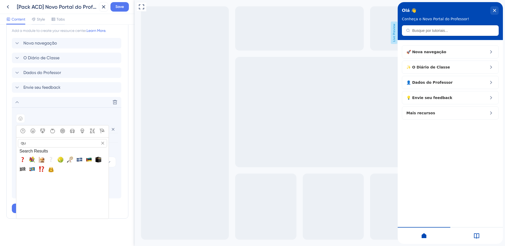
type input "q"
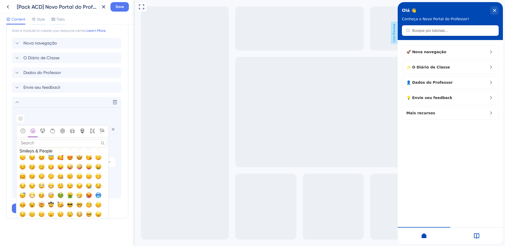
scroll to position [157, 0]
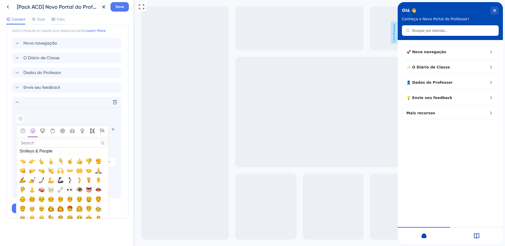
click at [90, 130] on icon "Symbols" at bounding box center [92, 130] width 5 height 5
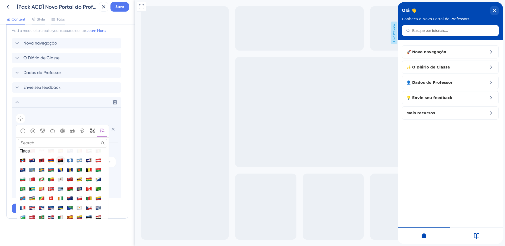
scroll to position [1803, 0]
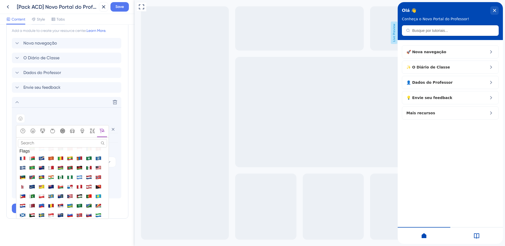
click at [64, 131] on icon "Activity" at bounding box center [62, 130] width 5 height 5
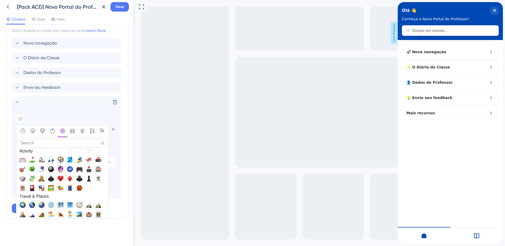
scroll to position [883, 0]
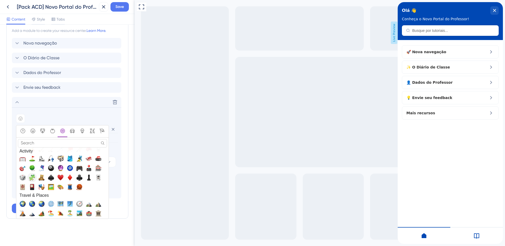
click at [33, 176] on span "🧩, jigsaw" at bounding box center [32, 177] width 6 height 6
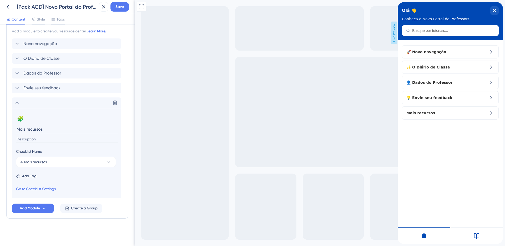
scroll to position [255, 0]
click at [12, 86] on div "Envie seu feedback" at bounding box center [66, 88] width 109 height 11
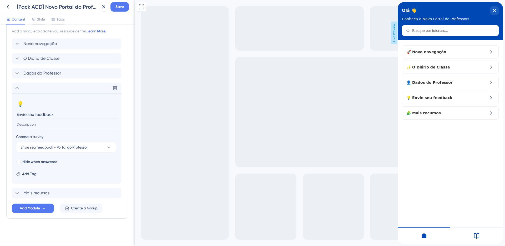
click at [9, 88] on div "Modules Add a module to create your resource center. Learn More. Nova navegação…" at bounding box center [67, 116] width 122 height 204
click at [18, 88] on icon at bounding box center [17, 88] width 6 height 6
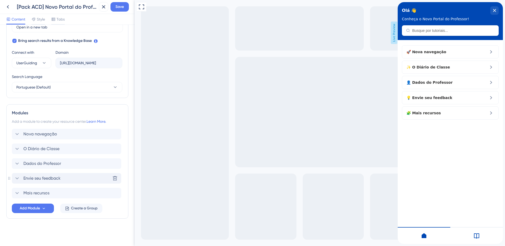
scroll to position [165, 0]
drag, startPoint x: 12, startPoint y: 180, endPoint x: 10, endPoint y: 197, distance: 17.2
click at [10, 197] on div "Modules Add a module to create your resource center. Learn More. Nova navegação…" at bounding box center [67, 161] width 122 height 114
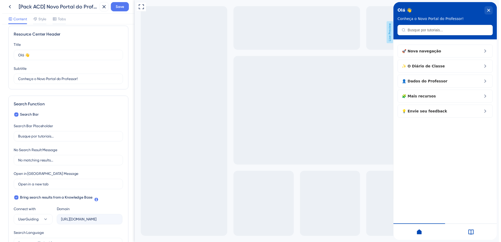
scroll to position [0, 0]
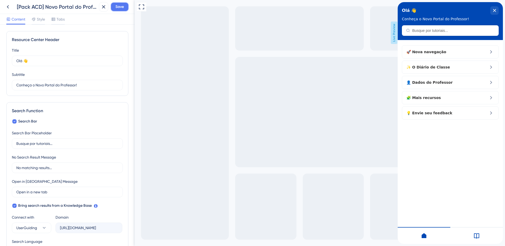
click at [124, 9] on button "Save" at bounding box center [119, 6] width 18 height 9
click at [103, 11] on button at bounding box center [100, 10] width 8 height 8
click at [9, 6] on icon at bounding box center [8, 7] width 6 height 6
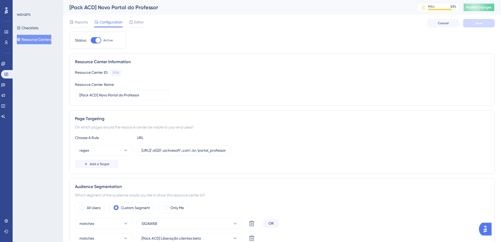
click at [474, 4] on button "Publish Changes" at bounding box center [479, 7] width 32 height 8
click at [135, 23] on span "Editor" at bounding box center [139, 22] width 10 height 6
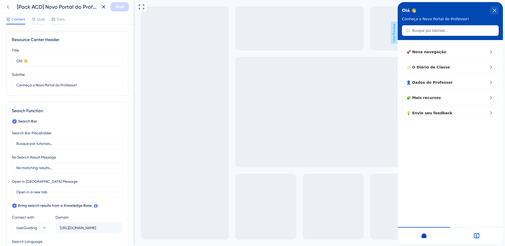
click at [9, 7] on icon at bounding box center [8, 7] width 6 height 6
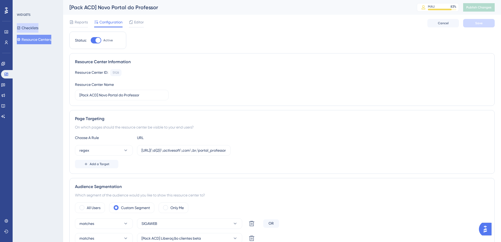
click at [35, 27] on button "Checklists" at bounding box center [28, 27] width 22 height 9
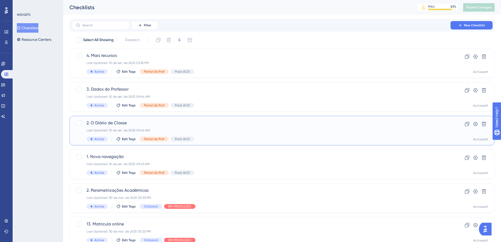
click at [133, 121] on span "2. O Diário de Classe" at bounding box center [260, 123] width 349 height 6
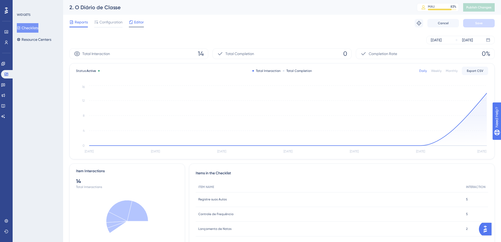
click at [137, 22] on span "Editor" at bounding box center [139, 22] width 10 height 6
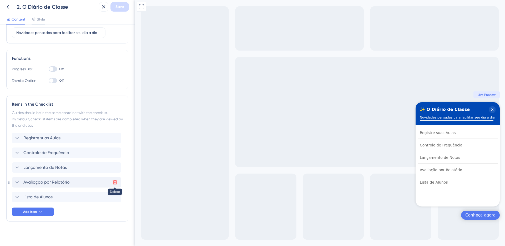
click at [115, 181] on icon at bounding box center [114, 181] width 5 height 5
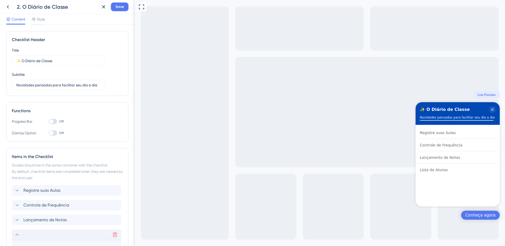
click at [121, 7] on span "Save" at bounding box center [119, 7] width 8 height 6
click at [101, 10] on icon at bounding box center [99, 9] width 5 height 5
click at [103, 8] on icon at bounding box center [103, 7] width 6 height 6
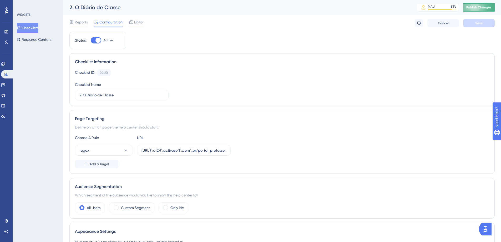
click at [477, 6] on span "Publish Changes" at bounding box center [478, 7] width 25 height 4
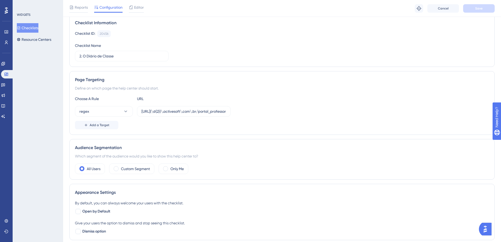
scroll to position [40, 0]
click at [34, 38] on button "Resource Centers" at bounding box center [34, 39] width 34 height 9
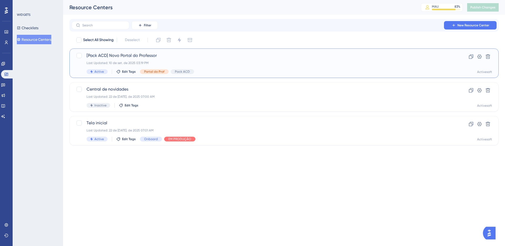
click at [132, 57] on span "[Pack ACD] Novo Portal do Professor" at bounding box center [262, 55] width 353 height 6
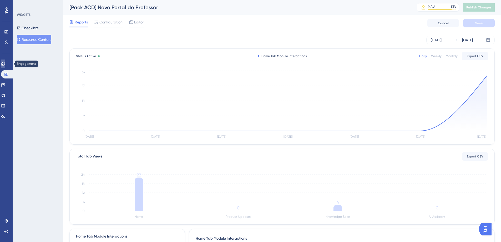
click at [5, 63] on link at bounding box center [3, 63] width 4 height 8
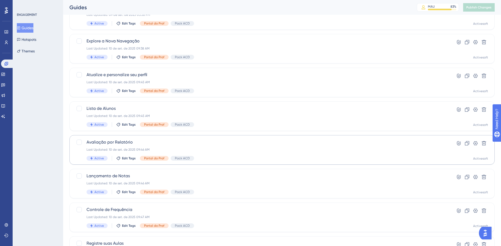
scroll to position [83, 0]
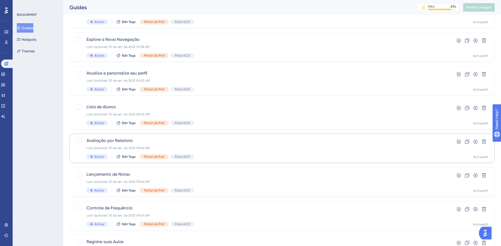
click at [144, 137] on span "Avaliação por Relatório" at bounding box center [260, 140] width 349 height 6
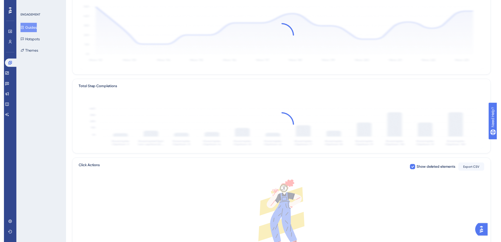
scroll to position [1, 0]
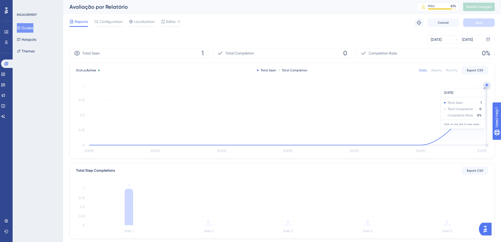
click at [485, 85] on circle at bounding box center [486, 85] width 4 height 4
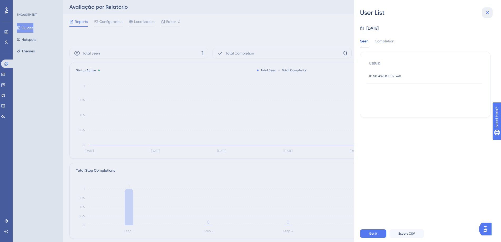
click at [485, 15] on icon at bounding box center [487, 12] width 6 height 6
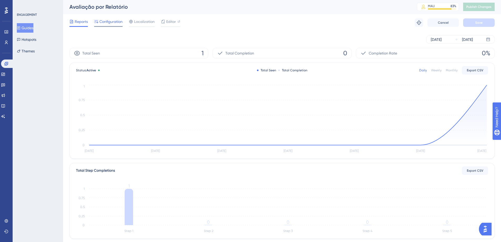
click at [120, 22] on span "Configuration" at bounding box center [110, 21] width 23 height 6
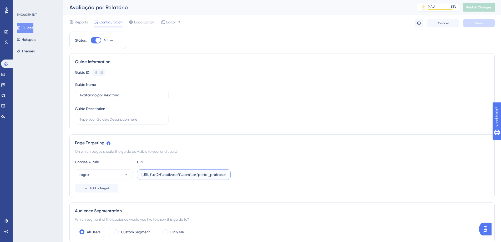
click at [216, 175] on input "[URL](\d{2})\.activesoft\.com\.br/portal_professor/" at bounding box center [183, 174] width 85 height 6
click at [170, 174] on input "[URL](\d{2})\.activesoft\.com\.br/portal_professor/" at bounding box center [183, 174] width 85 height 6
type input "[URL](\d{2})\.activesoft\.com\.br/portal_professor/"
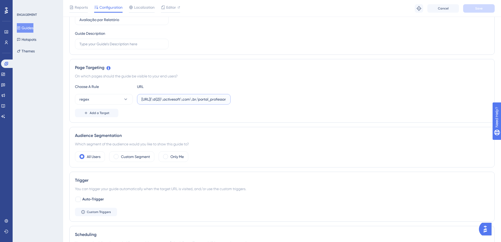
scroll to position [78, 0]
click at [122, 155] on label "Custom Segment" at bounding box center [135, 155] width 29 height 6
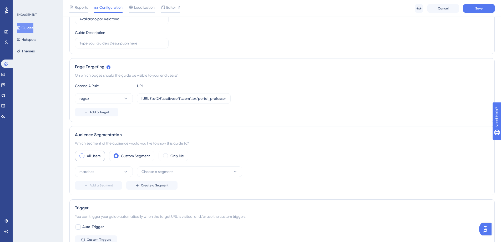
click at [95, 156] on label "All Users" at bounding box center [94, 155] width 14 height 6
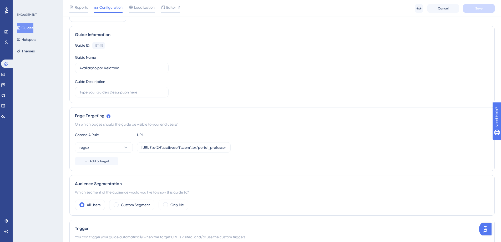
scroll to position [0, 0]
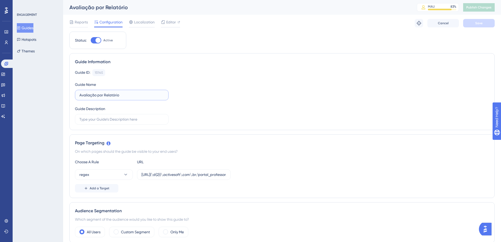
click at [128, 95] on input "Avaliação por Relatório" at bounding box center [121, 95] width 85 height 6
click at [95, 42] on div at bounding box center [96, 40] width 11 height 6
click at [91, 40] on input "Active" at bounding box center [90, 40] width 0 height 0
click at [101, 40] on div at bounding box center [96, 40] width 11 height 6
click at [91, 40] on input "Inactive" at bounding box center [90, 40] width 0 height 0
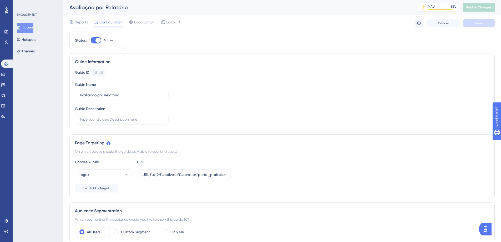
click at [93, 40] on div at bounding box center [96, 40] width 11 height 6
click at [91, 40] on input "Active" at bounding box center [90, 40] width 0 height 0
click at [96, 41] on div at bounding box center [93, 40] width 5 height 5
click at [91, 40] on input "Inactive" at bounding box center [90, 40] width 0 height 0
click at [96, 41] on div at bounding box center [97, 40] width 5 height 5
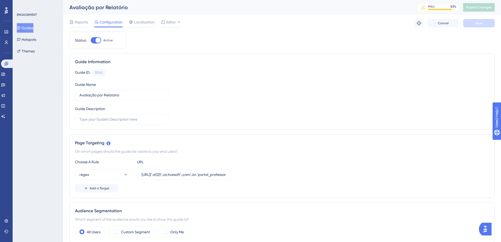
click at [91, 40] on input "Active" at bounding box center [90, 40] width 0 height 0
click at [474, 24] on button "Save" at bounding box center [479, 23] width 32 height 8
click at [96, 40] on div at bounding box center [93, 40] width 5 height 5
click at [91, 40] on input "Inactive" at bounding box center [90, 40] width 0 height 0
checkbox input "true"
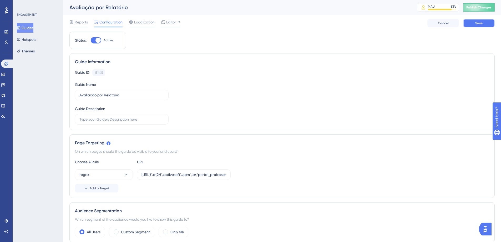
click at [478, 25] on button "Save" at bounding box center [479, 23] width 32 height 8
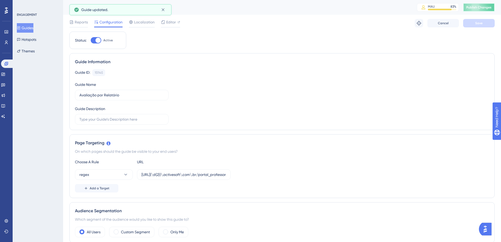
click at [481, 8] on span "Publish Changes" at bounding box center [478, 7] width 25 height 4
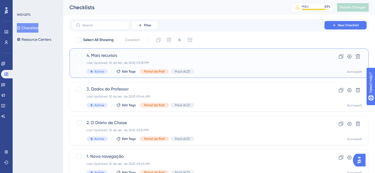
click at [120, 59] on div "4. Mais recursos Last Updated: [DATE] 03:18 PM Active Edit Tags Portal do Prof …" at bounding box center [197, 63] width 223 height 22
